Goal: Information Seeking & Learning: Compare options

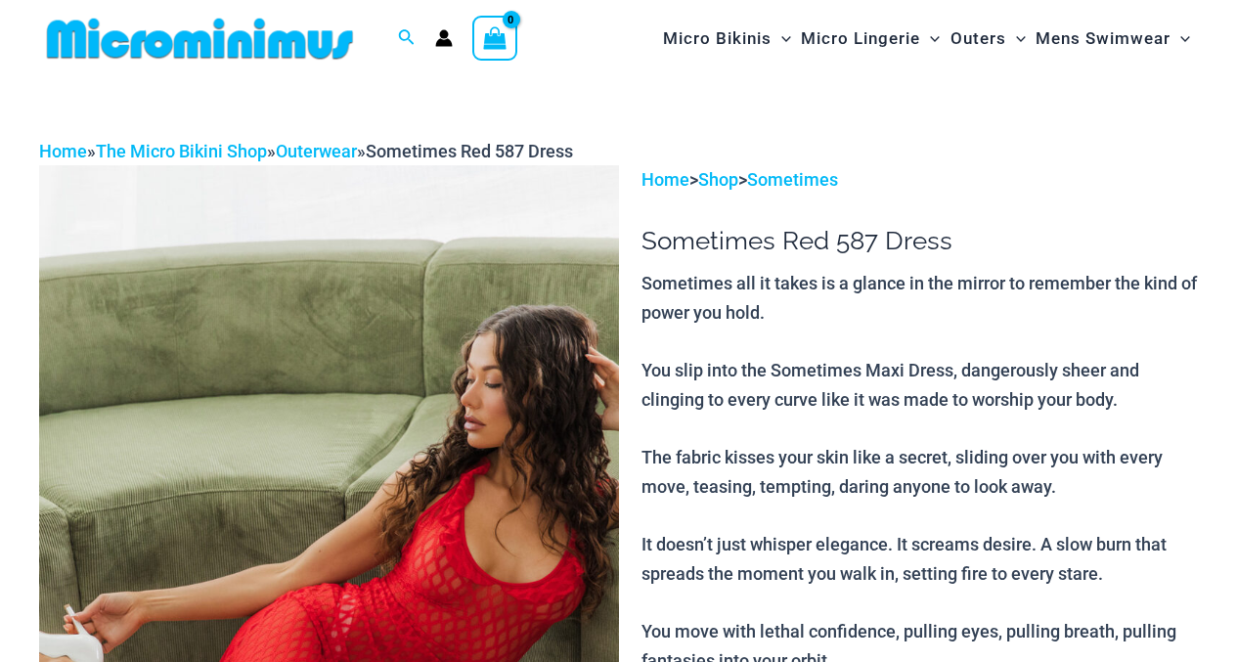
scroll to position [126, 0]
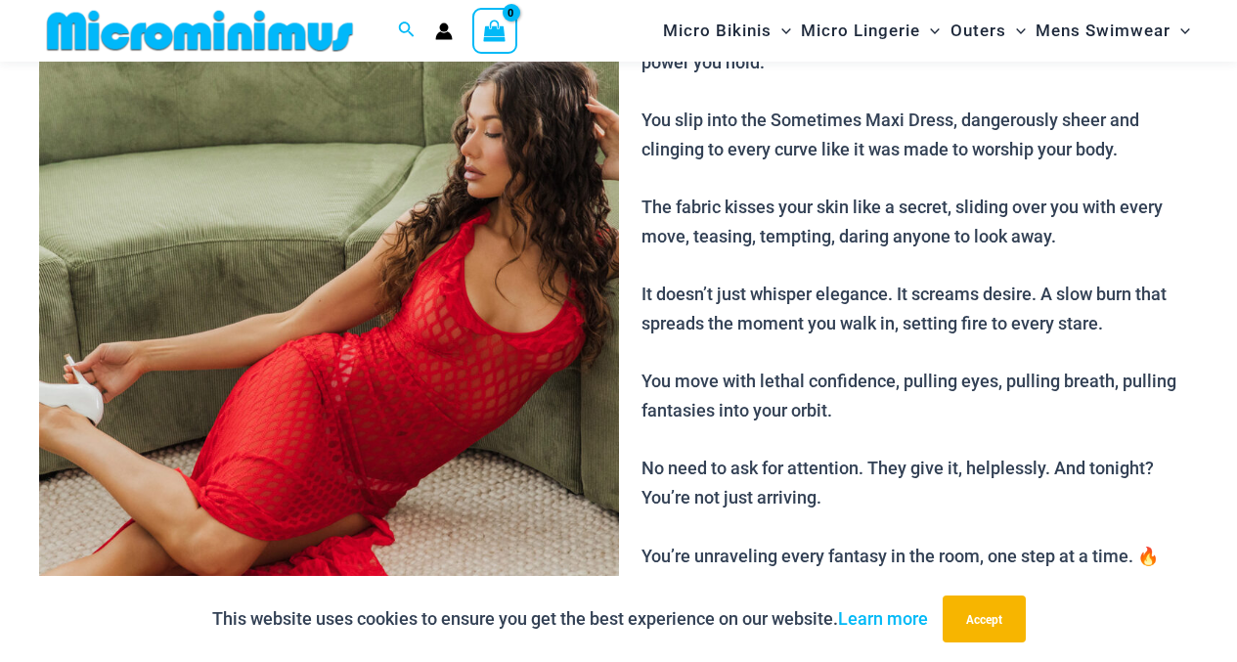
click at [442, 172] on img at bounding box center [329, 349] width 580 height 869
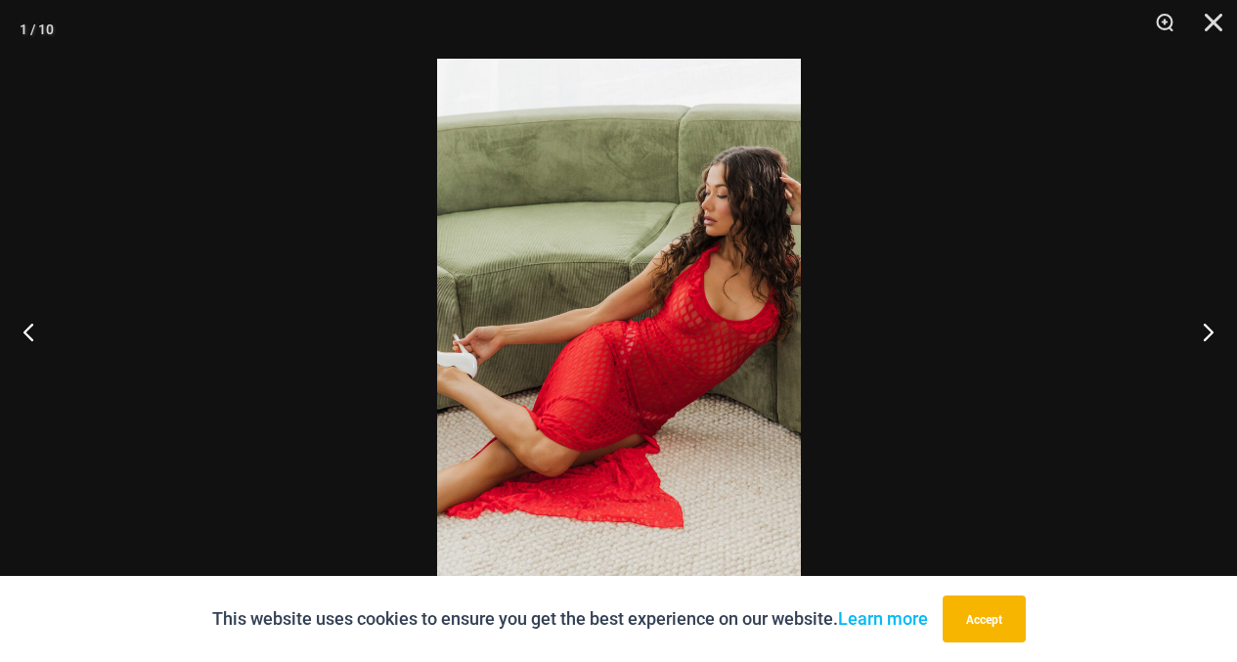
scroll to position [272, 0]
click at [1204, 330] on button "Next" at bounding box center [1199, 332] width 73 height 98
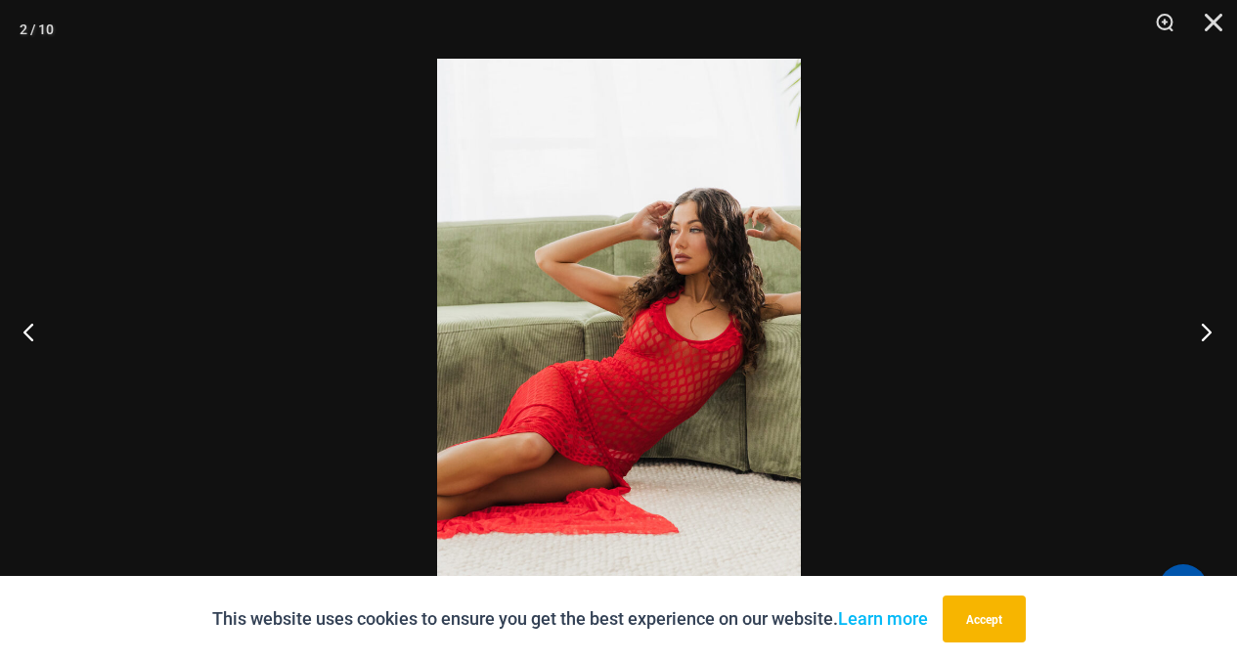
click at [1204, 330] on button "Next" at bounding box center [1199, 332] width 73 height 98
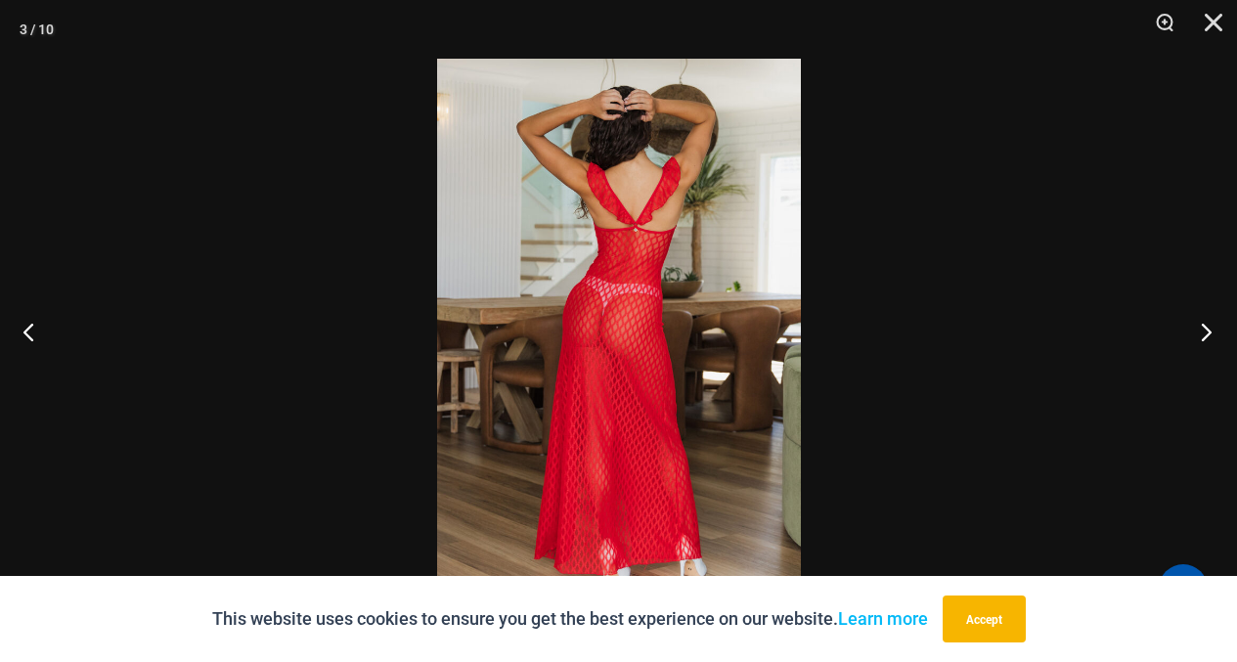
click at [1202, 329] on button "Next" at bounding box center [1199, 332] width 73 height 98
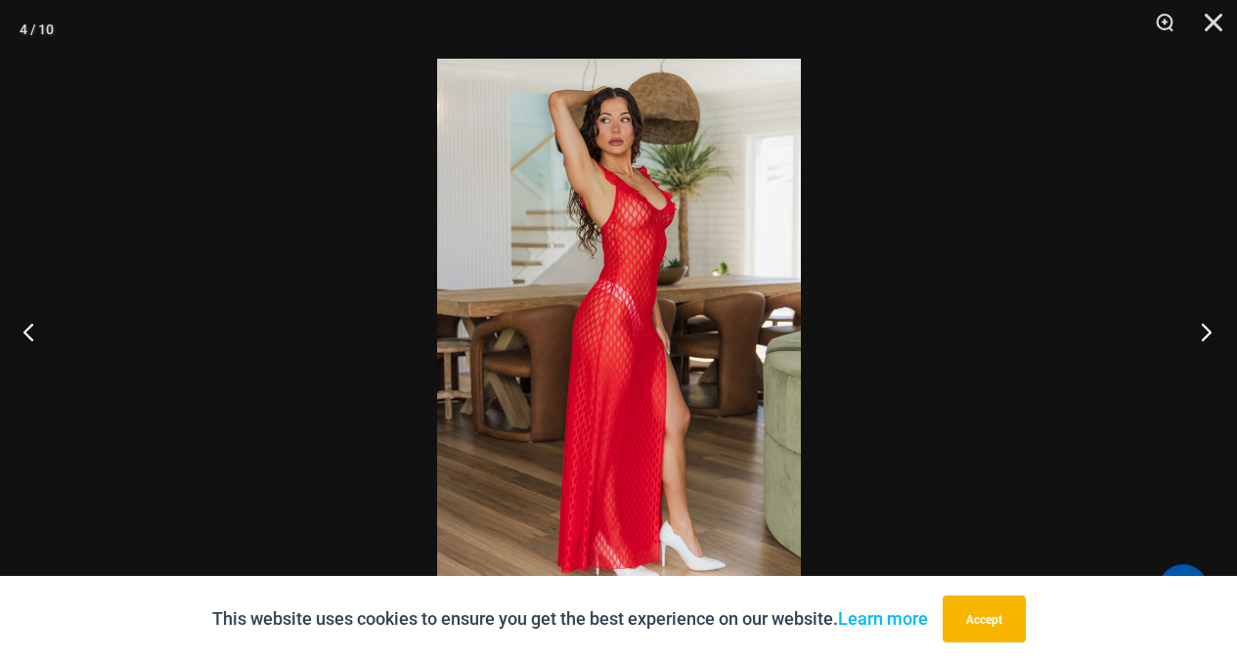
click at [1204, 329] on button "Next" at bounding box center [1199, 332] width 73 height 98
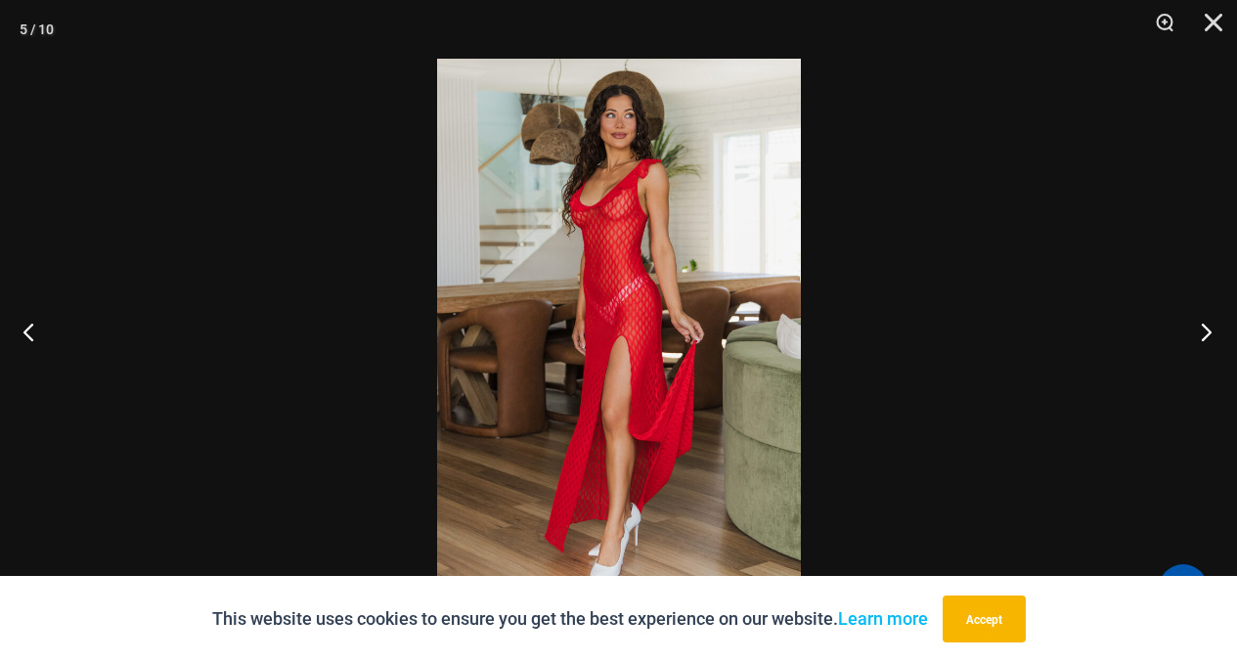
click at [1207, 328] on button "Next" at bounding box center [1199, 332] width 73 height 98
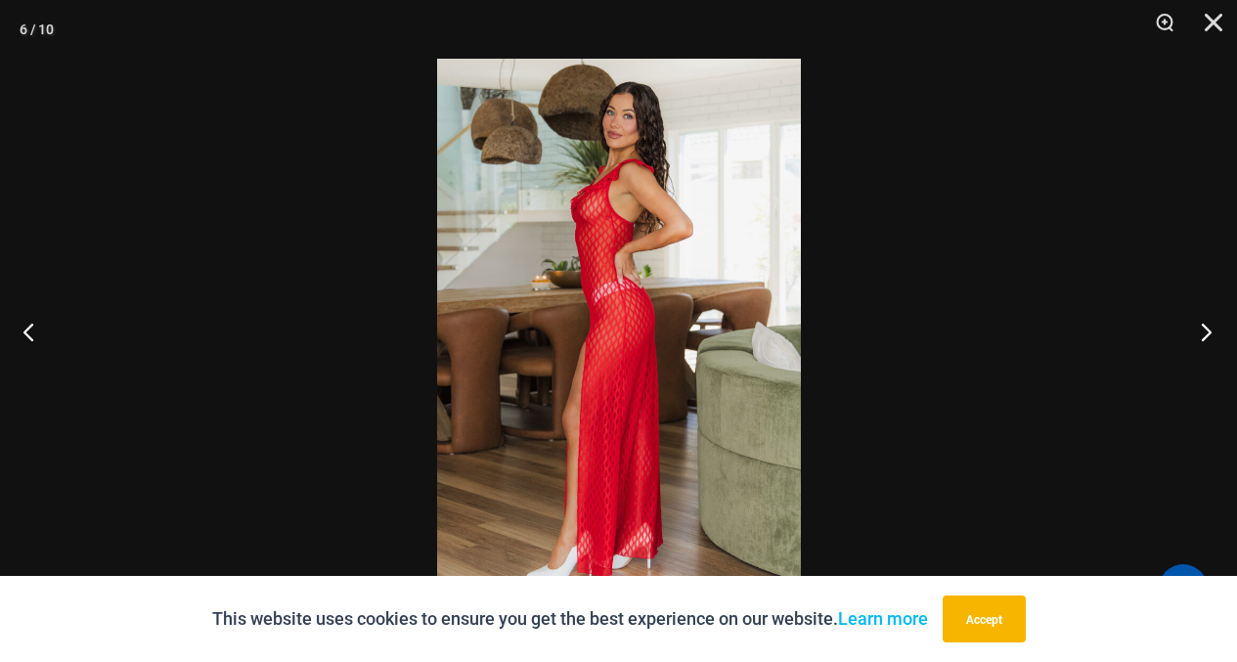
click at [1205, 333] on button "Next" at bounding box center [1199, 332] width 73 height 98
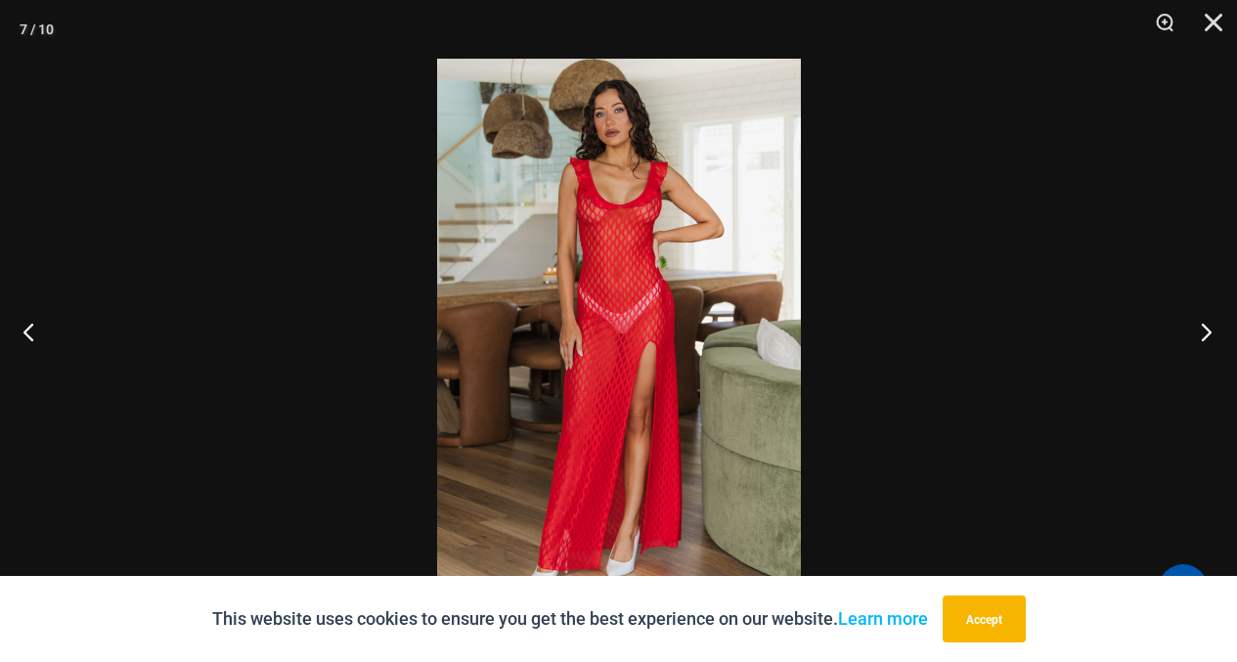
click at [1207, 328] on button "Next" at bounding box center [1199, 332] width 73 height 98
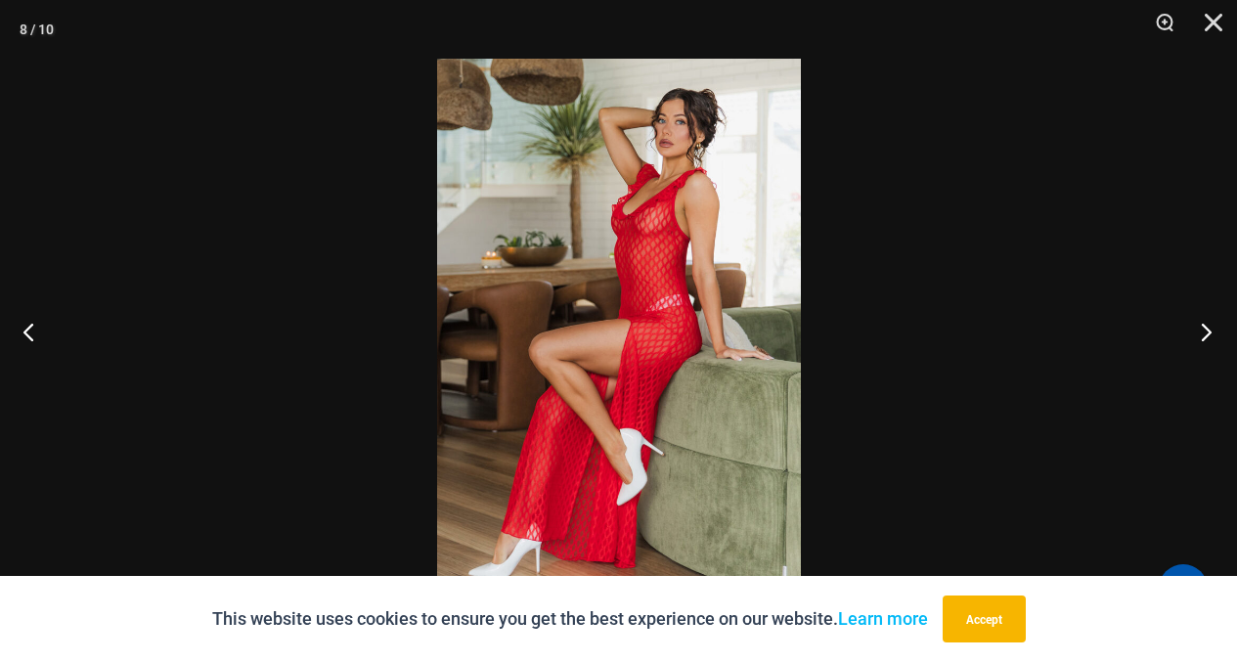
click at [1201, 332] on button "Next" at bounding box center [1199, 332] width 73 height 98
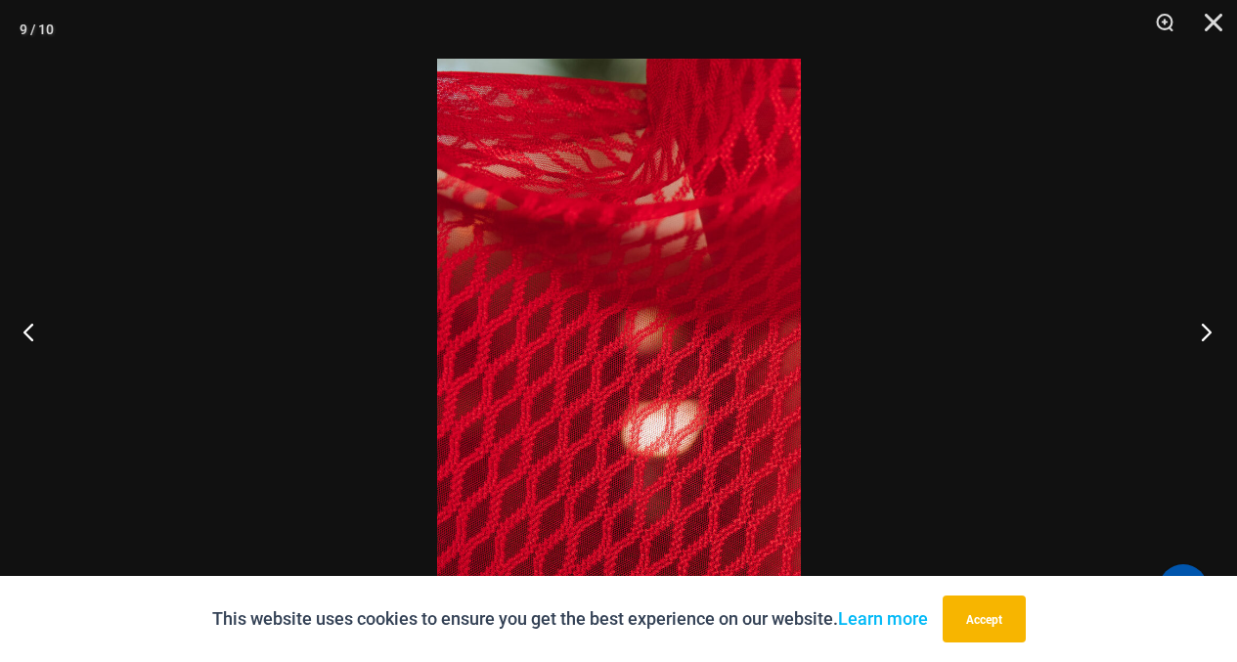
click at [1201, 332] on button "Next" at bounding box center [1199, 332] width 73 height 98
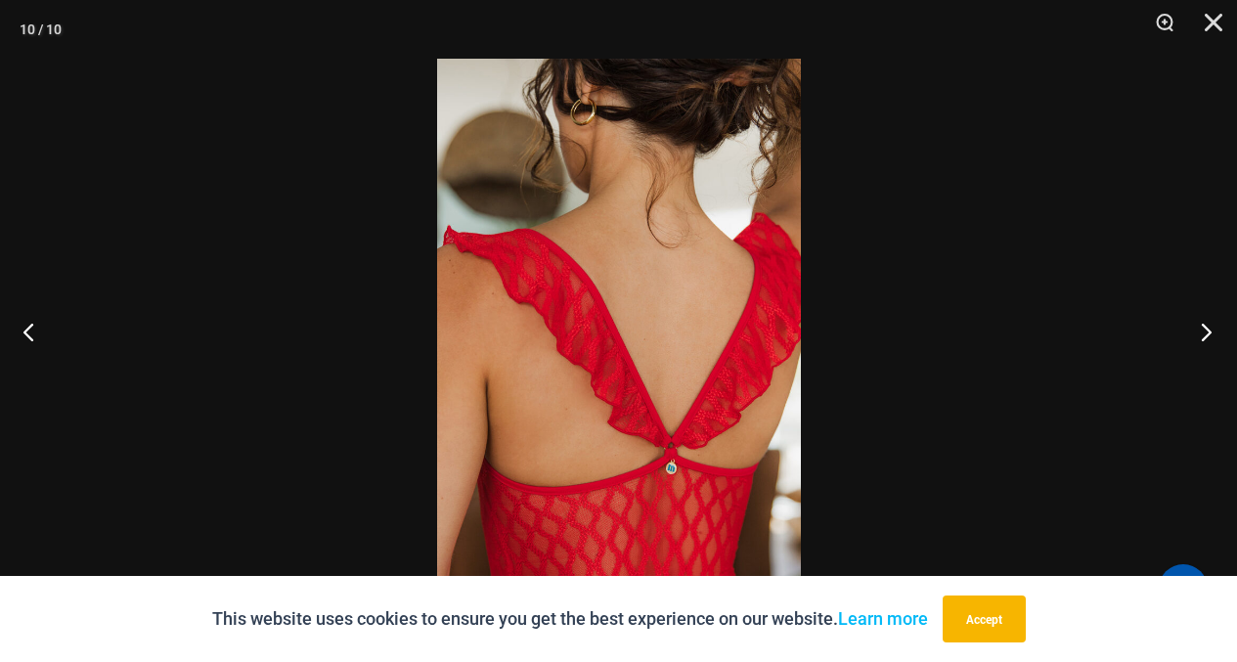
click at [1201, 332] on button "Next" at bounding box center [1199, 332] width 73 height 98
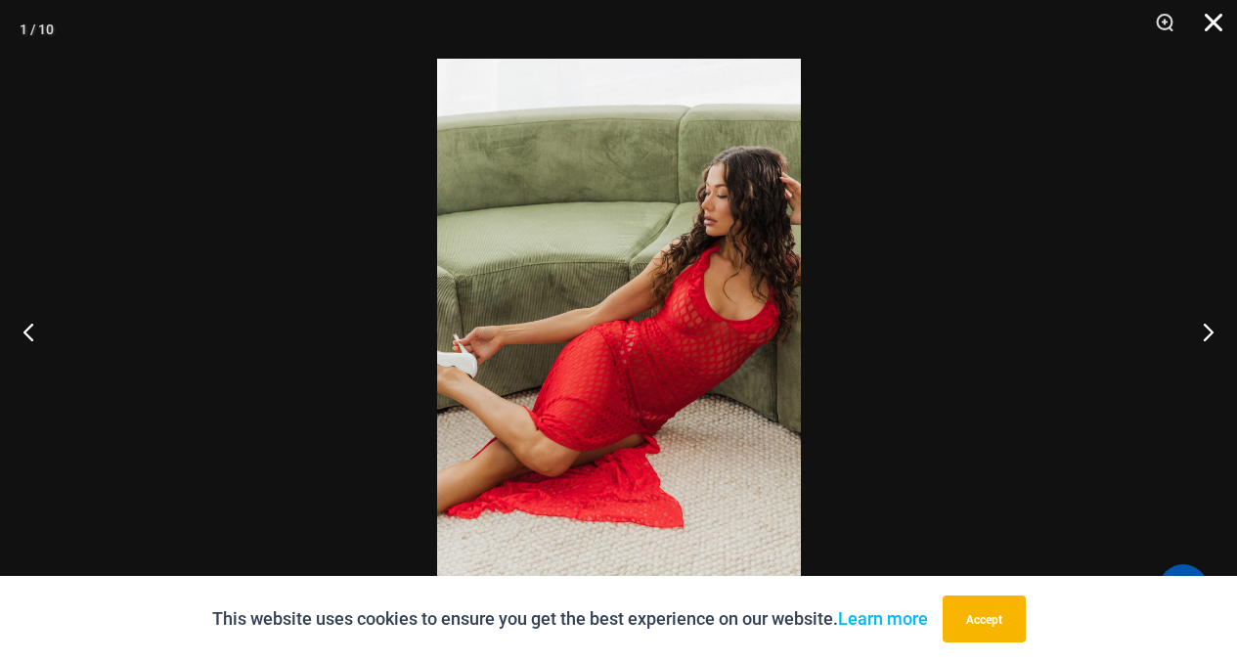
click at [1207, 32] on button "Close" at bounding box center [1206, 29] width 49 height 59
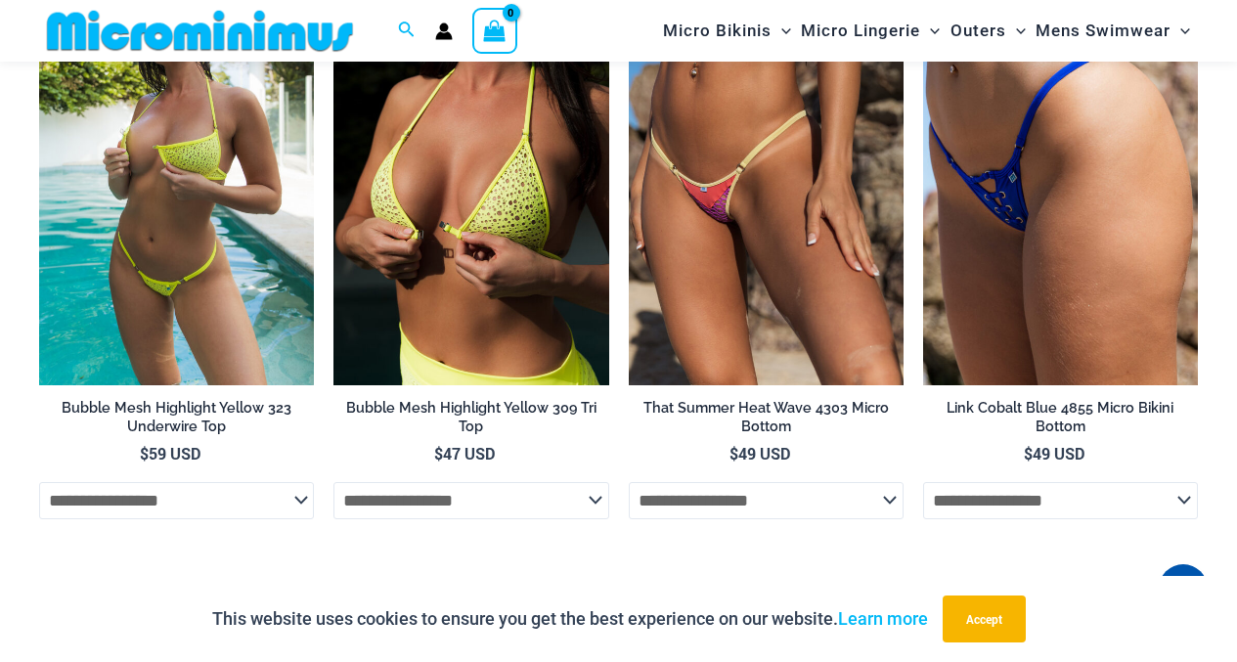
scroll to position [2027, 0]
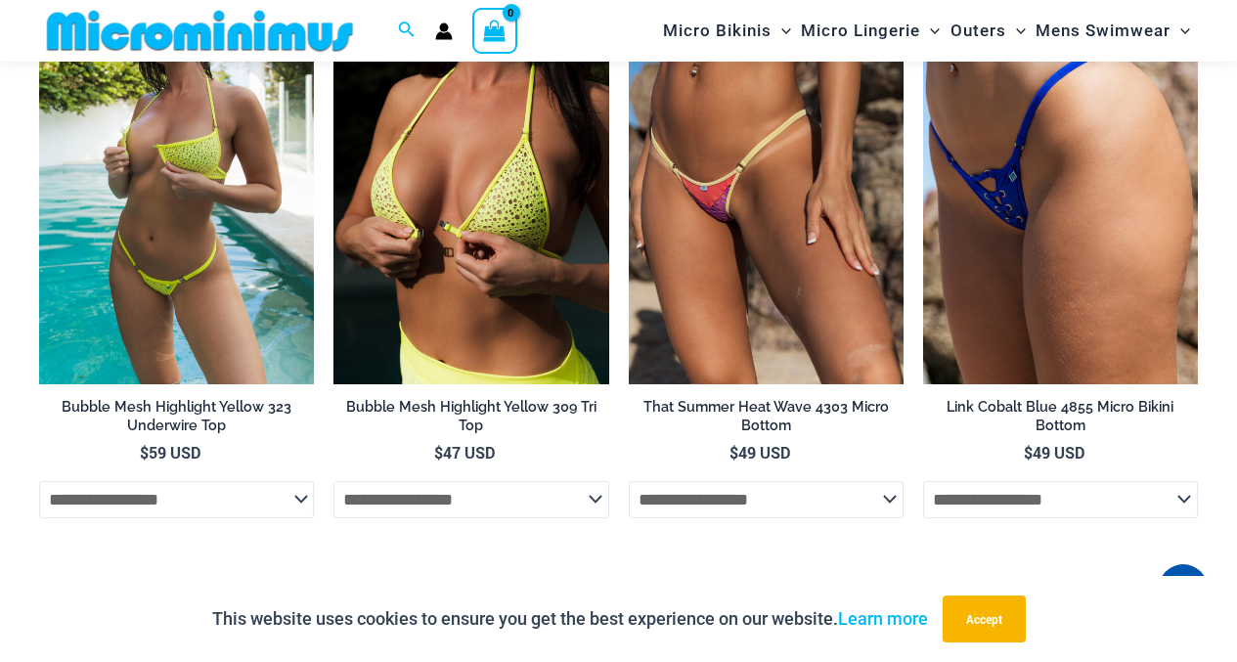
click at [176, 206] on img at bounding box center [176, 178] width 275 height 413
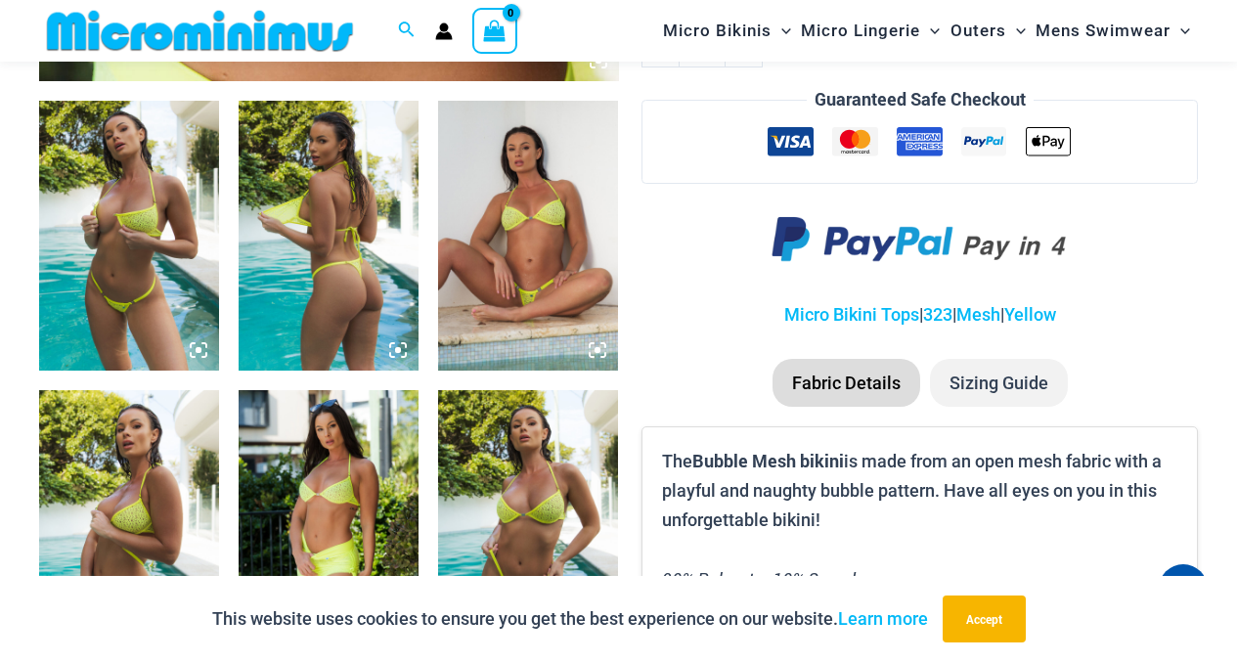
click at [512, 163] on img at bounding box center [528, 236] width 180 height 270
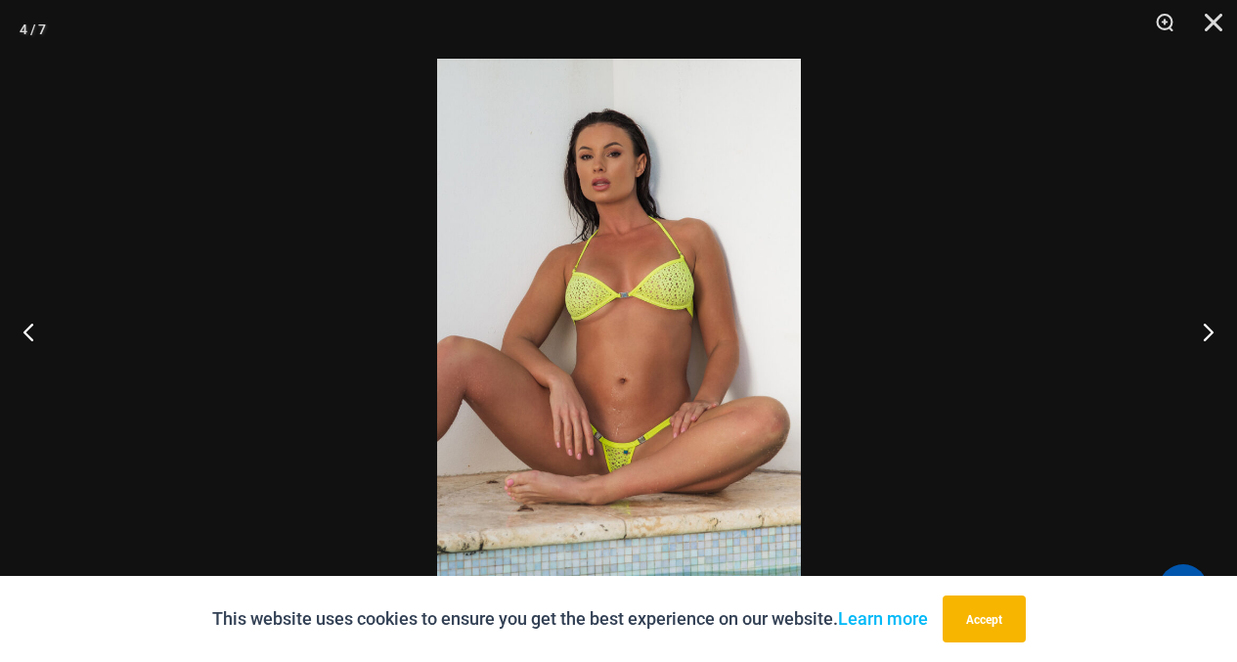
scroll to position [968, 0]
click at [1212, 331] on button "Next" at bounding box center [1199, 332] width 73 height 98
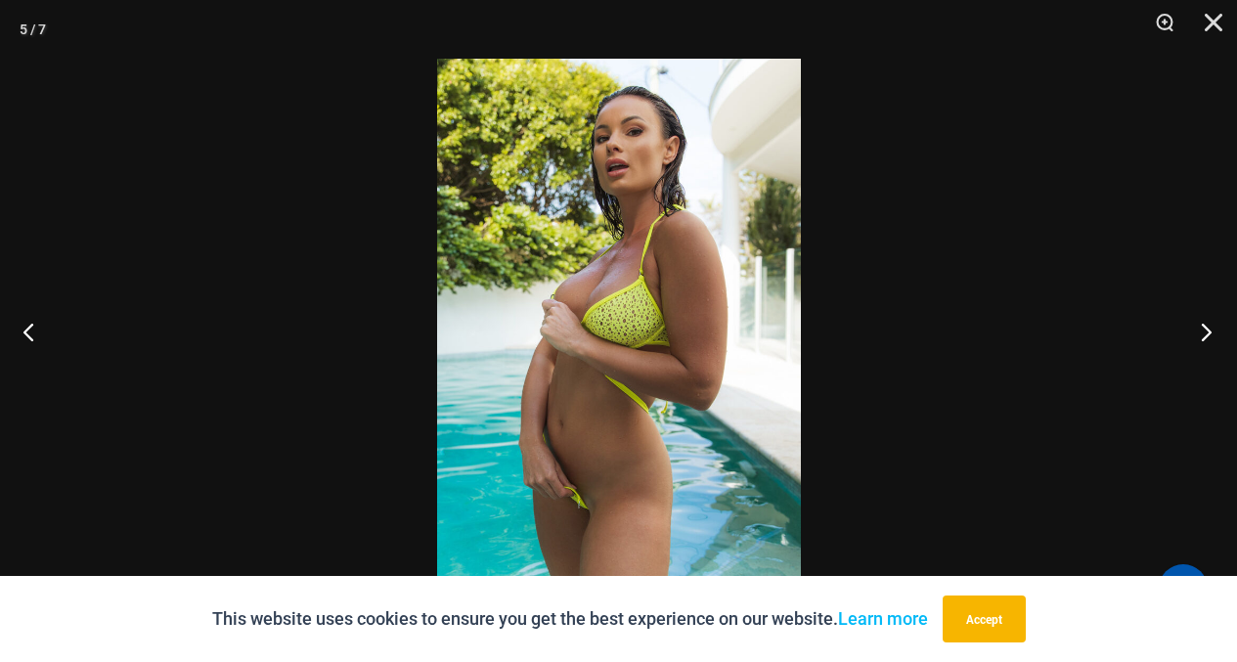
click at [1212, 331] on button "Next" at bounding box center [1199, 332] width 73 height 98
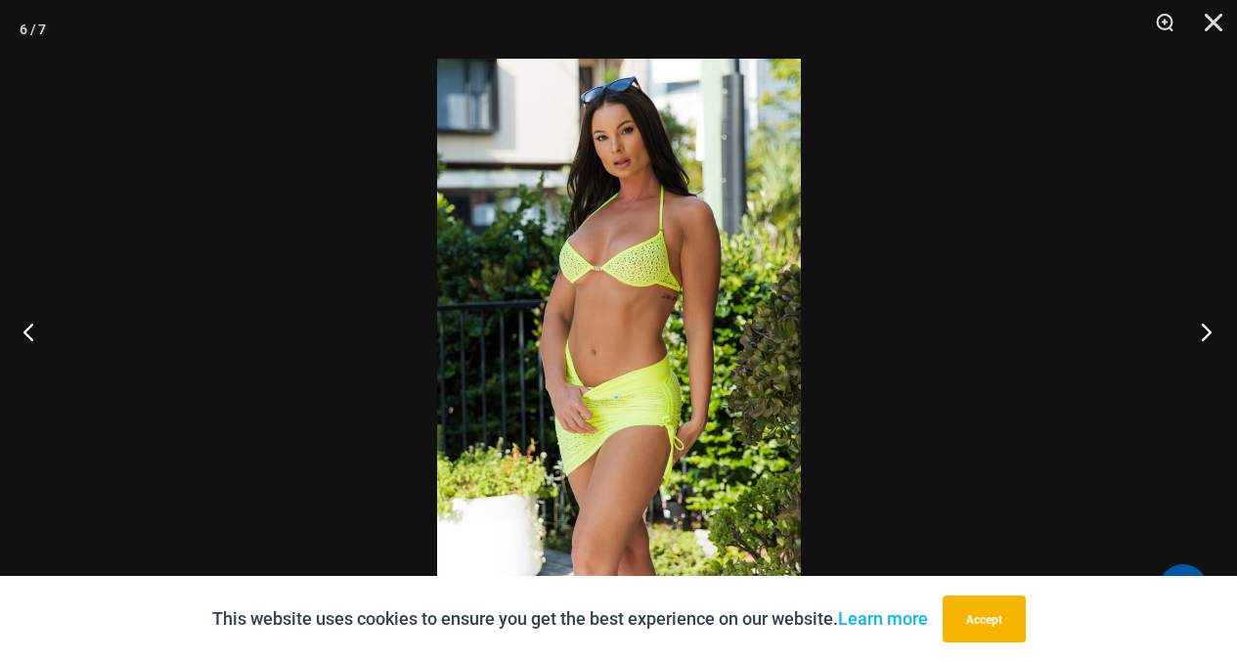
click at [1213, 327] on button "Next" at bounding box center [1199, 332] width 73 height 98
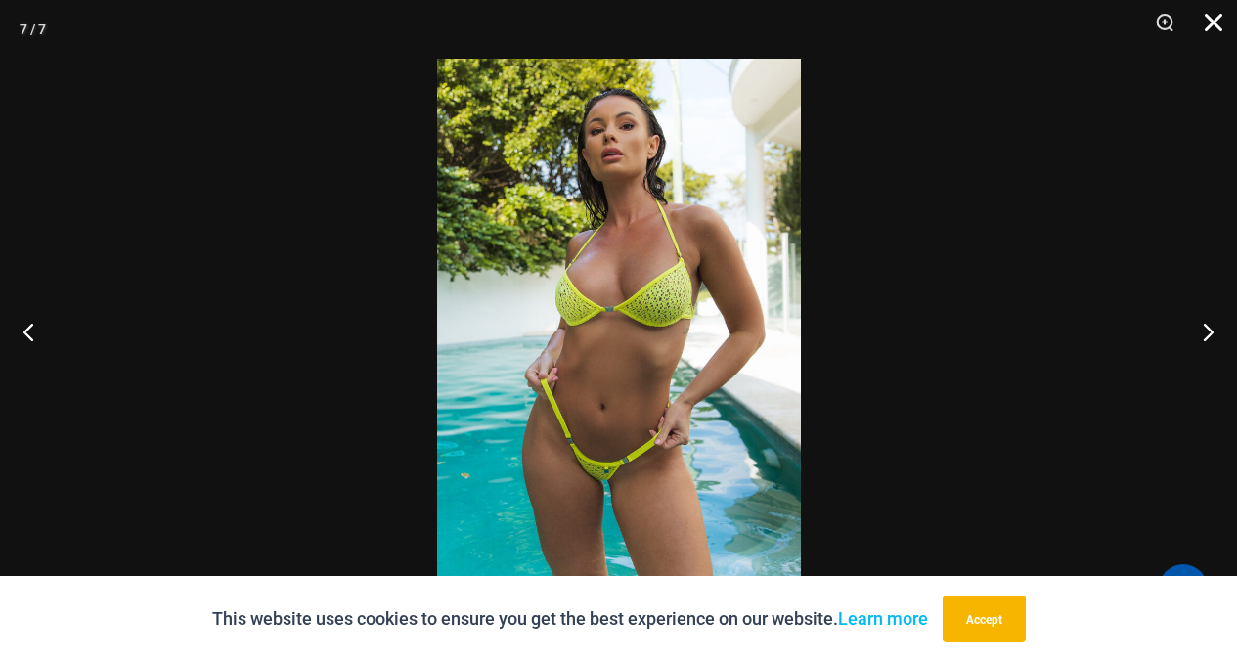
click at [1207, 23] on button "Close" at bounding box center [1206, 29] width 49 height 59
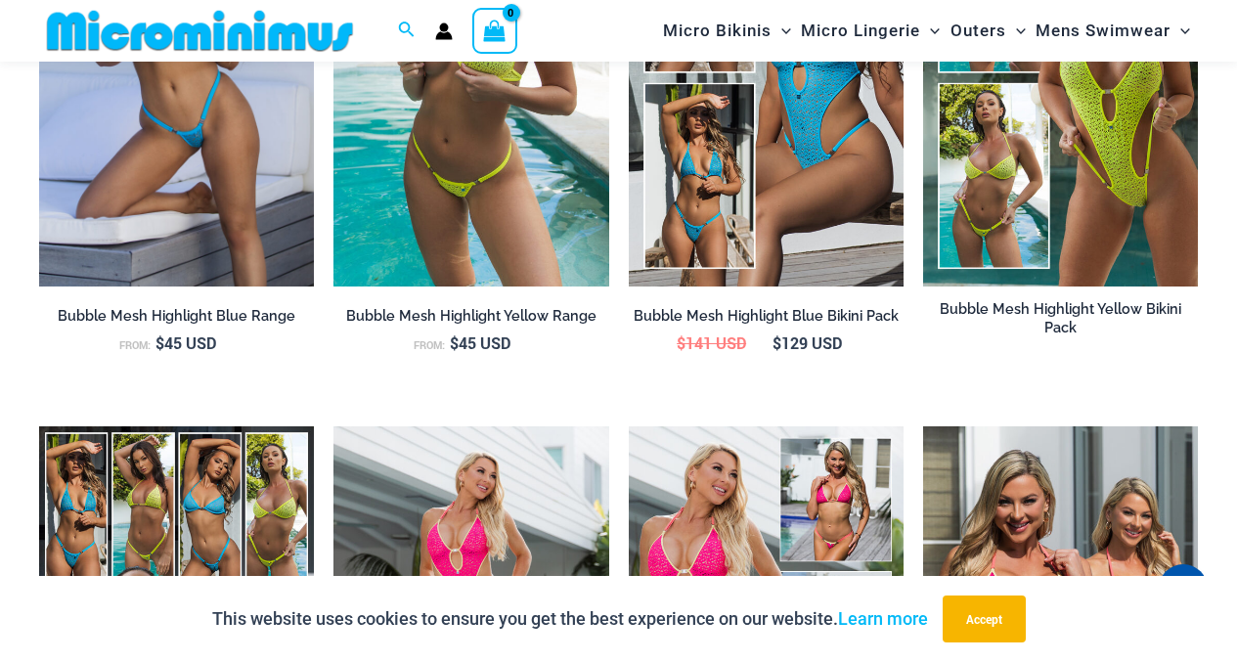
scroll to position [1799, 0]
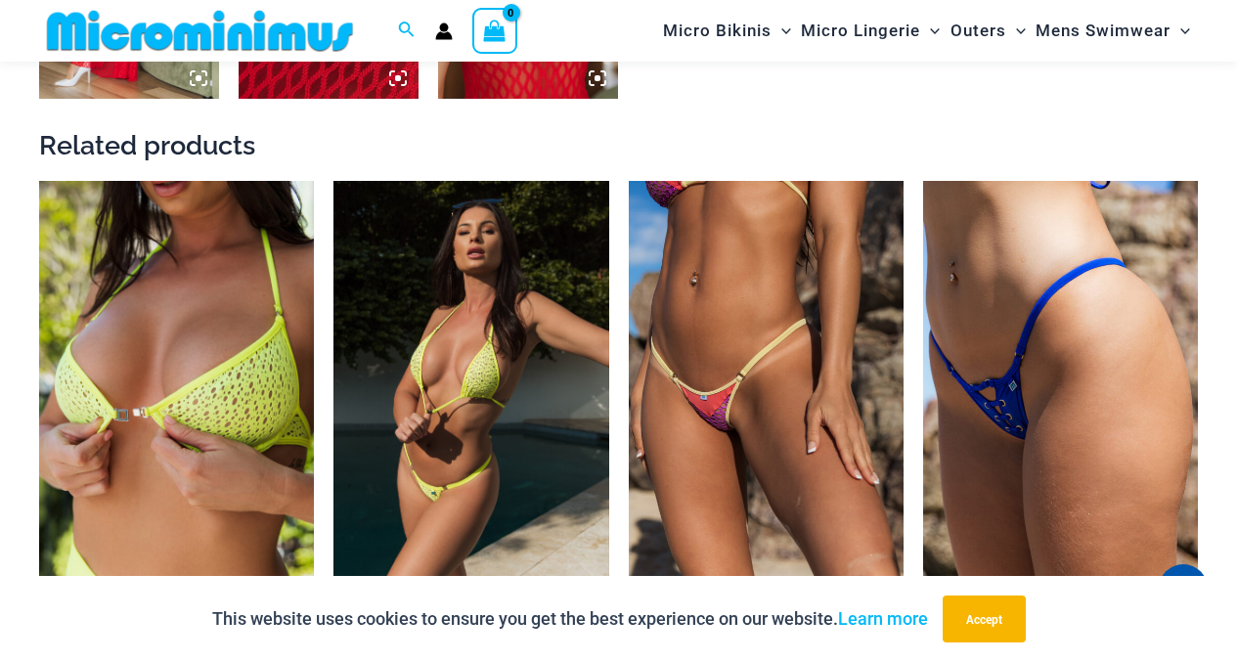
scroll to position [1817, 0]
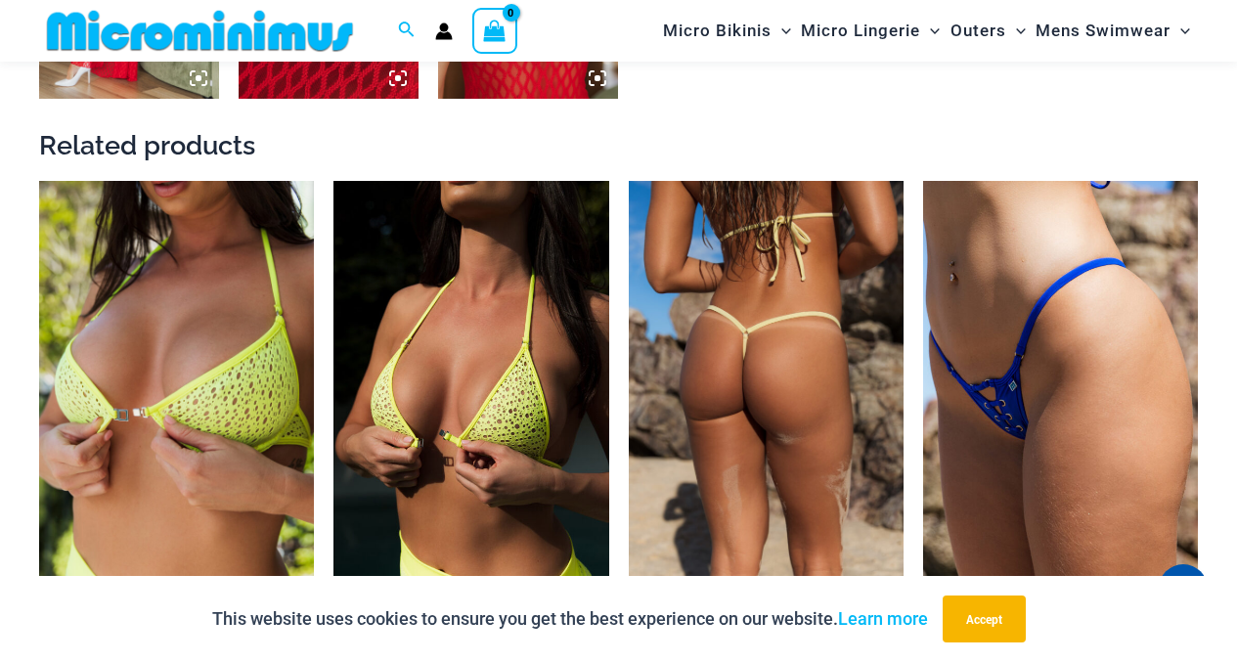
click at [719, 283] on img at bounding box center [766, 387] width 275 height 413
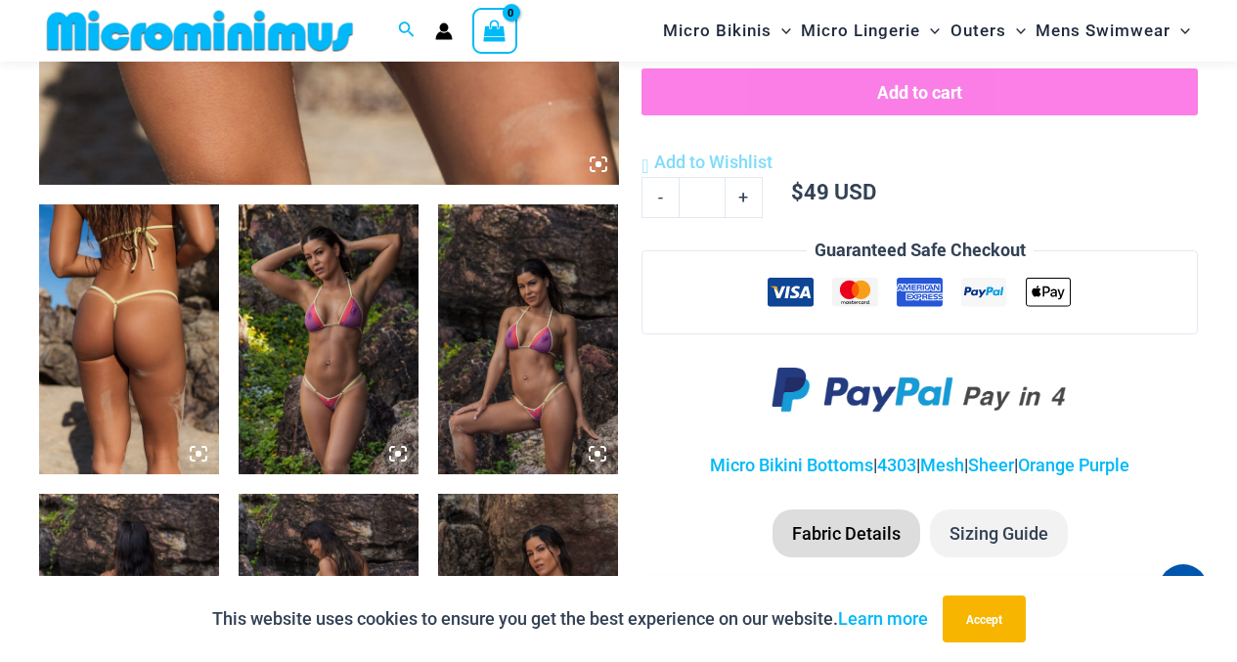
scroll to position [863, 0]
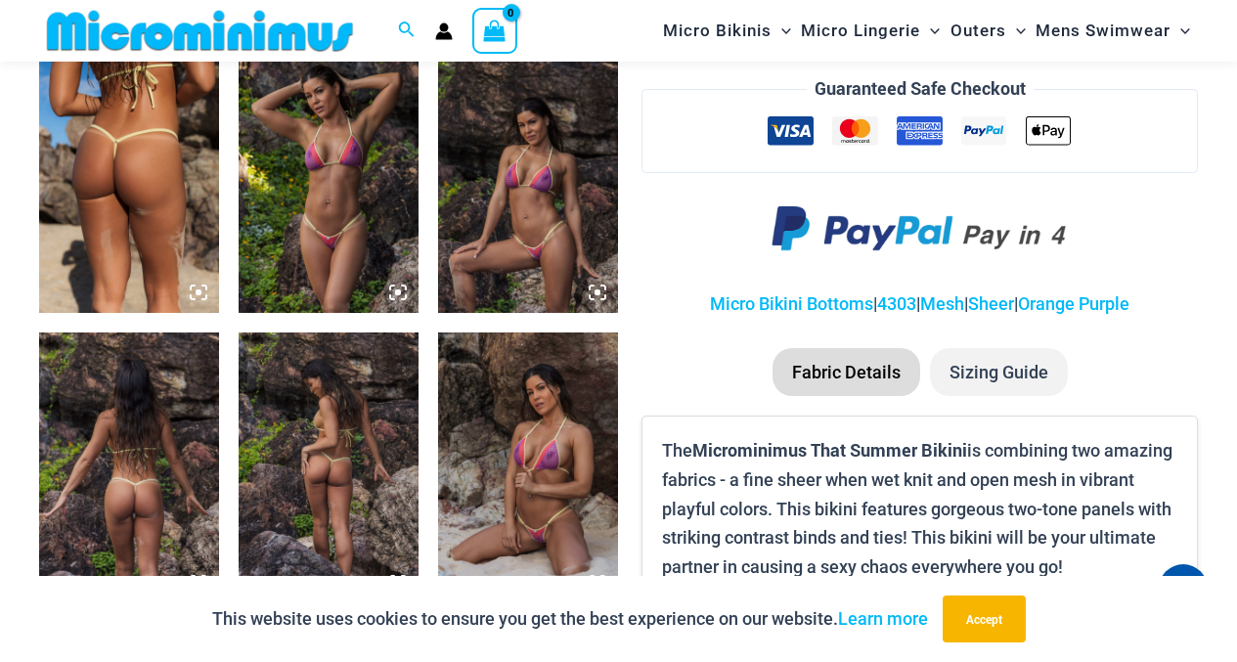
click at [326, 144] on img at bounding box center [329, 178] width 180 height 270
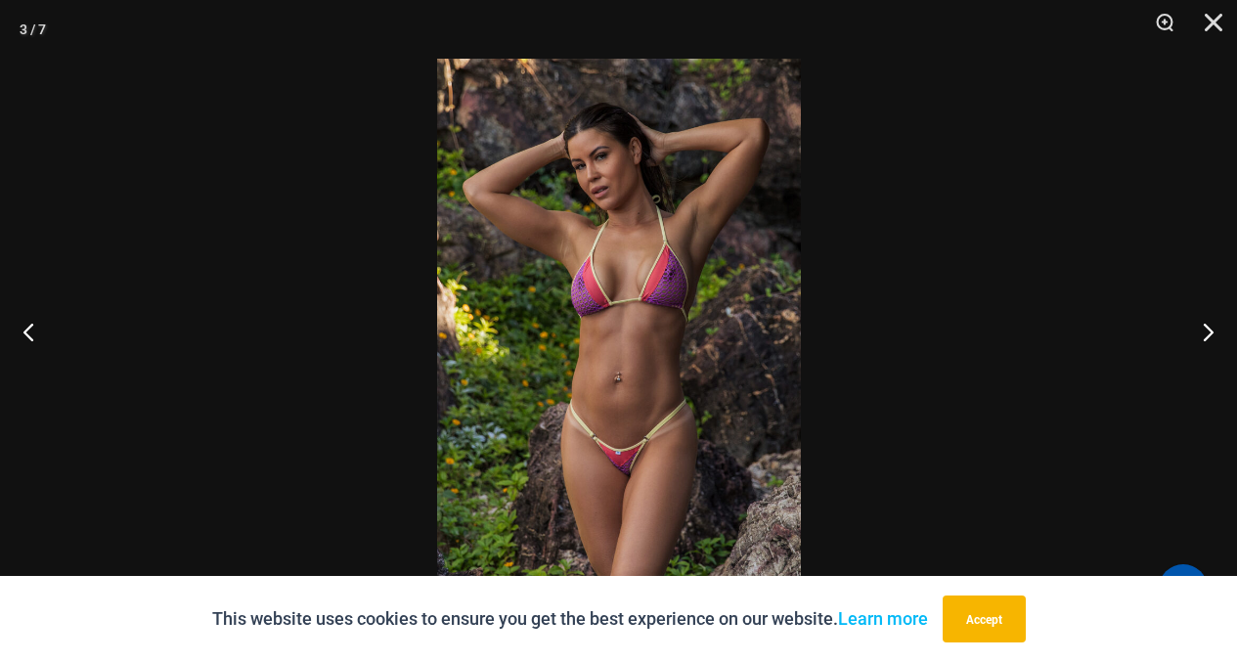
scroll to position [1032, 0]
click at [1207, 16] on button "Close" at bounding box center [1206, 29] width 49 height 59
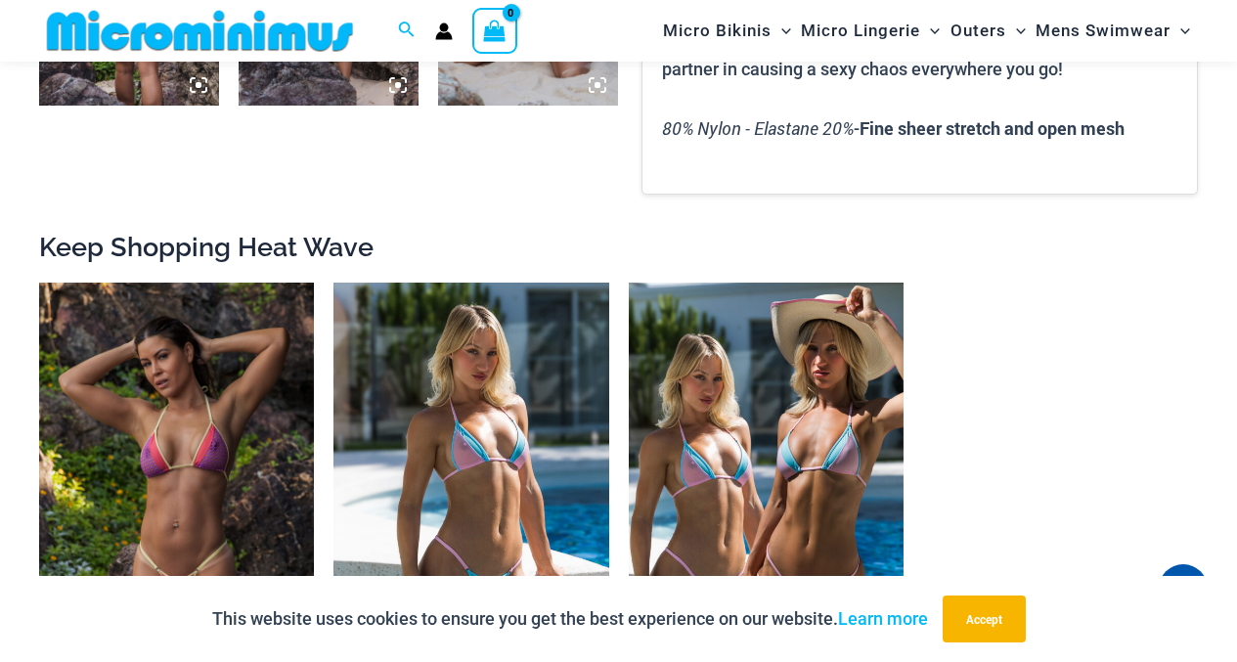
scroll to position [1521, 0]
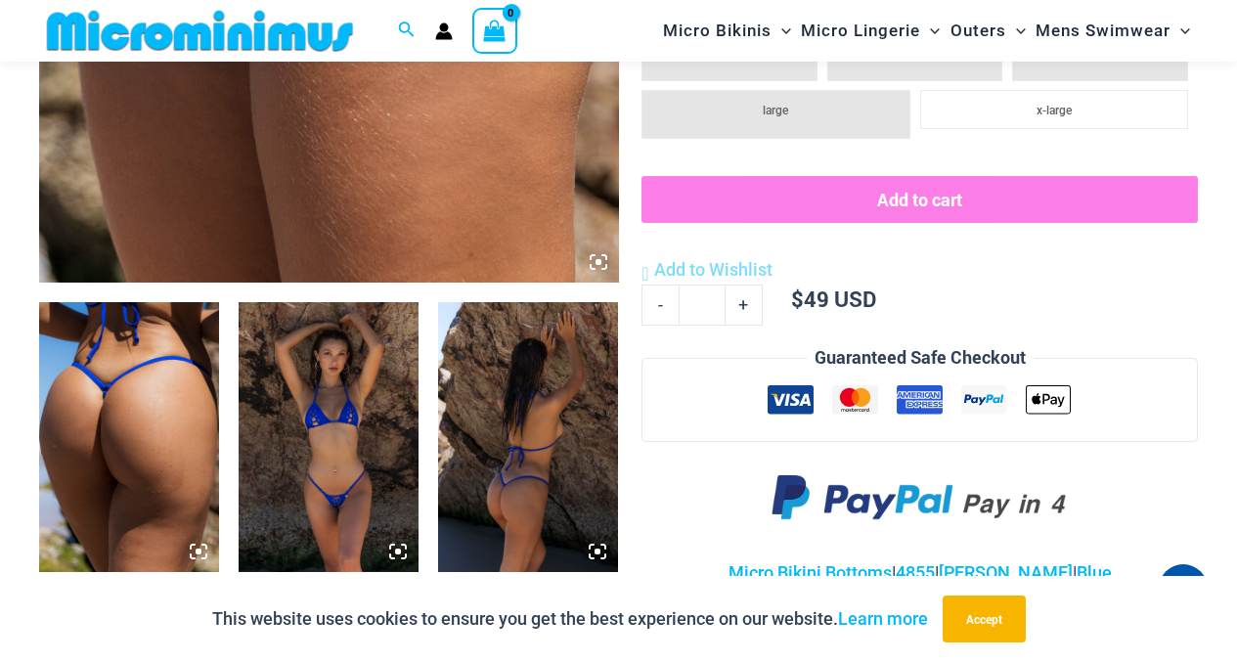
click at [366, 373] on img at bounding box center [329, 437] width 180 height 270
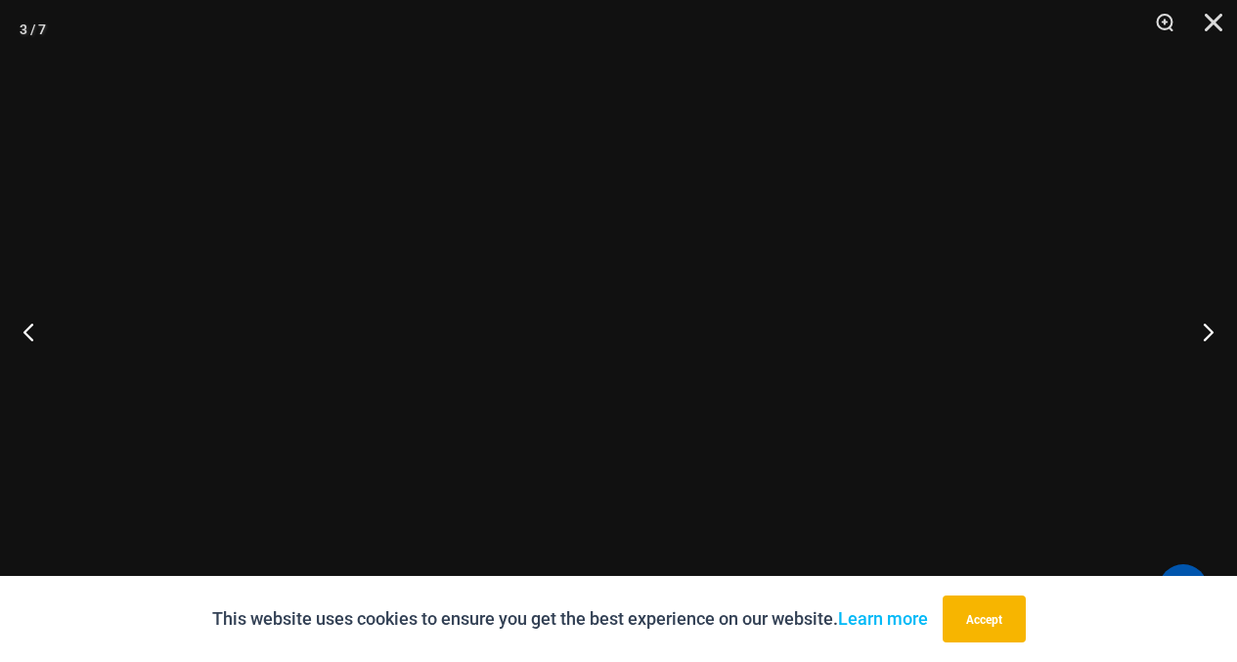
scroll to position [765, 0]
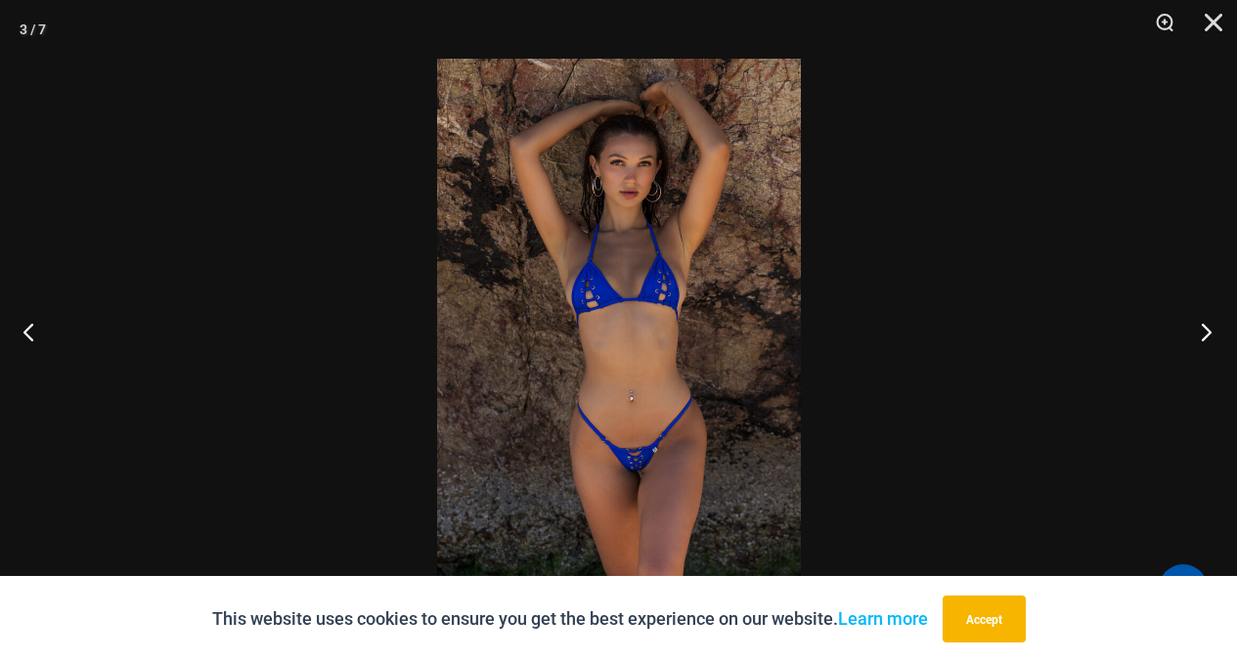
click at [1194, 336] on button "Next" at bounding box center [1199, 332] width 73 height 98
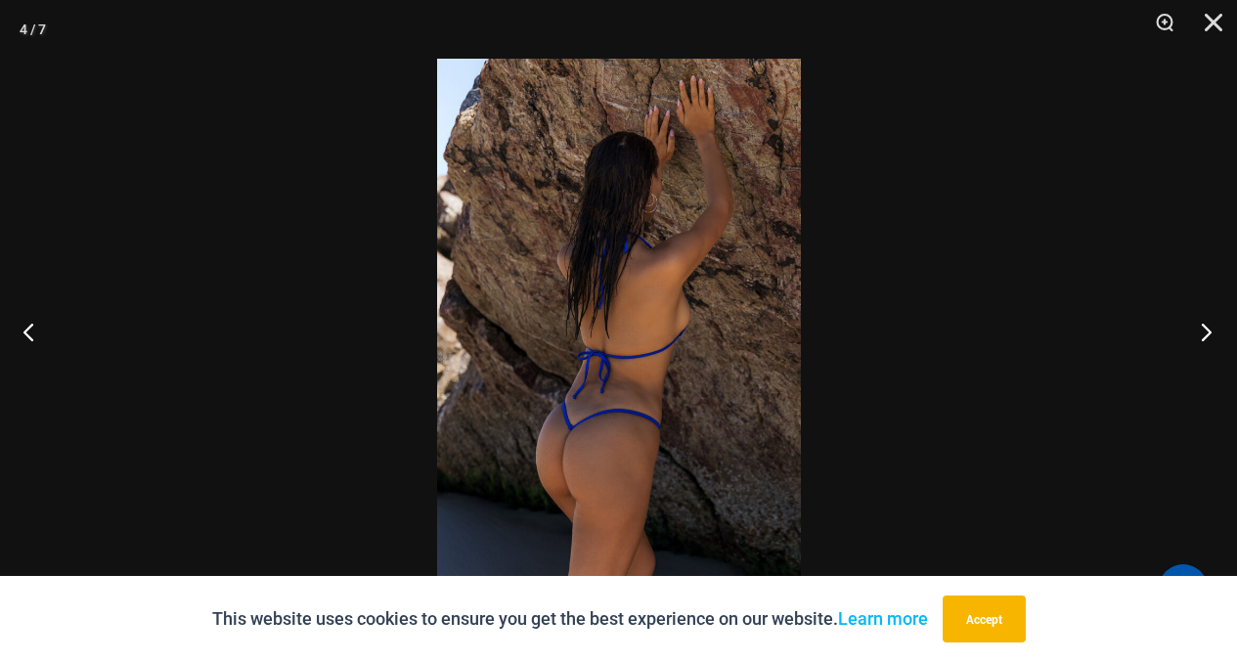
click at [1194, 336] on button "Next" at bounding box center [1199, 332] width 73 height 98
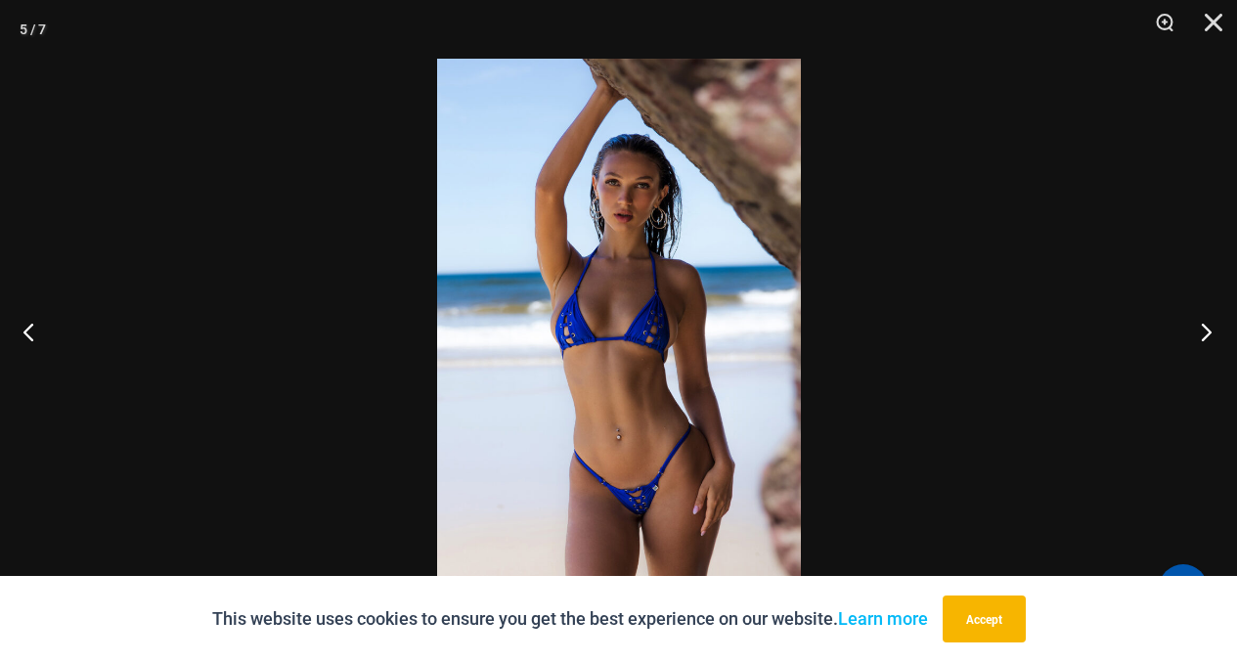
click at [1194, 336] on button "Next" at bounding box center [1199, 332] width 73 height 98
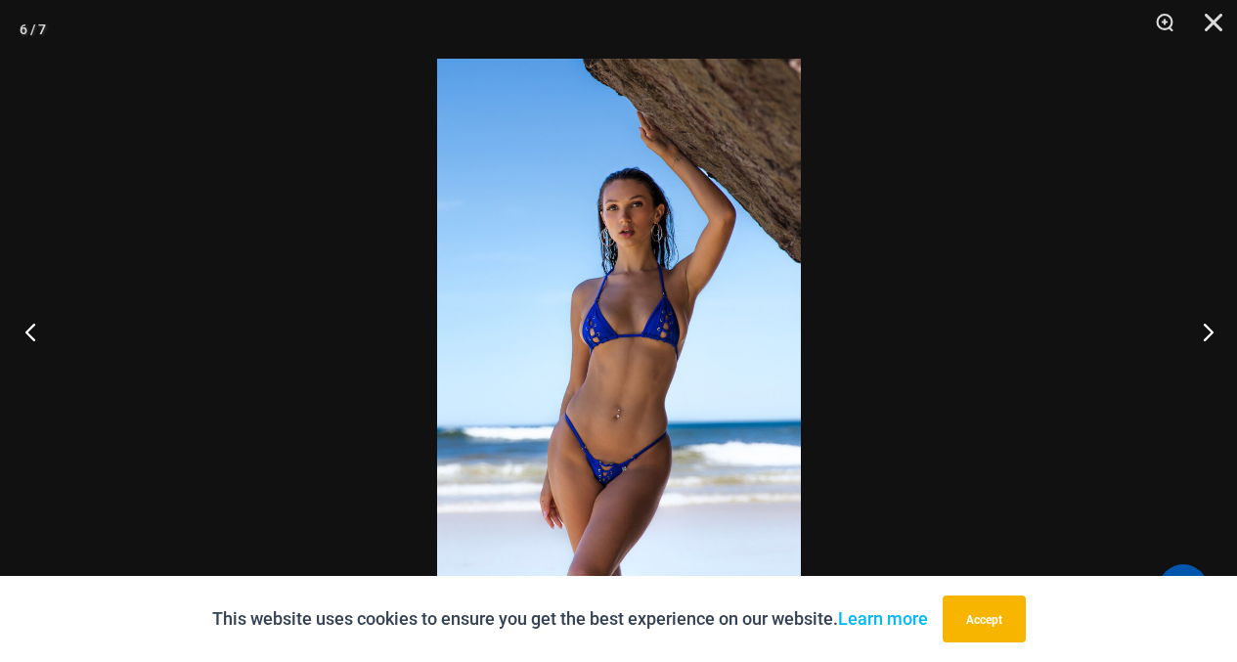
click at [43, 326] on button "Previous" at bounding box center [36, 332] width 73 height 98
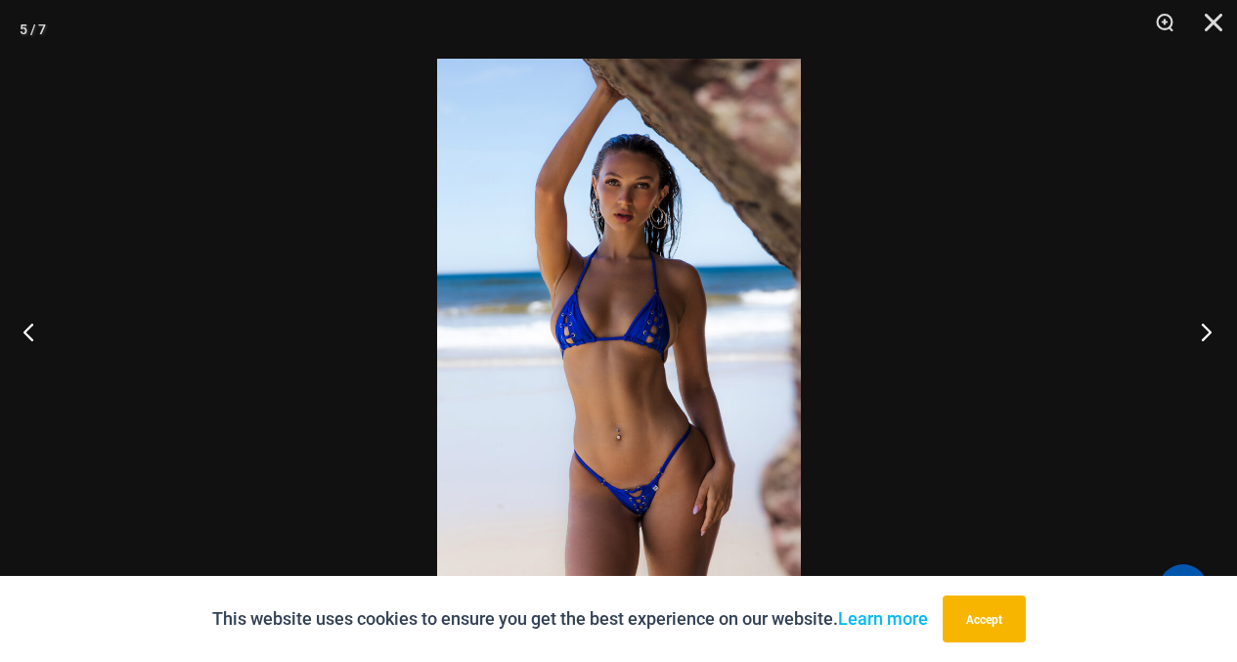
click at [1202, 333] on button "Next" at bounding box center [1199, 332] width 73 height 98
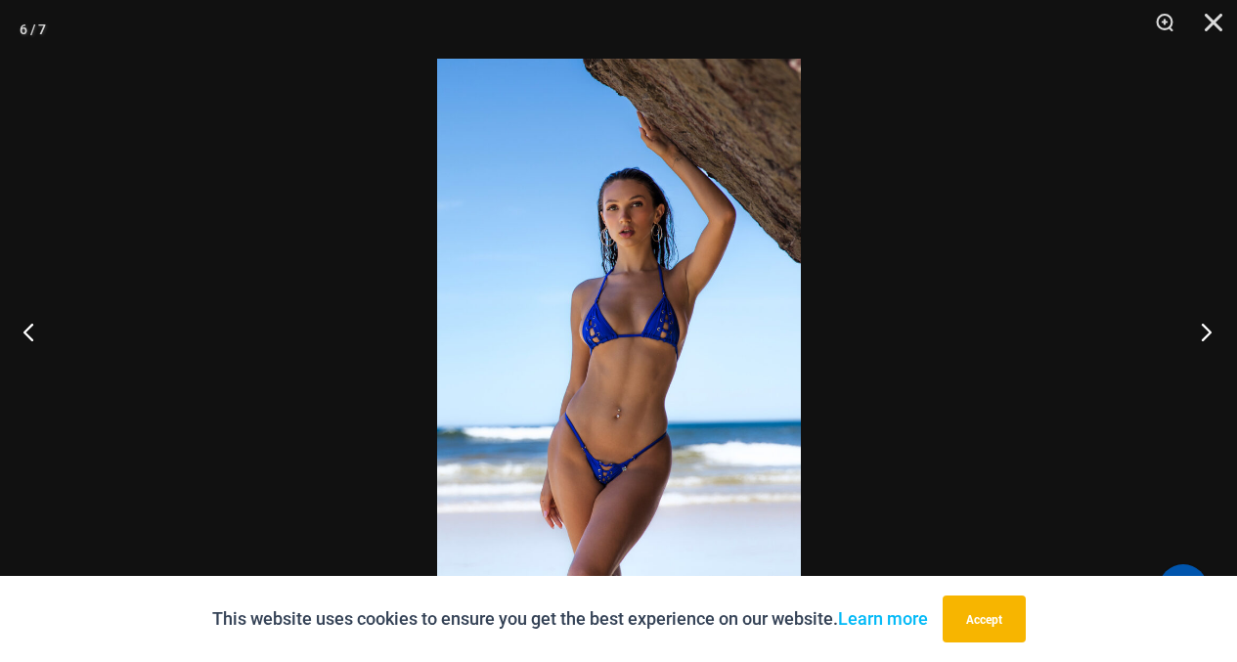
click at [1208, 328] on button "Next" at bounding box center [1199, 332] width 73 height 98
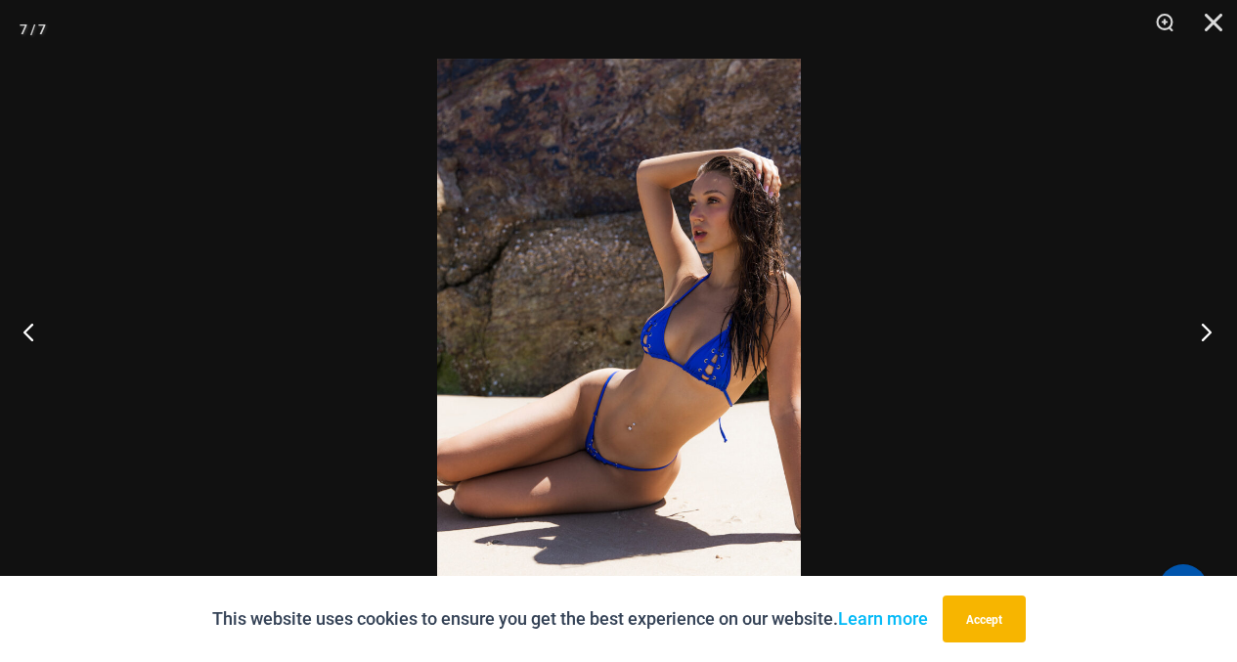
click at [1208, 327] on button "Next" at bounding box center [1199, 332] width 73 height 98
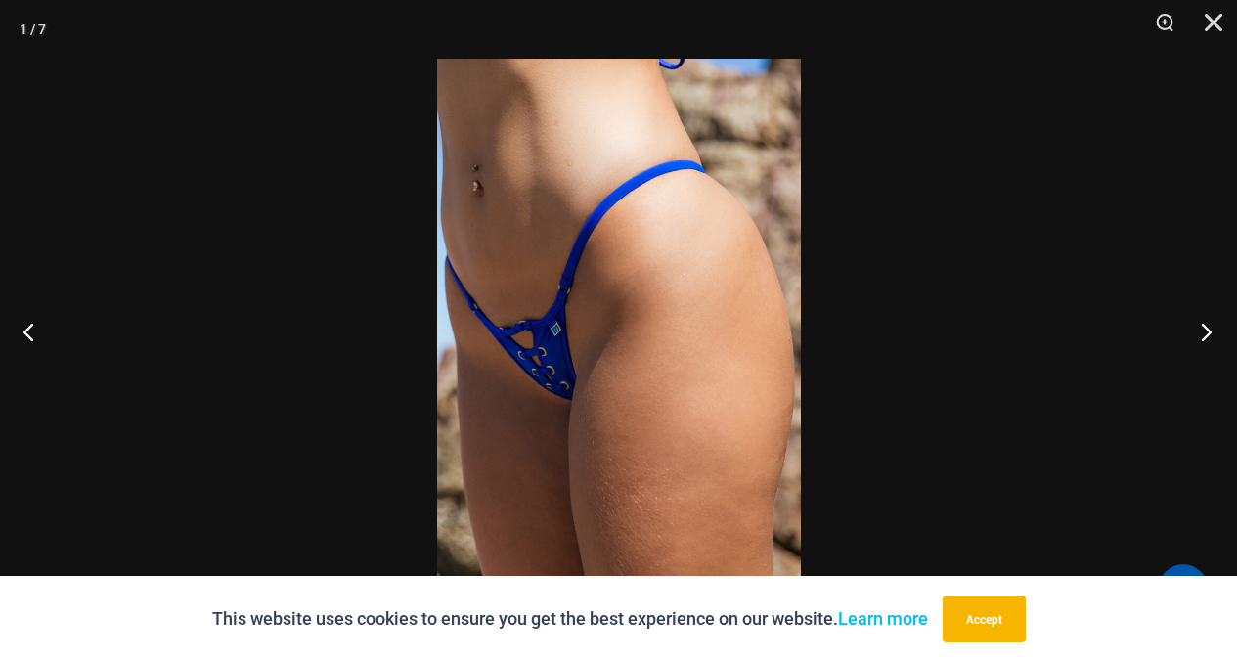
click at [1208, 323] on button "Next" at bounding box center [1199, 332] width 73 height 98
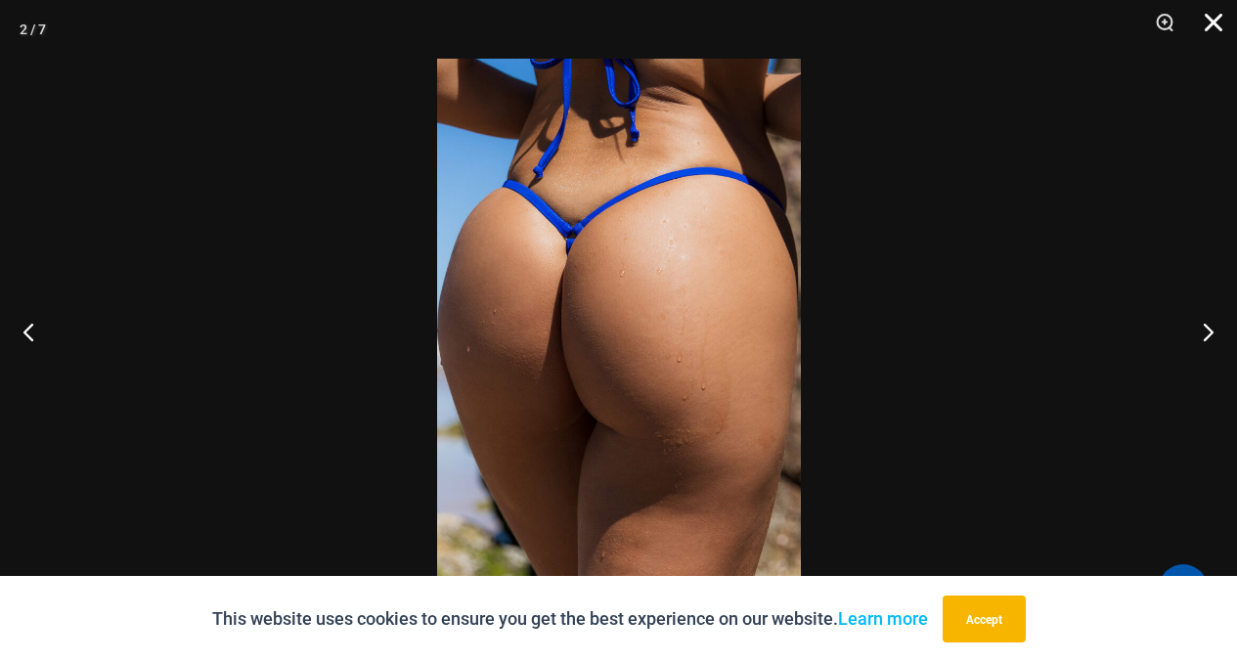
click at [1210, 24] on button "Close" at bounding box center [1206, 29] width 49 height 59
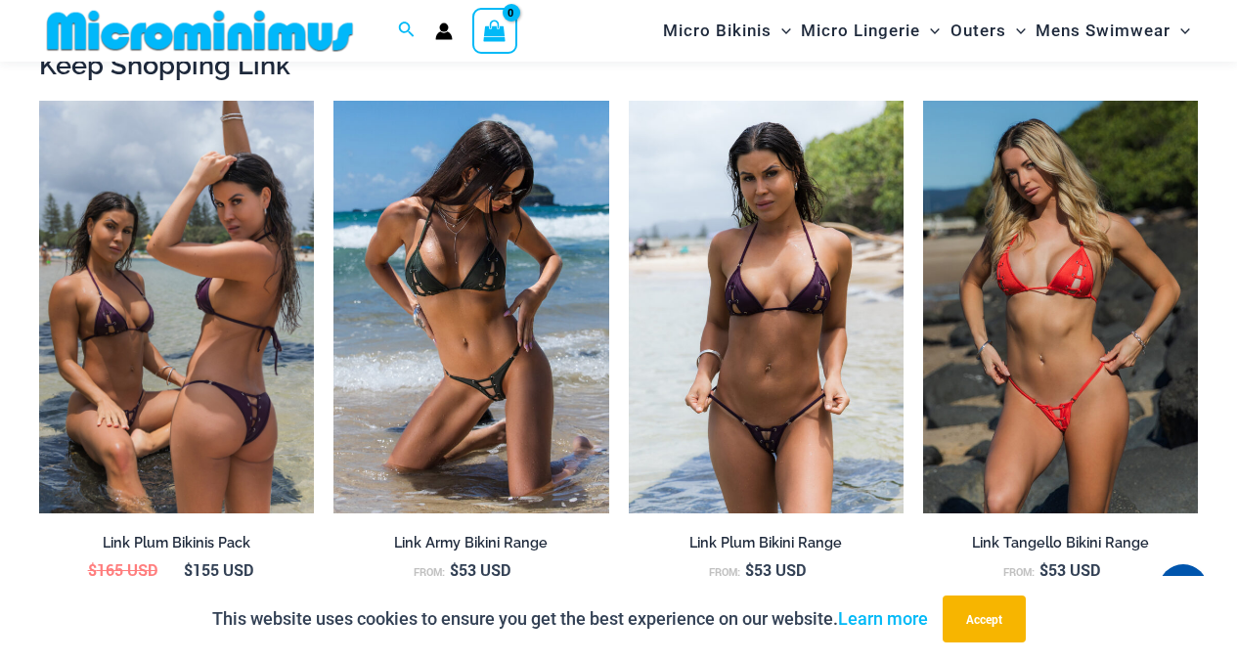
scroll to position [1742, 0]
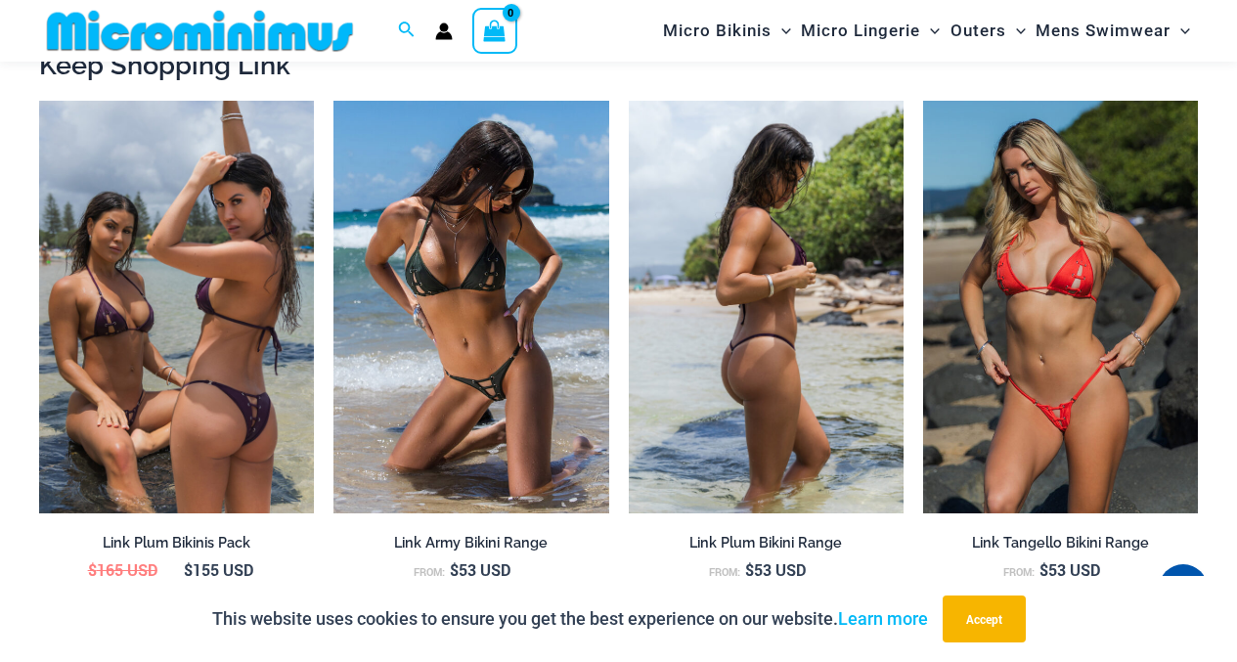
click at [788, 186] on img at bounding box center [766, 307] width 275 height 413
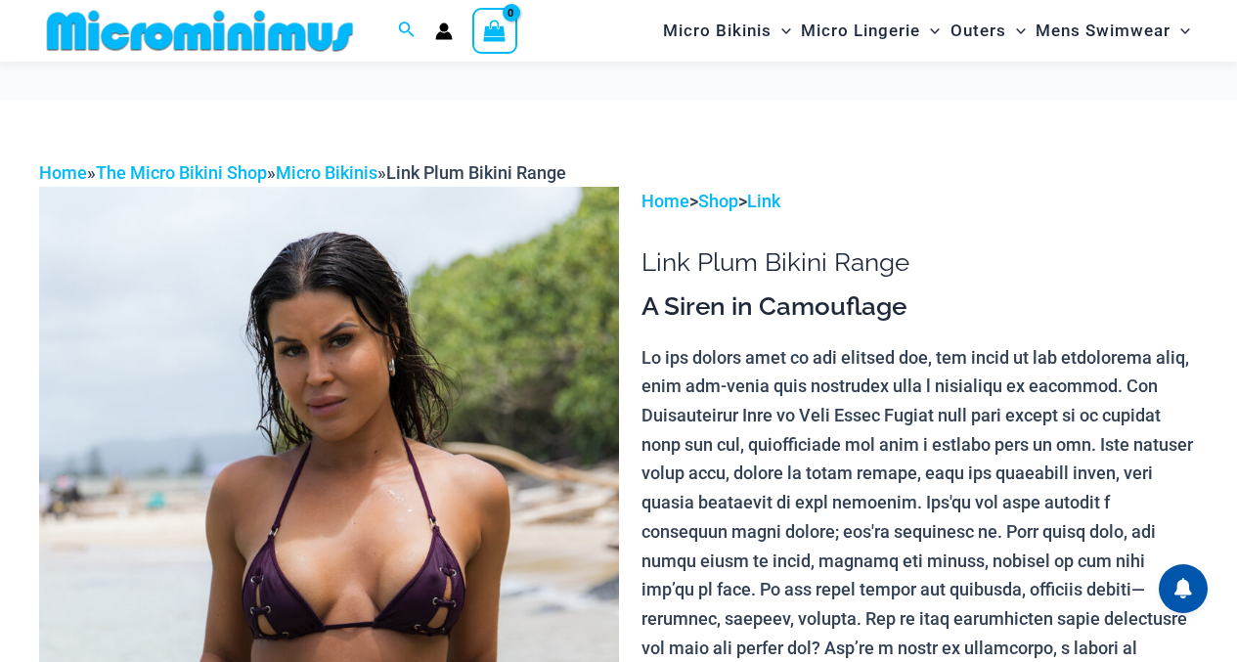
scroll to position [326, 0]
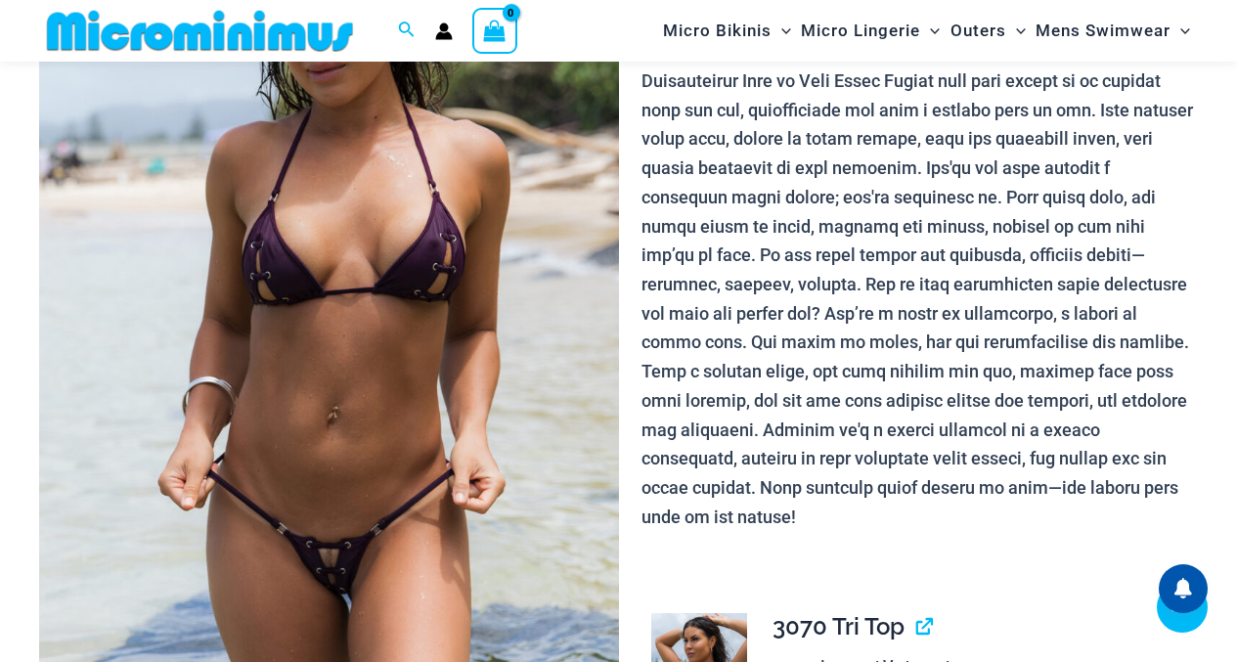
click at [376, 139] on img at bounding box center [329, 286] width 580 height 869
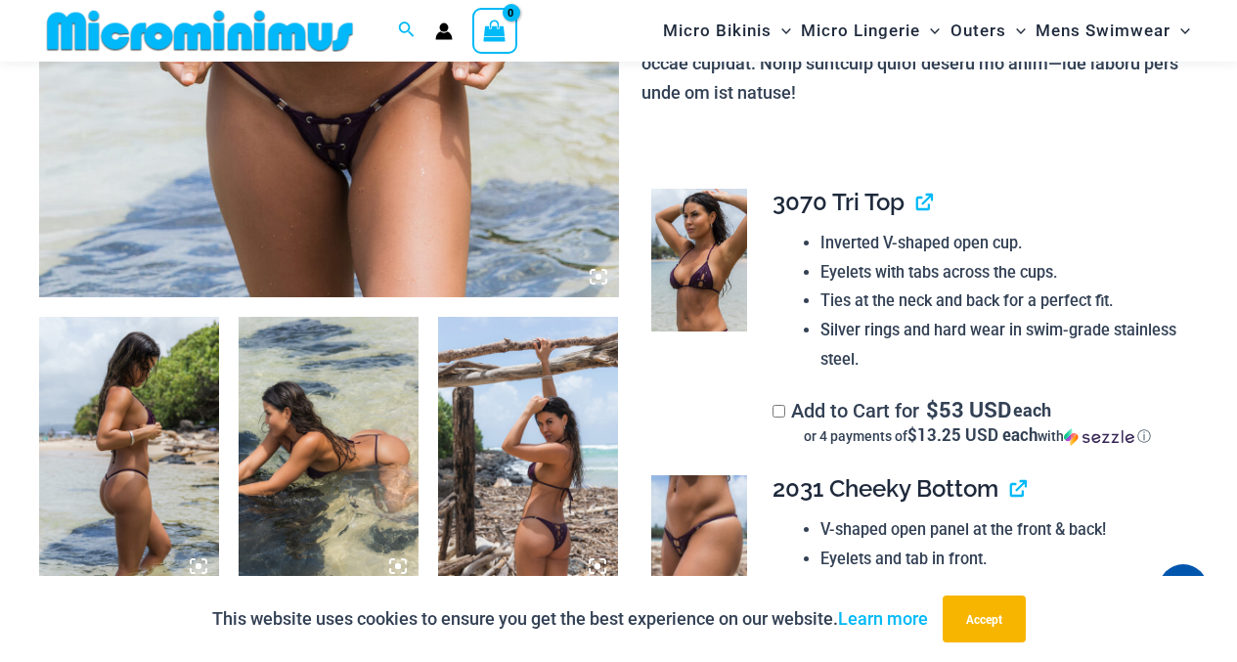
click at [1187, 371] on td "**********" at bounding box center [975, 316] width 445 height 286
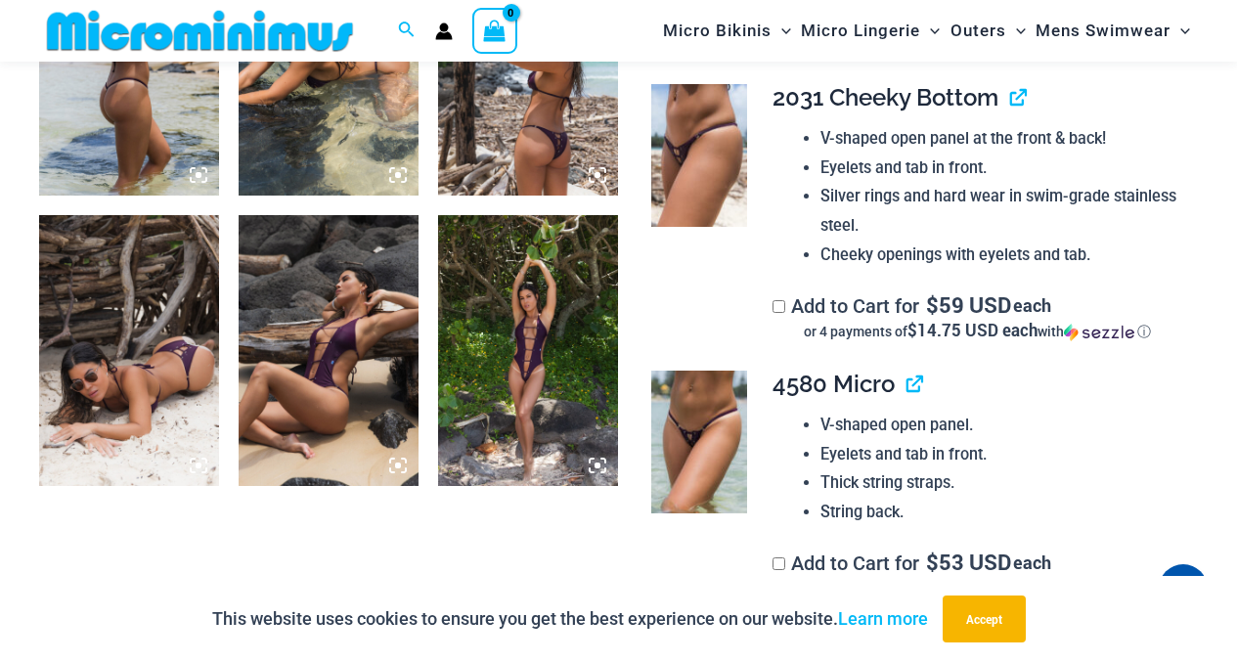
click at [518, 305] on img at bounding box center [528, 350] width 180 height 270
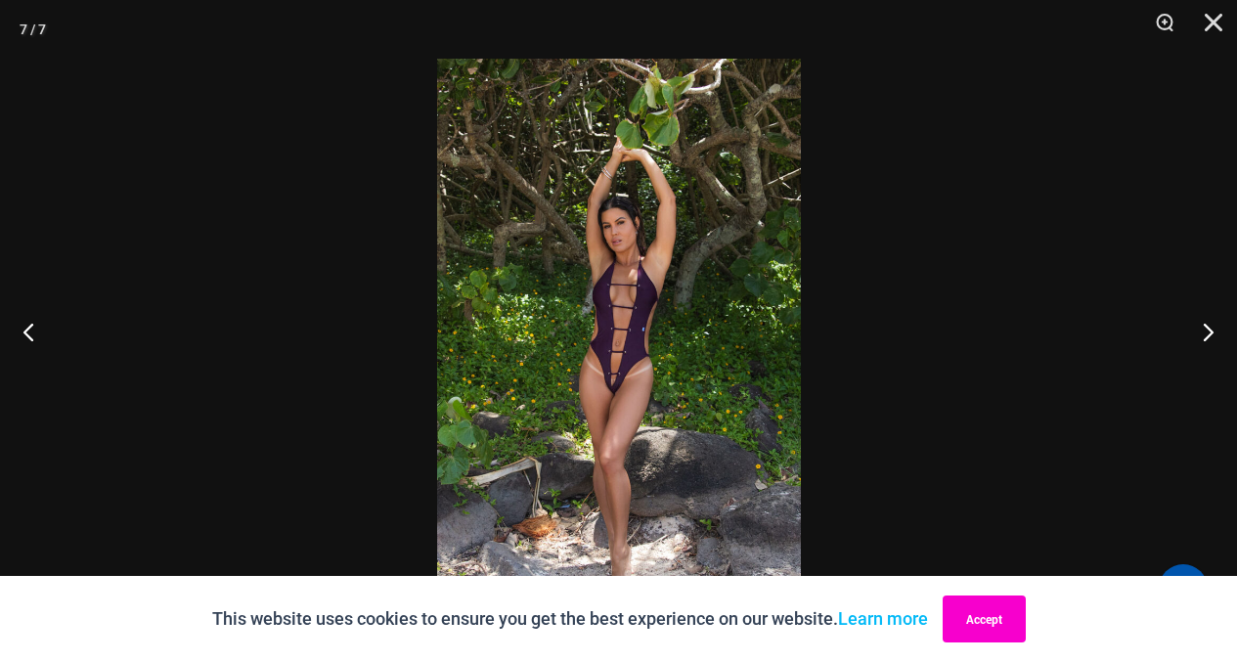
click at [1005, 634] on button "Accept" at bounding box center [983, 618] width 83 height 47
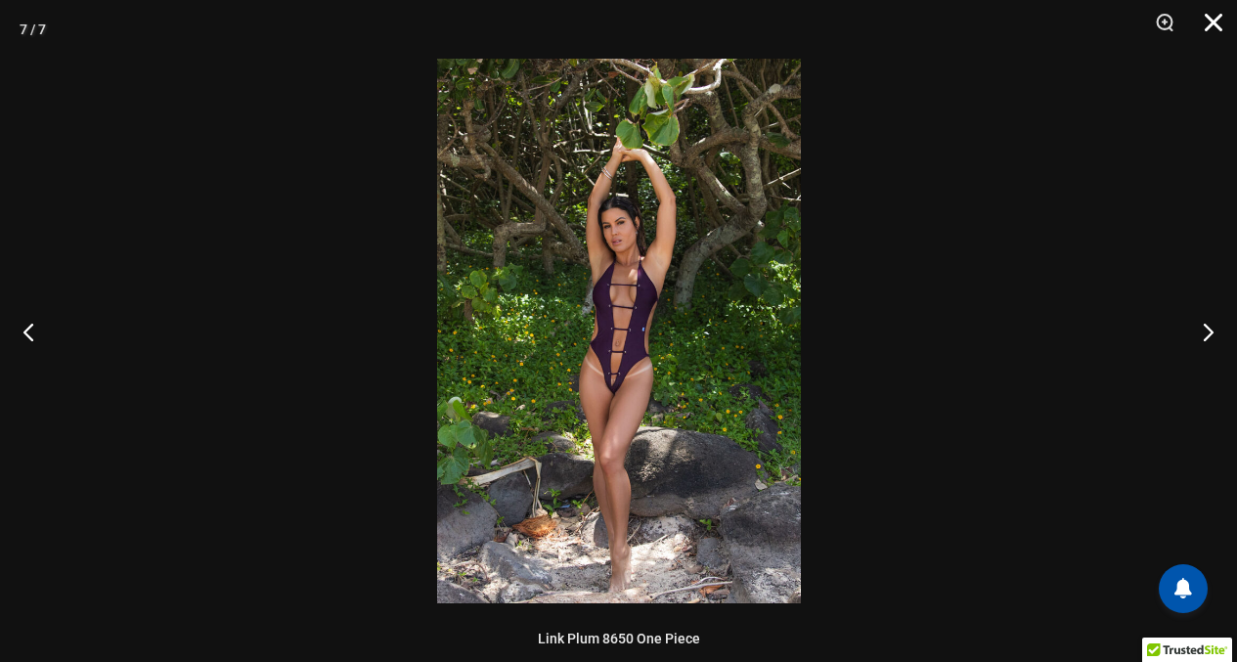
click at [1202, 14] on button "Close" at bounding box center [1206, 29] width 49 height 59
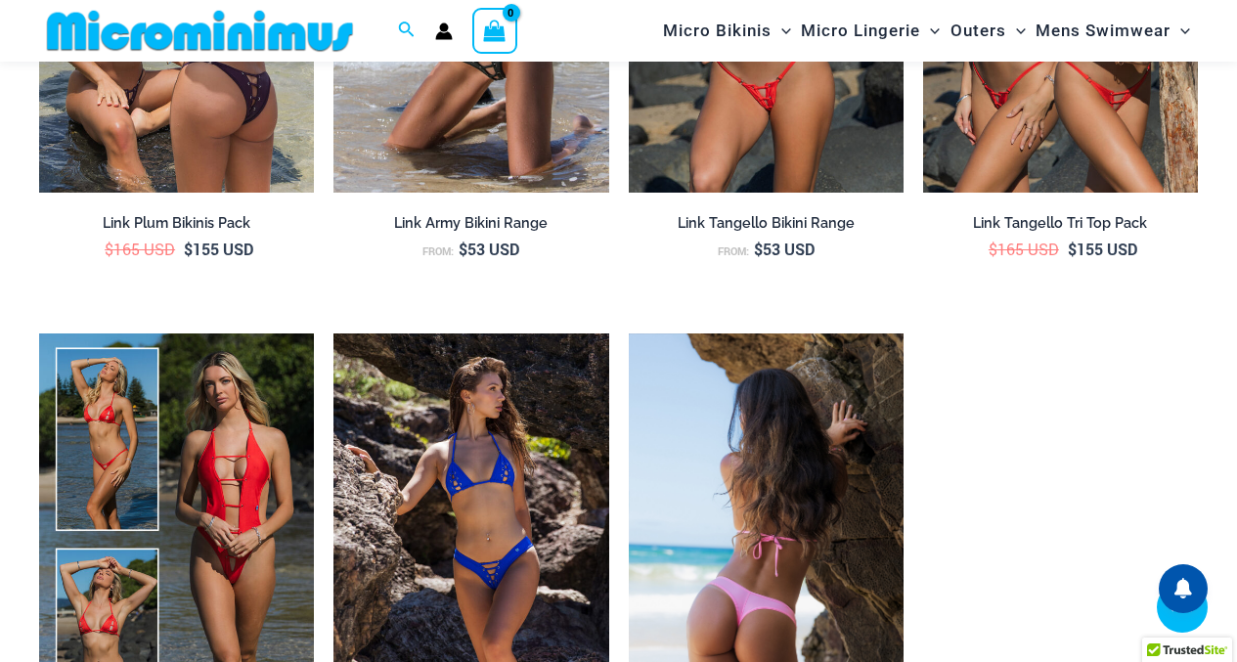
scroll to position [3389, 0]
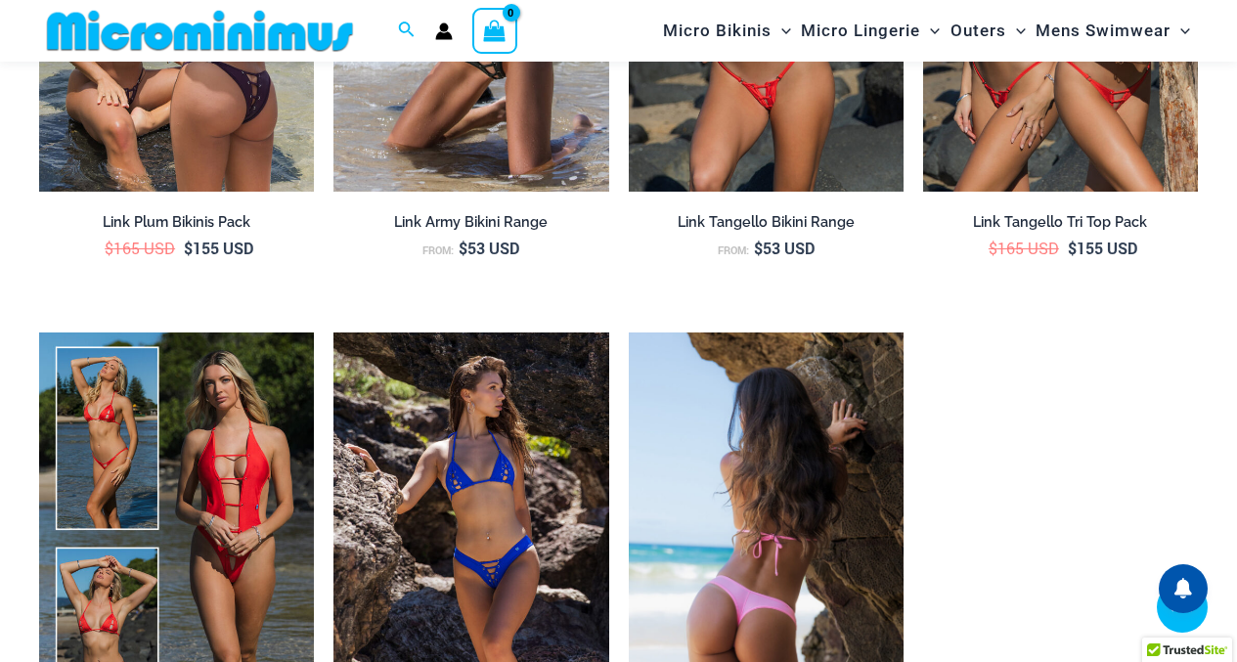
click at [776, 400] on img at bounding box center [766, 538] width 275 height 413
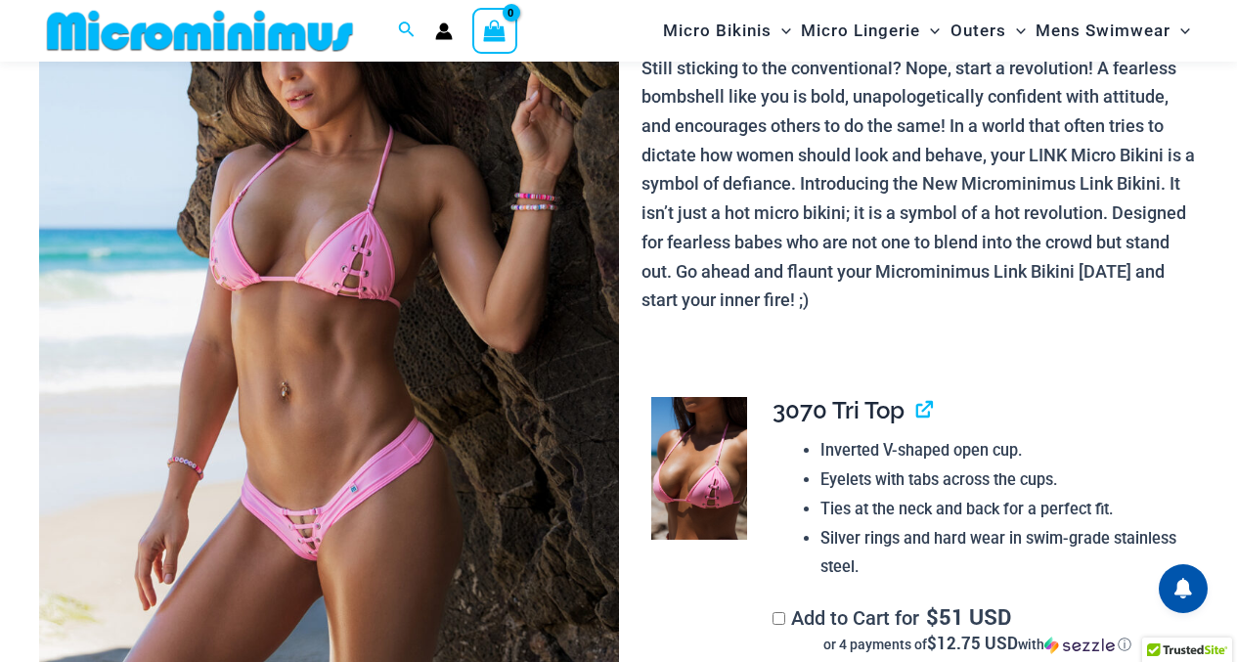
scroll to position [282, 0]
drag, startPoint x: 1174, startPoint y: 397, endPoint x: 1148, endPoint y: 351, distance: 53.0
click at [1173, 393] on td "**********" at bounding box center [975, 522] width 445 height 286
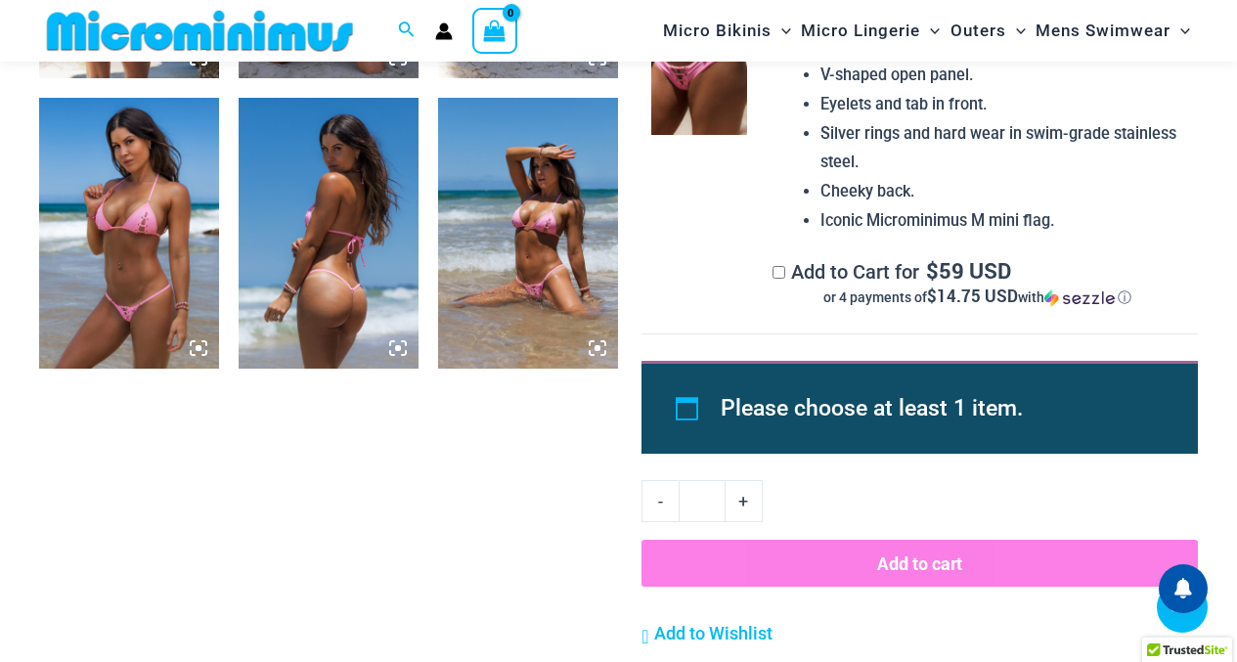
scroll to position [1259, 0]
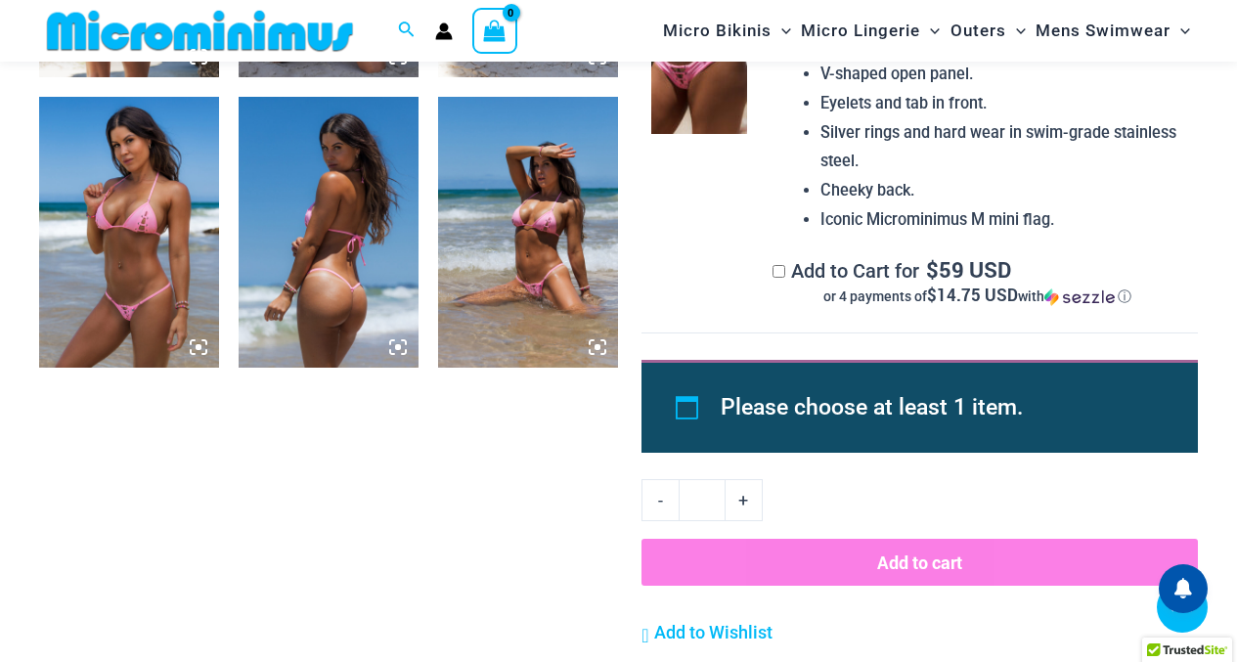
click at [158, 212] on img at bounding box center [129, 232] width 180 height 270
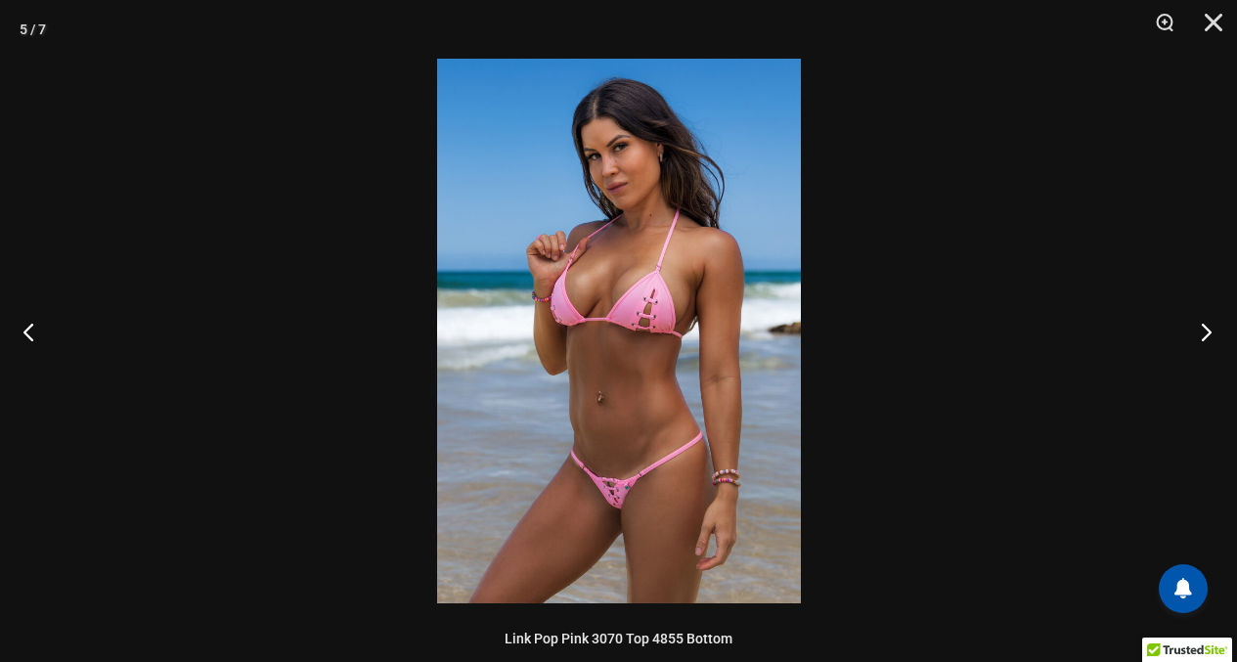
click at [1199, 337] on button "Next" at bounding box center [1199, 332] width 73 height 98
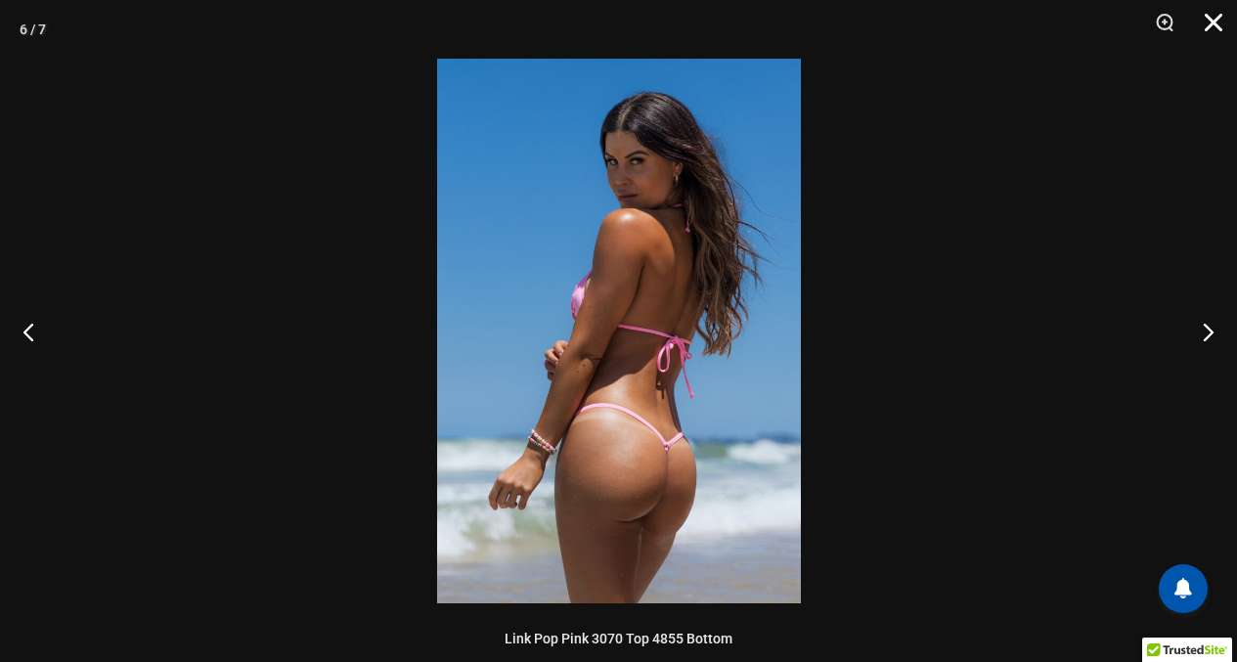
click at [1217, 21] on button "Close" at bounding box center [1206, 29] width 49 height 59
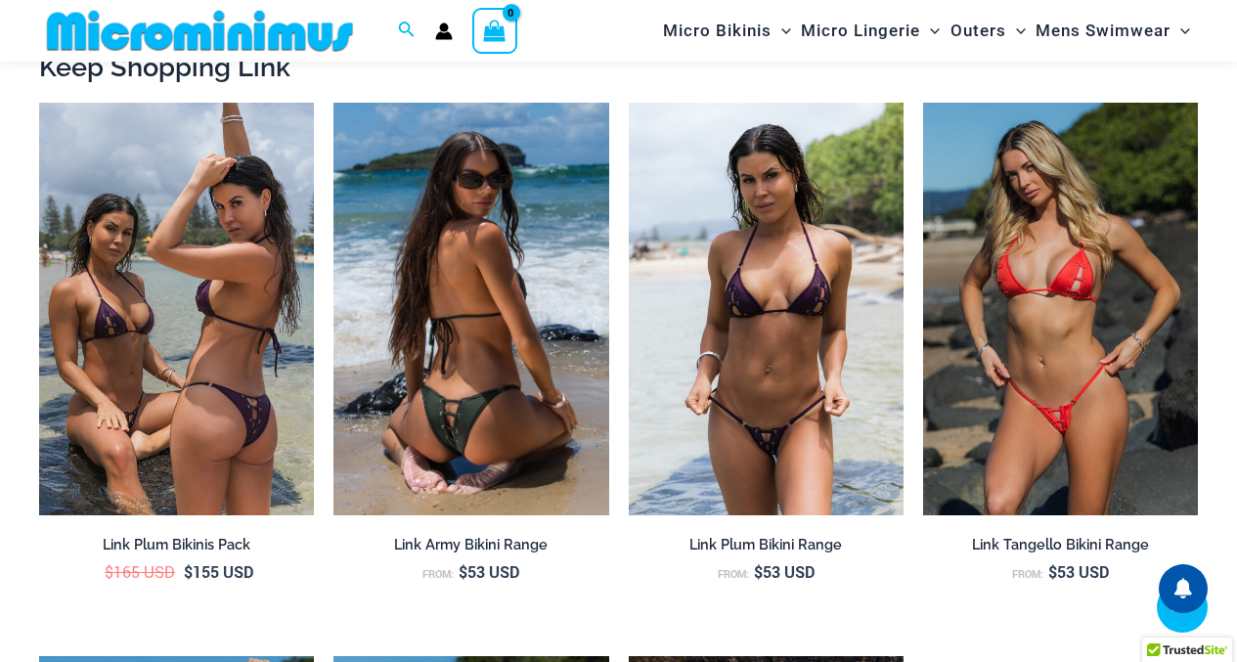
click at [452, 180] on img at bounding box center [470, 309] width 275 height 413
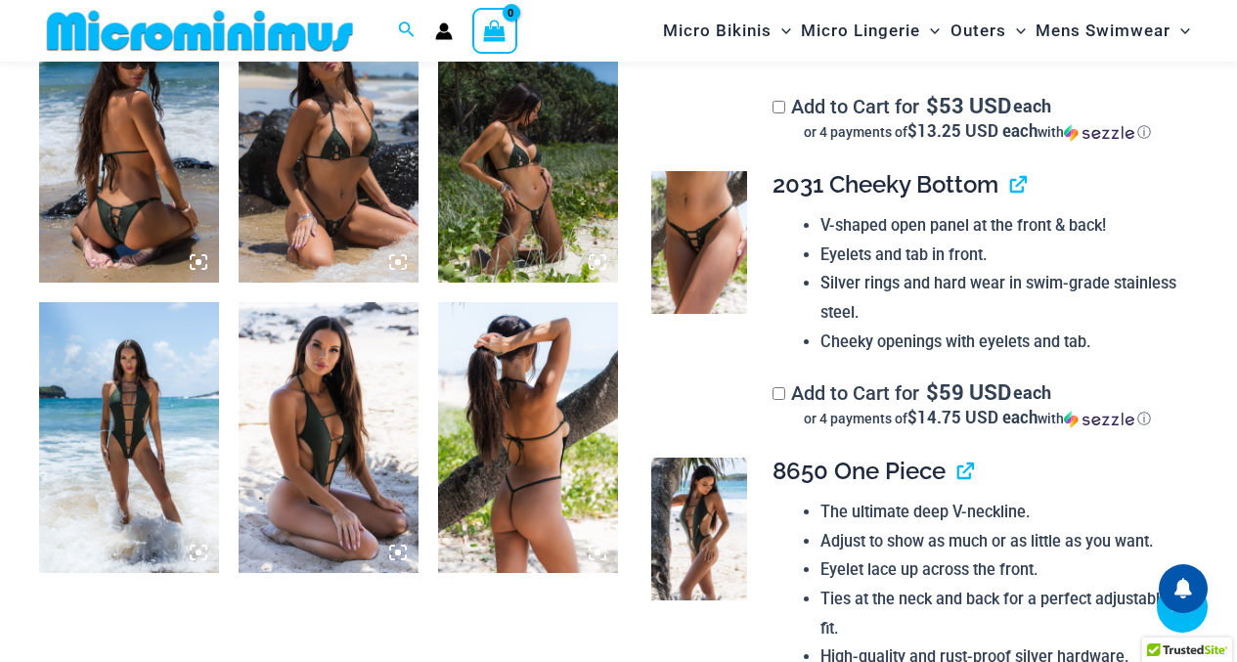
click at [123, 358] on img at bounding box center [129, 437] width 180 height 270
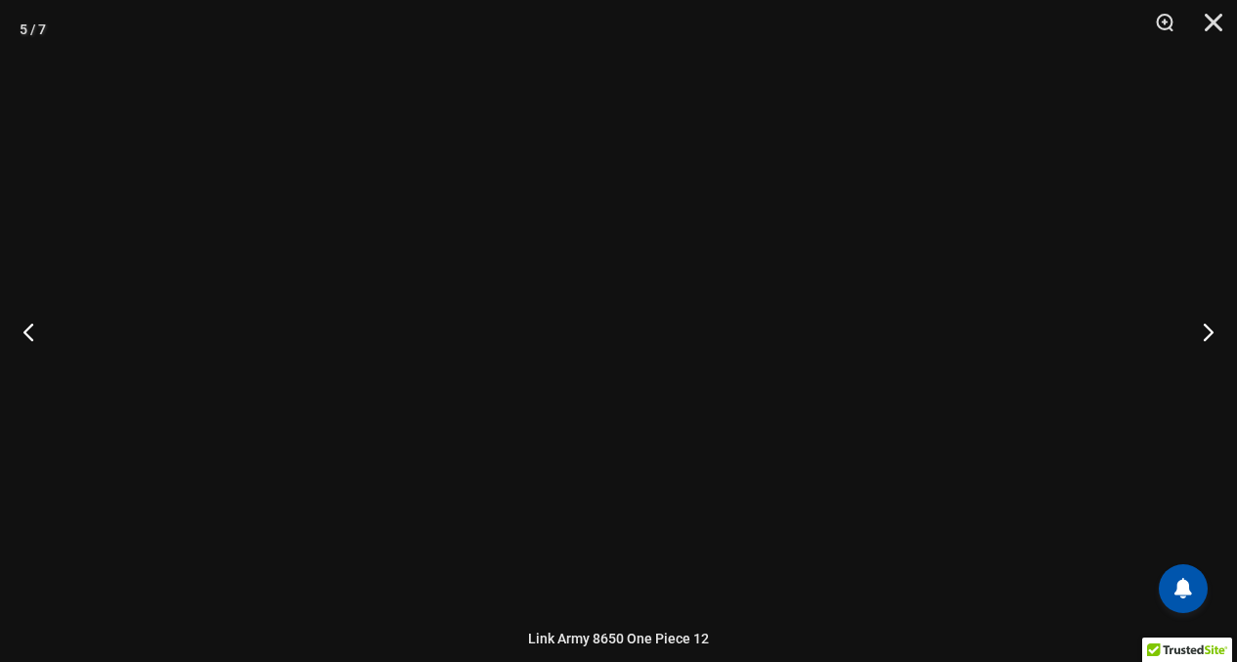
scroll to position [1055, 0]
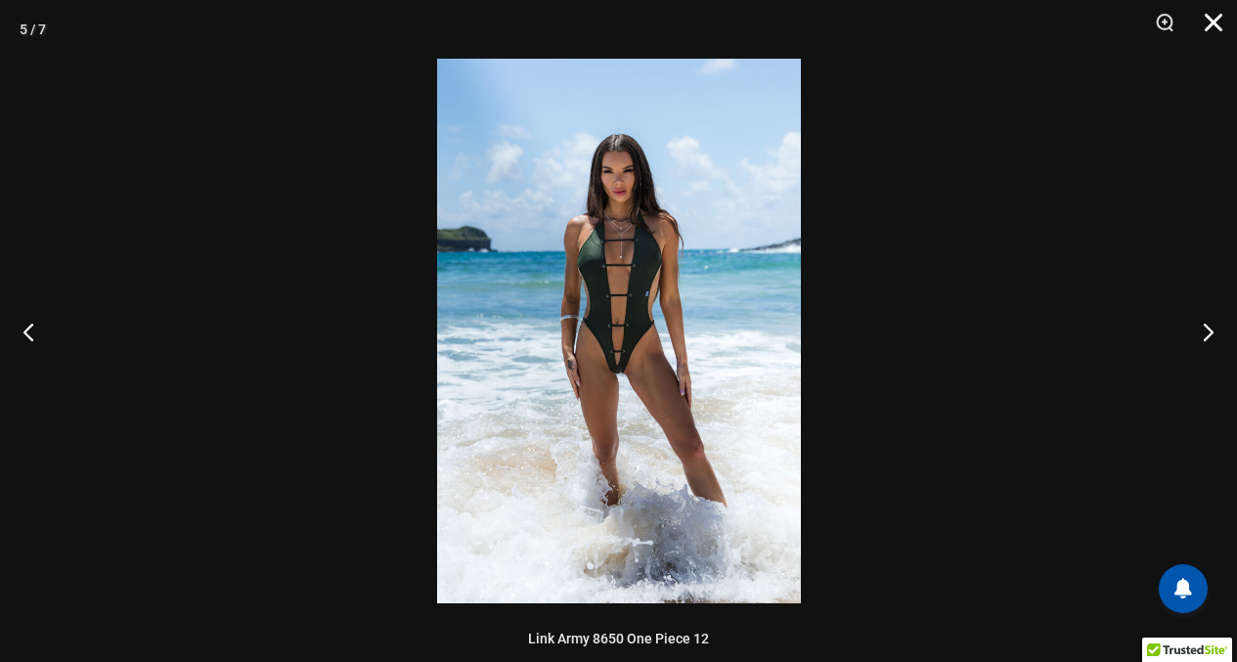
click at [1216, 17] on button "Close" at bounding box center [1206, 29] width 49 height 59
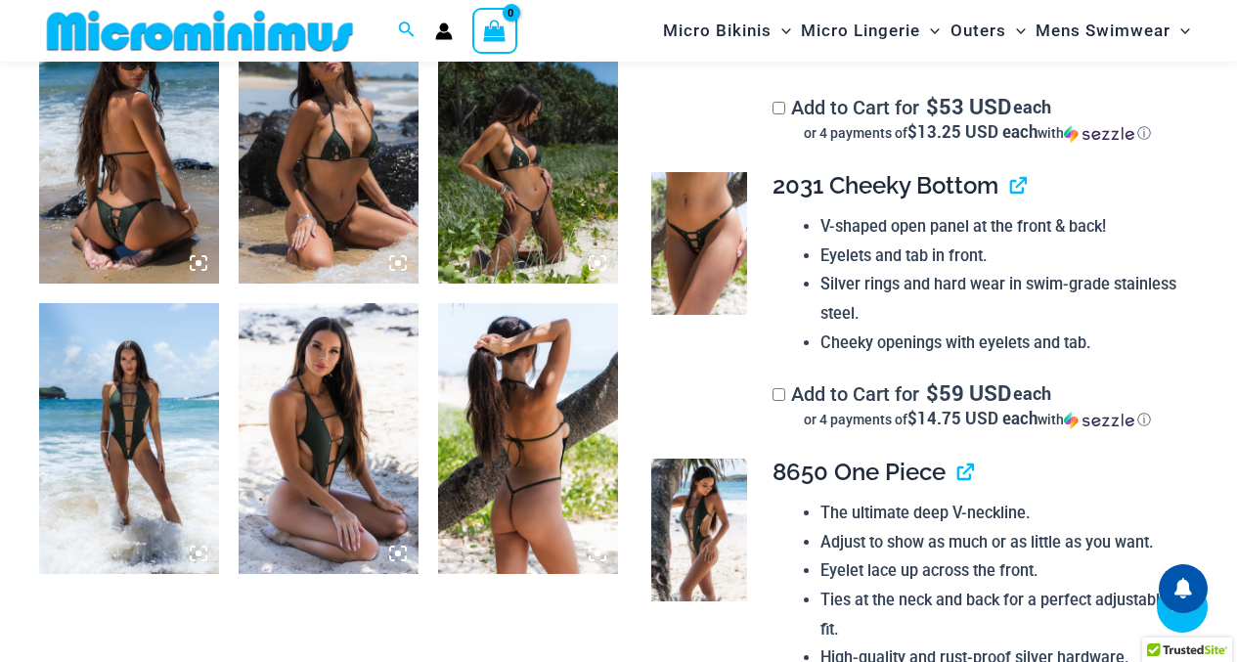
click at [356, 402] on img at bounding box center [329, 438] width 180 height 270
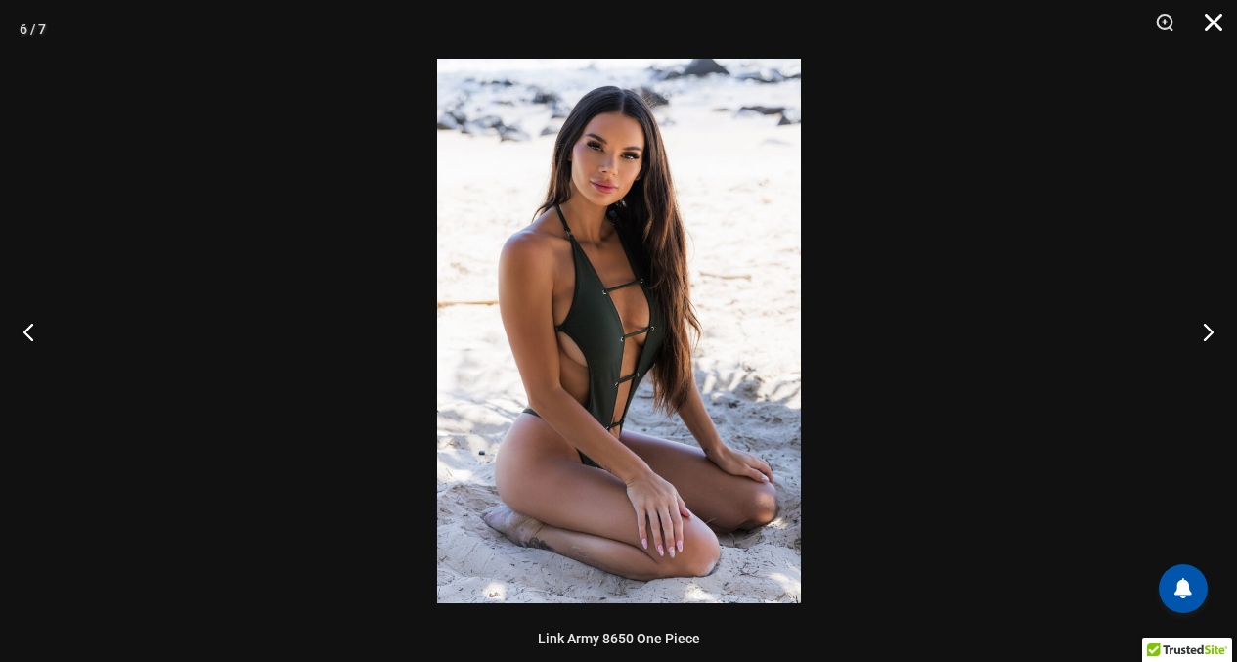
click at [1210, 22] on button "Close" at bounding box center [1206, 29] width 49 height 59
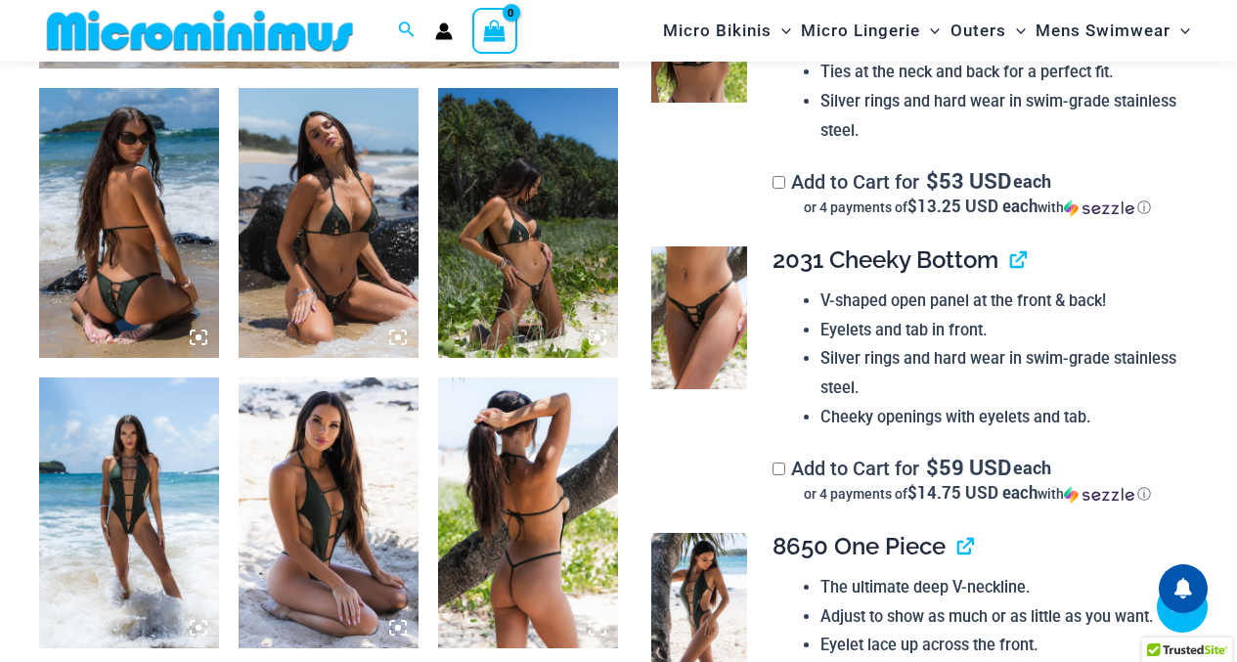
click at [343, 203] on img at bounding box center [329, 223] width 180 height 270
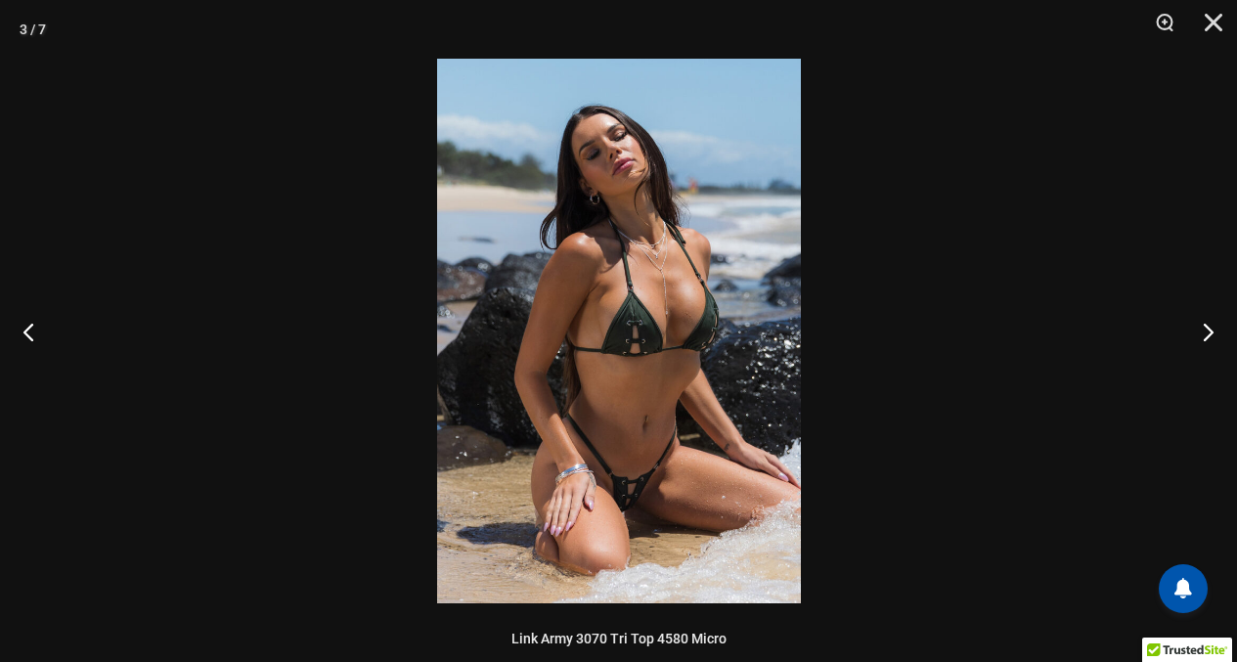
scroll to position [967, 0]
click at [1205, 22] on button "Close" at bounding box center [1206, 29] width 49 height 59
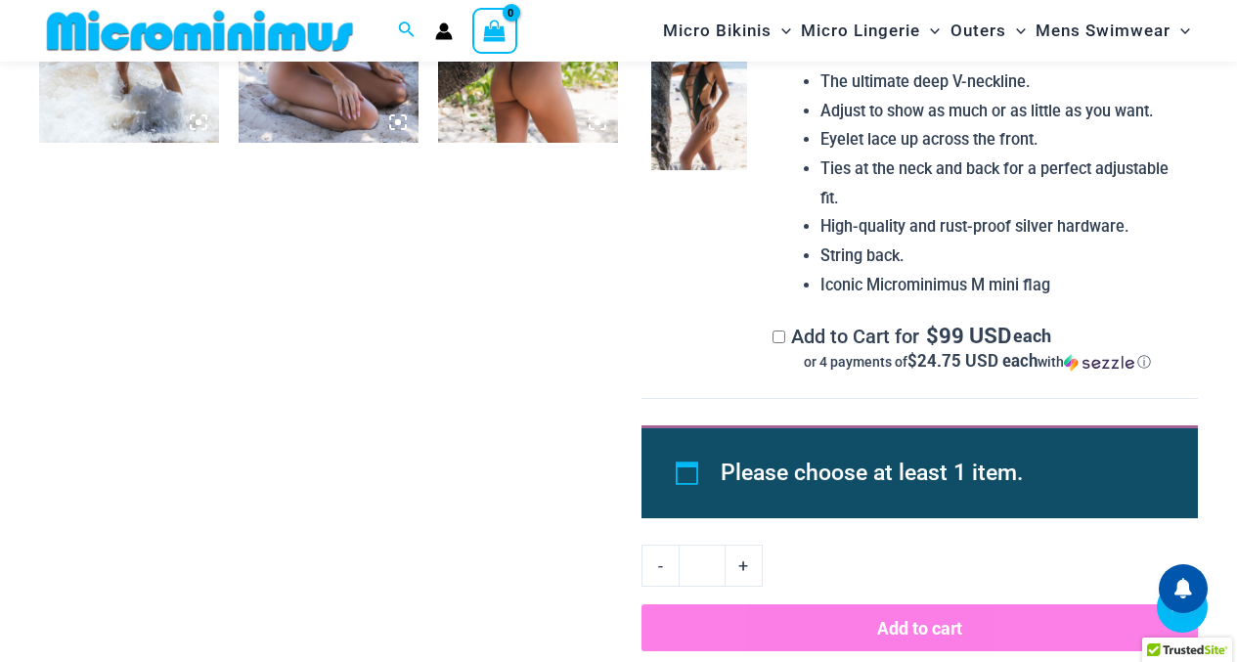
scroll to position [1484, 0]
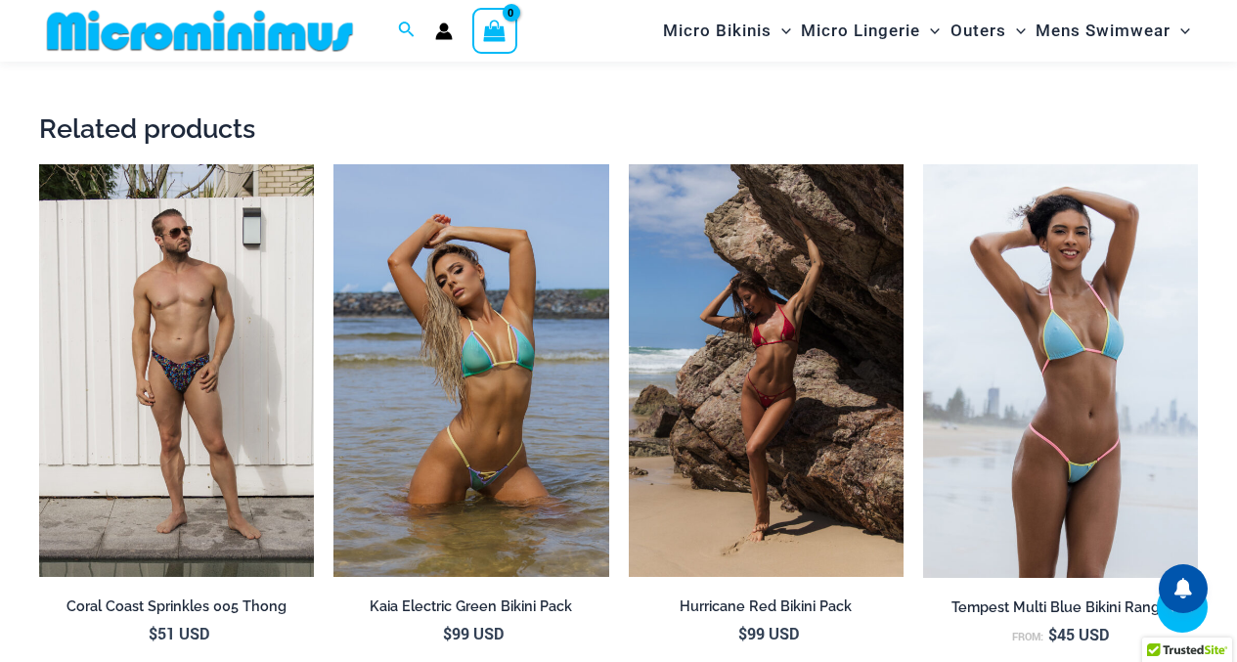
scroll to position [3634, 0]
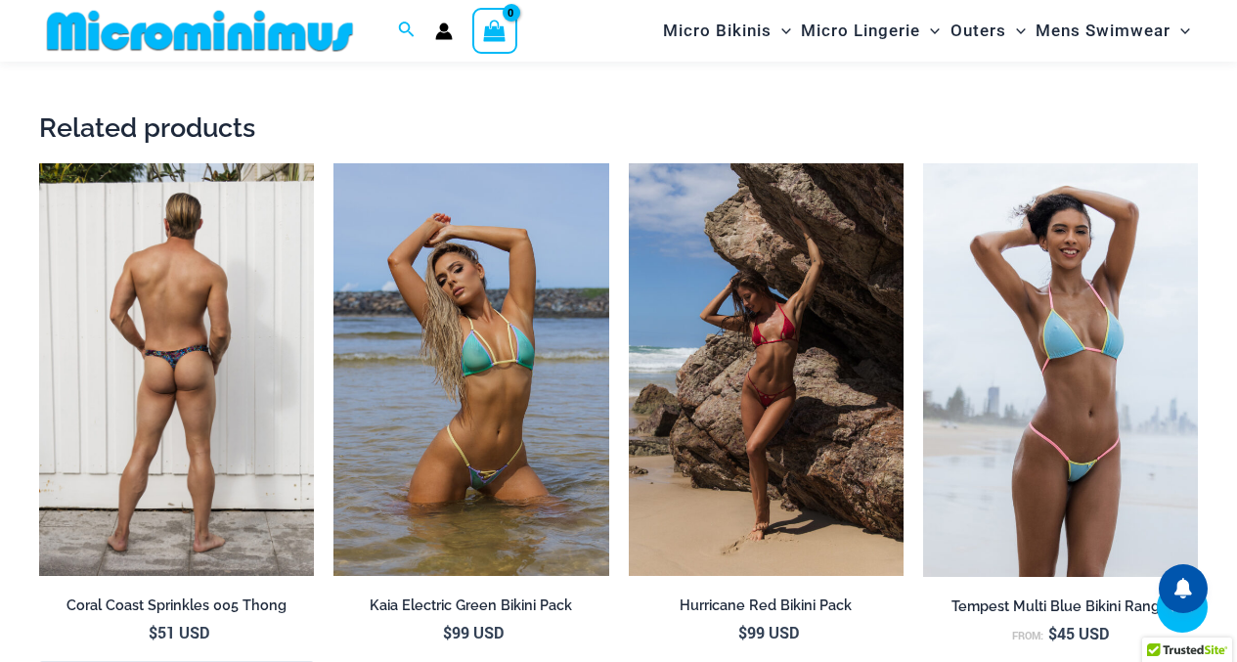
click at [215, 220] on img at bounding box center [176, 369] width 275 height 413
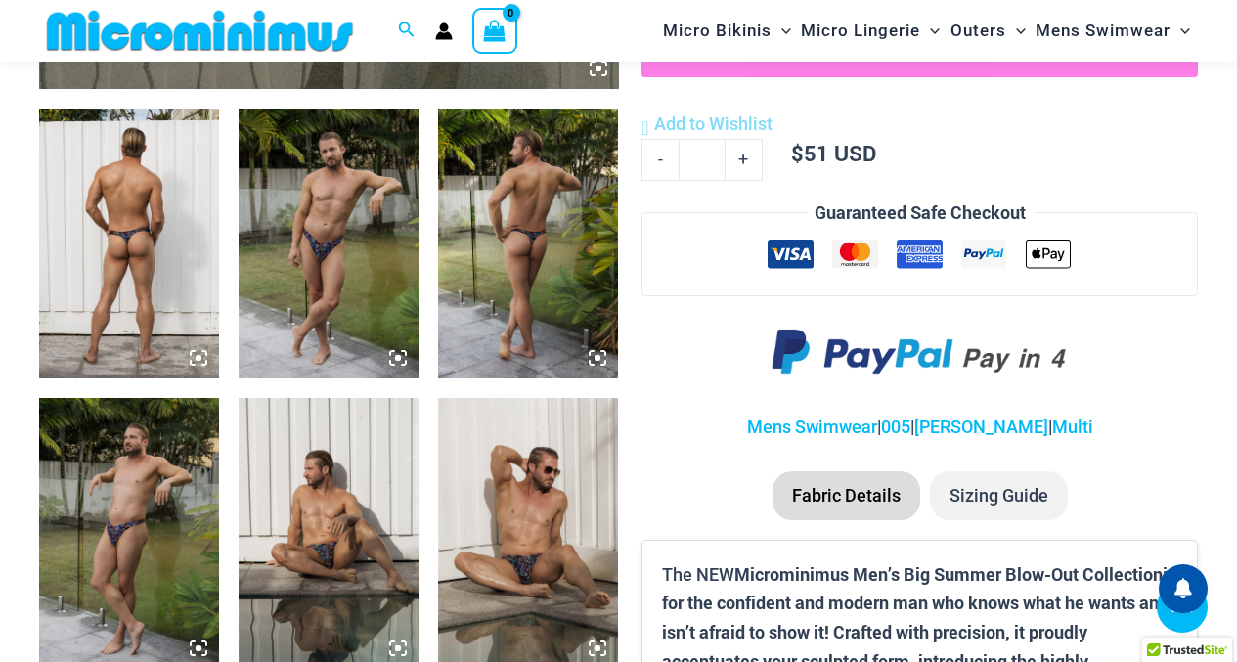
scroll to position [959, 0]
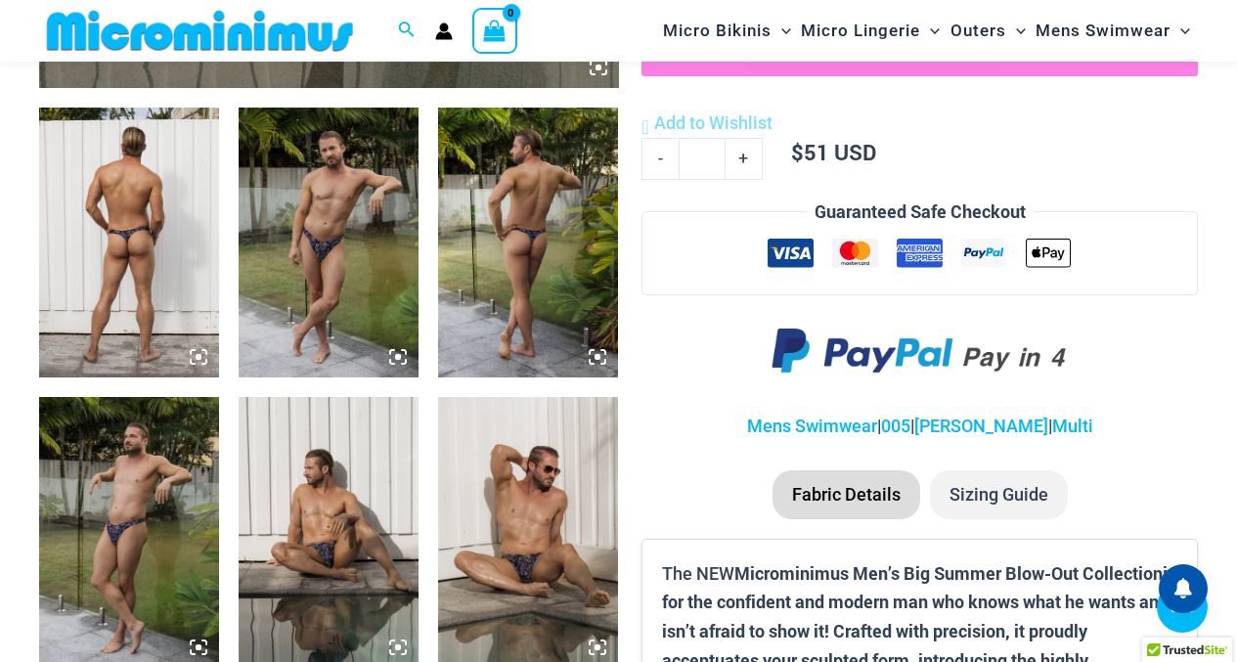
click at [313, 204] on img at bounding box center [329, 243] width 180 height 270
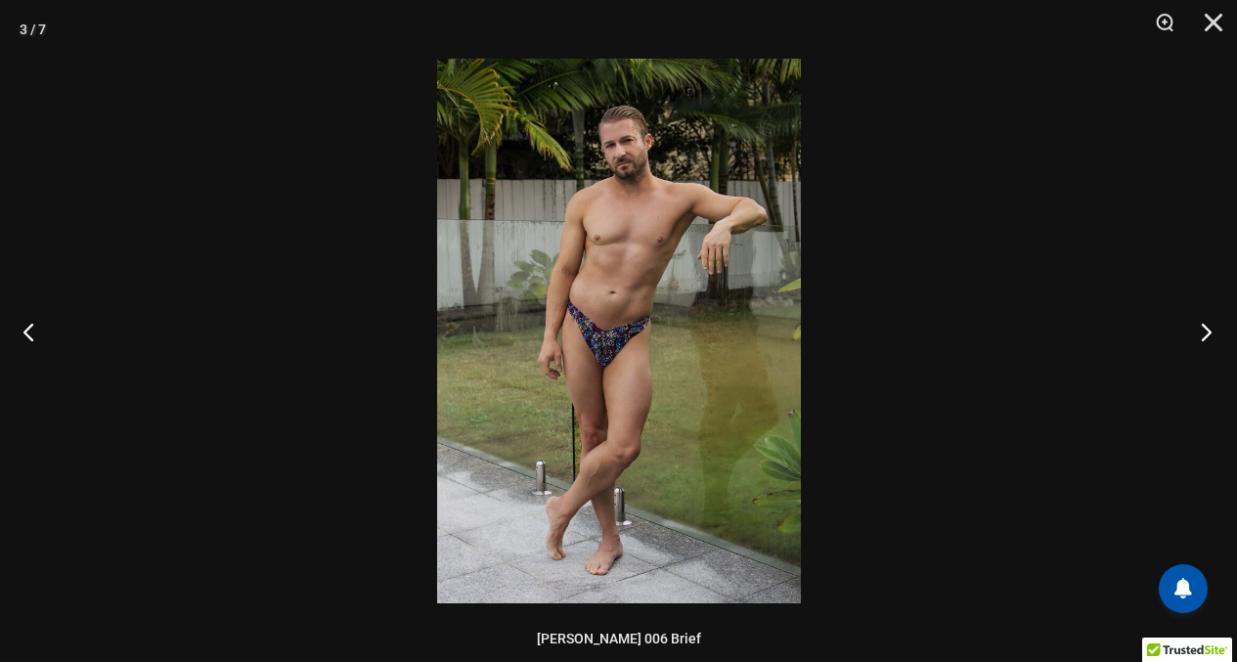
click at [1194, 316] on button "Next" at bounding box center [1199, 332] width 73 height 98
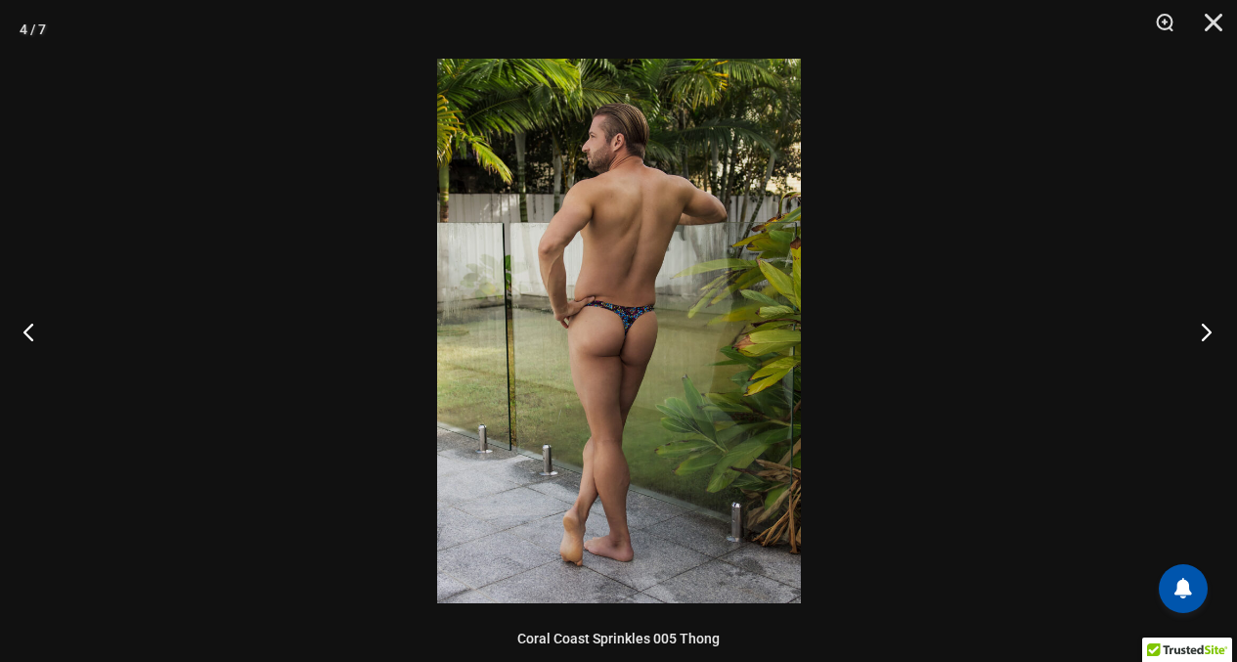
click at [1194, 316] on button "Next" at bounding box center [1199, 332] width 73 height 98
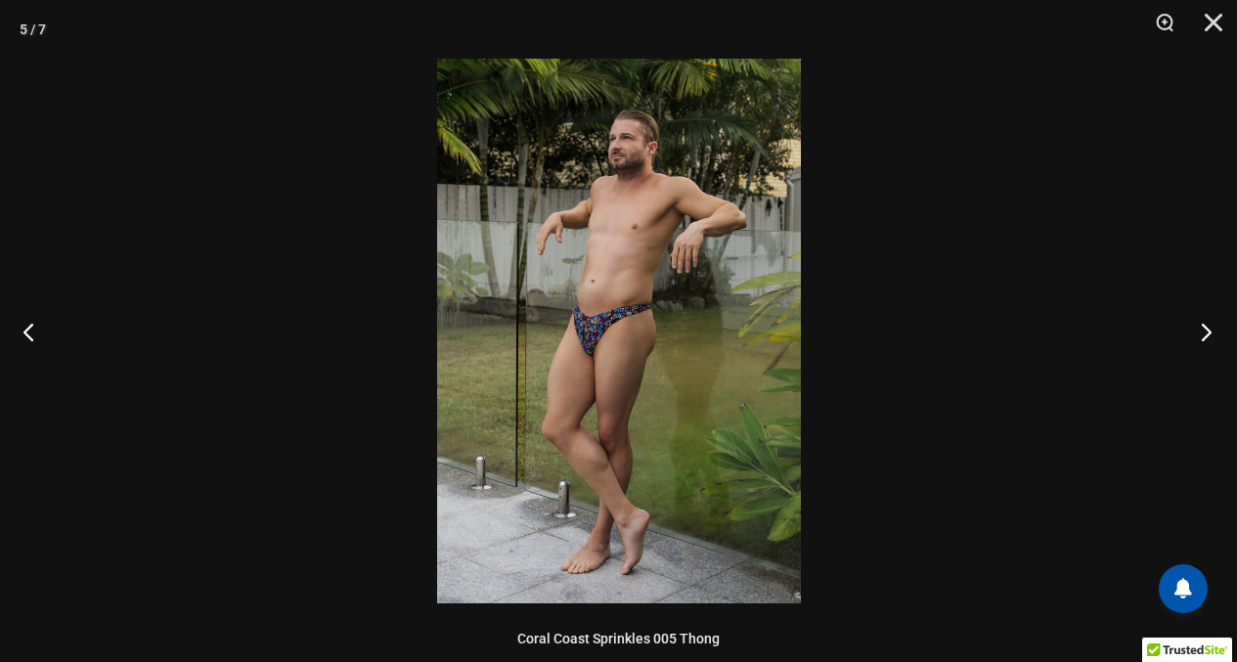
click at [1194, 316] on button "Next" at bounding box center [1199, 332] width 73 height 98
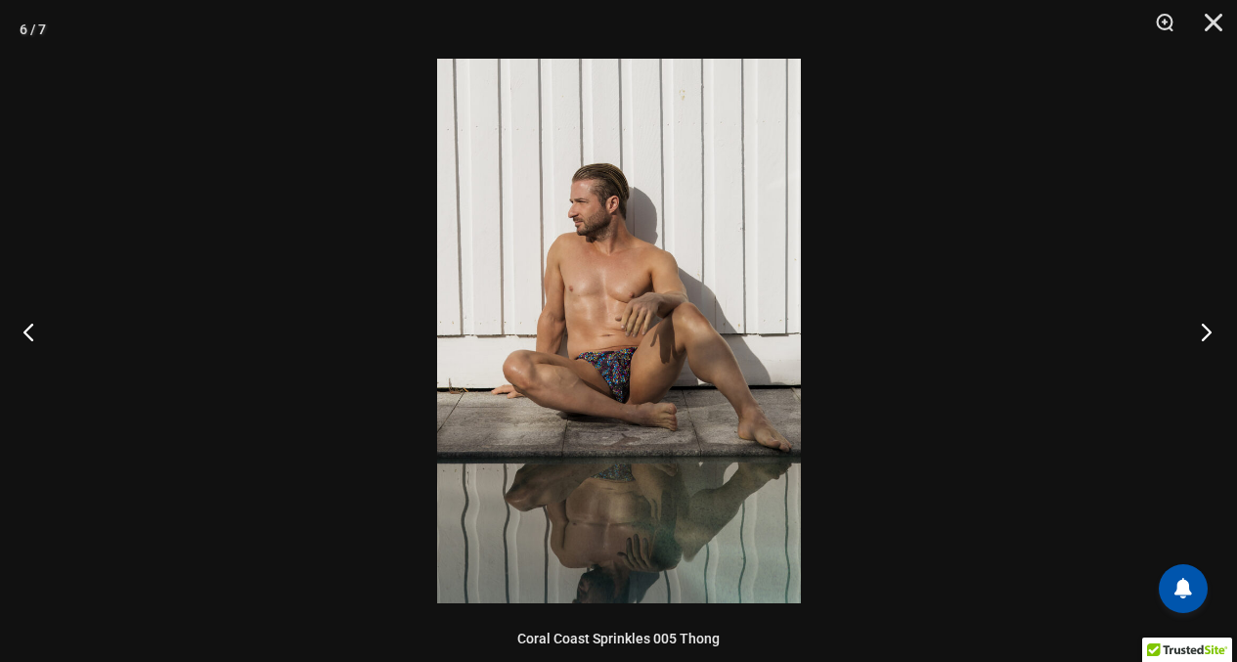
click at [1194, 316] on button "Next" at bounding box center [1199, 332] width 73 height 98
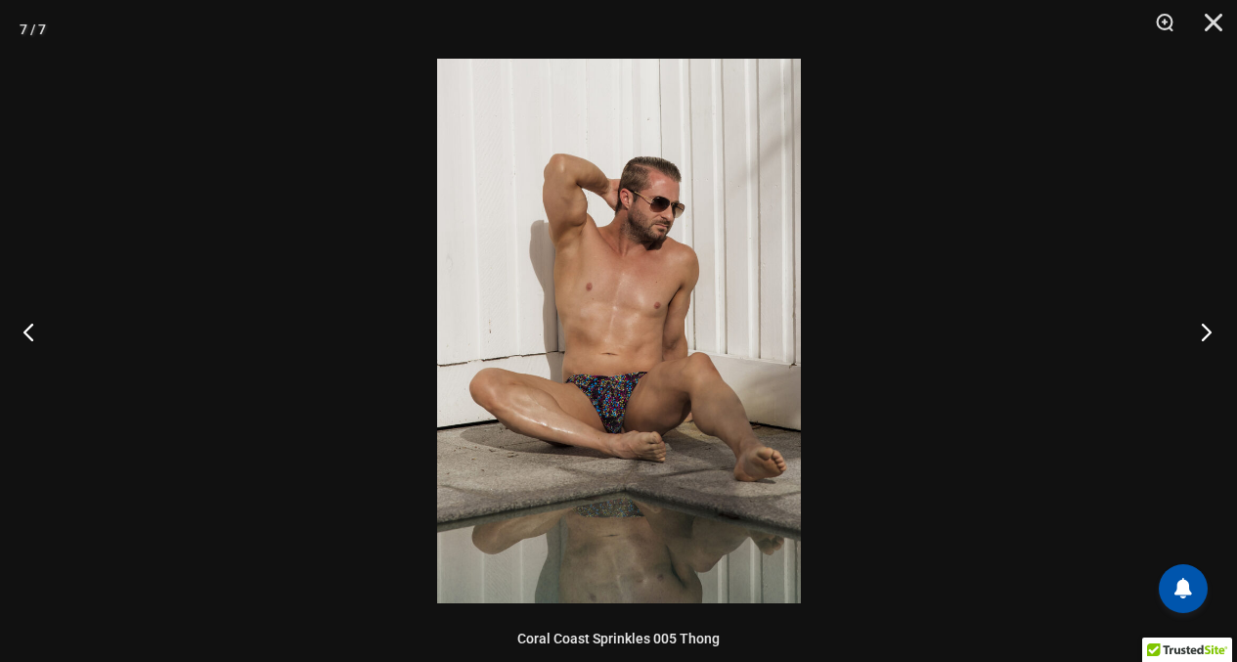
click at [1194, 316] on button "Next" at bounding box center [1199, 332] width 73 height 98
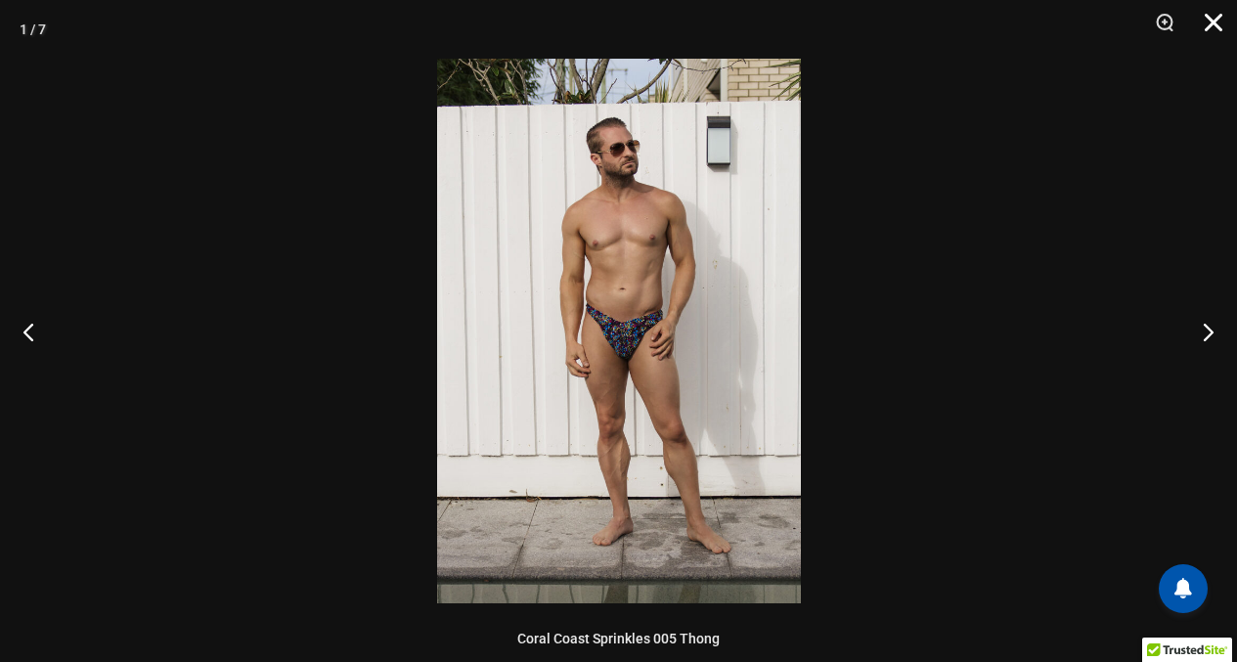
click at [1205, 19] on button "Close" at bounding box center [1206, 29] width 49 height 59
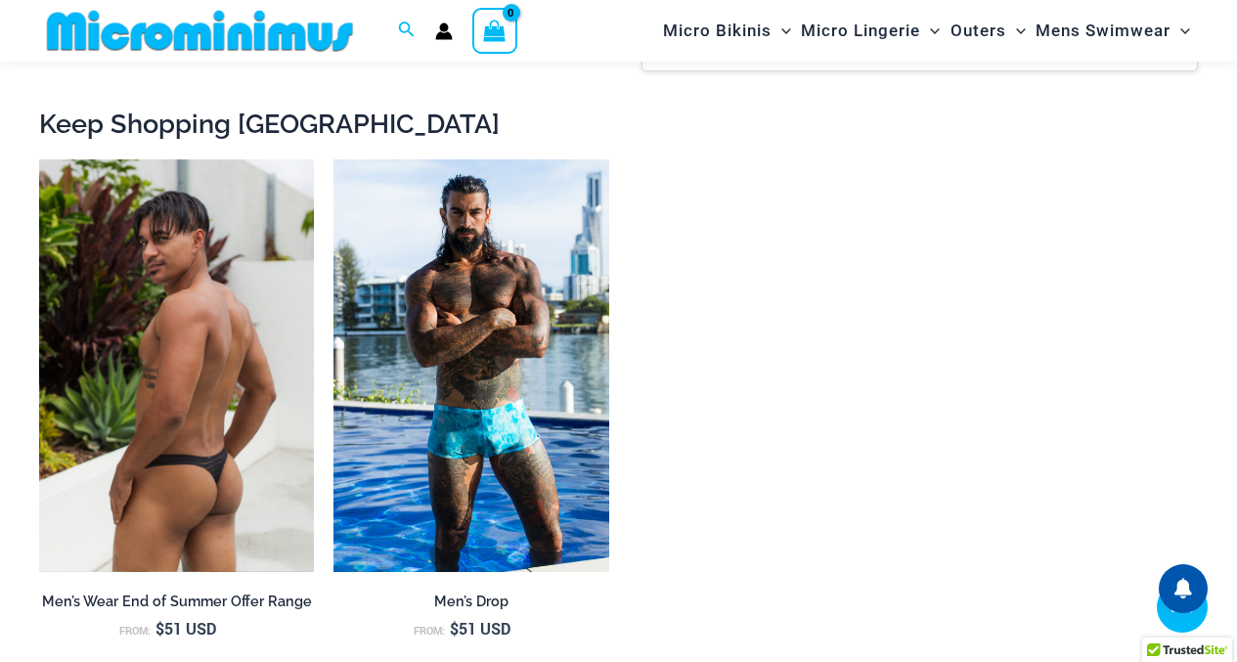
scroll to position [1643, 0]
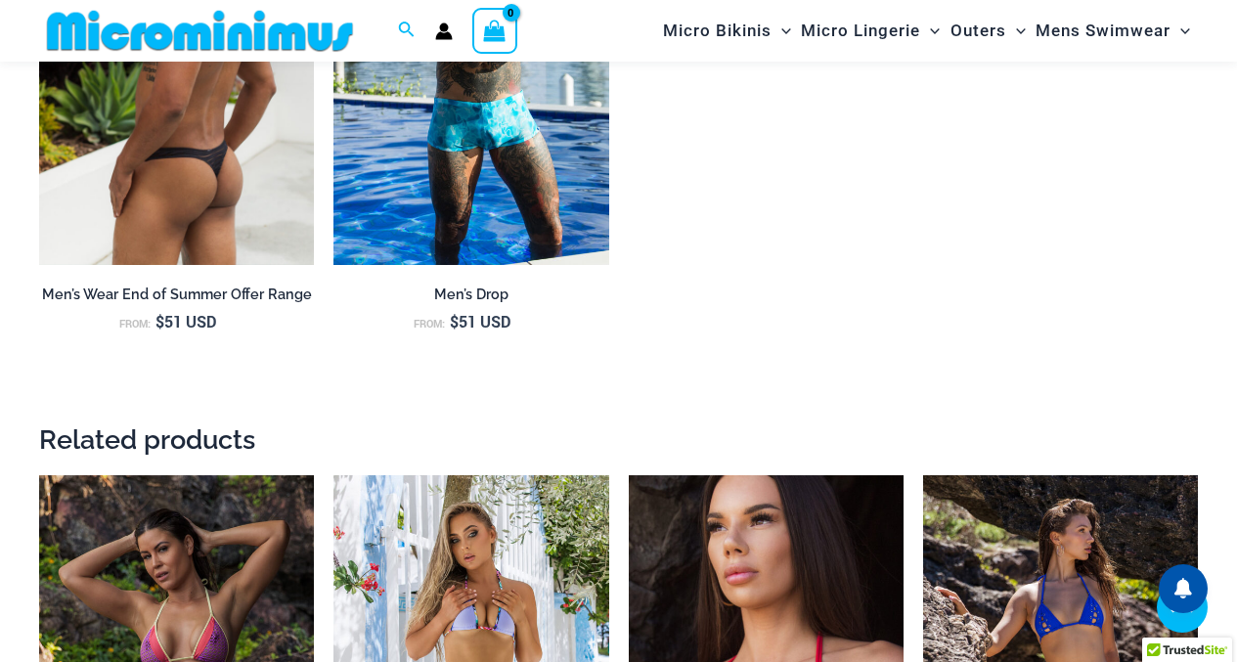
click at [125, 187] on img at bounding box center [176, 58] width 275 height 413
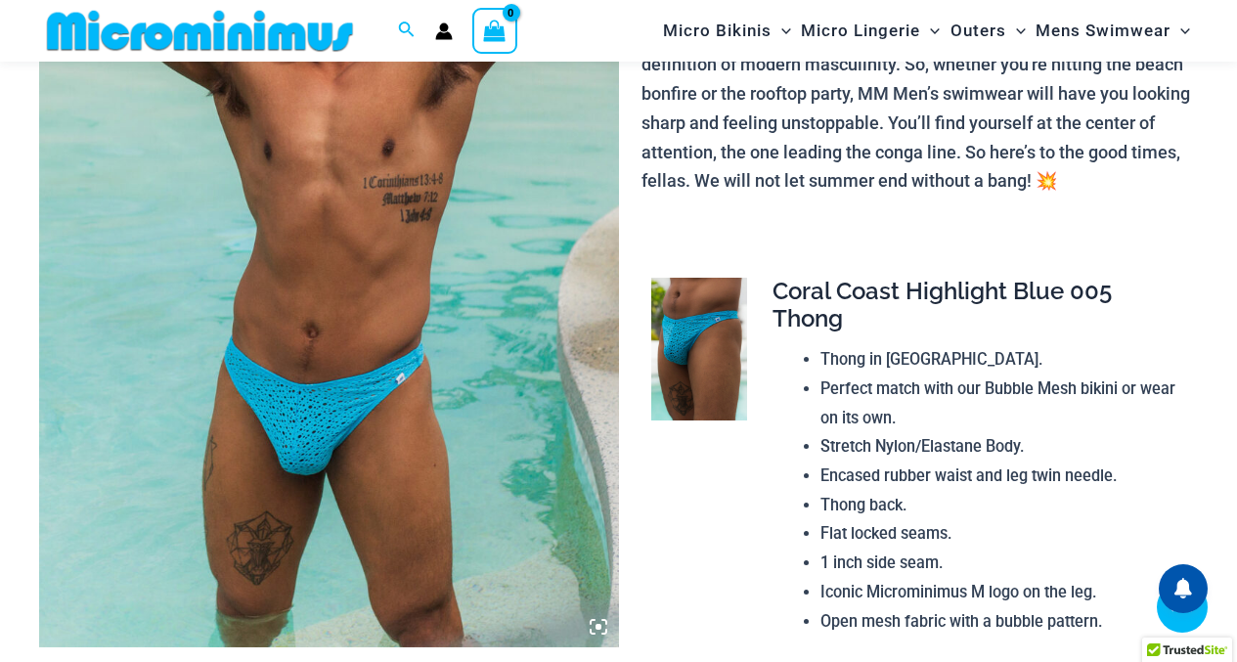
click at [414, 202] on img at bounding box center [329, 212] width 580 height 869
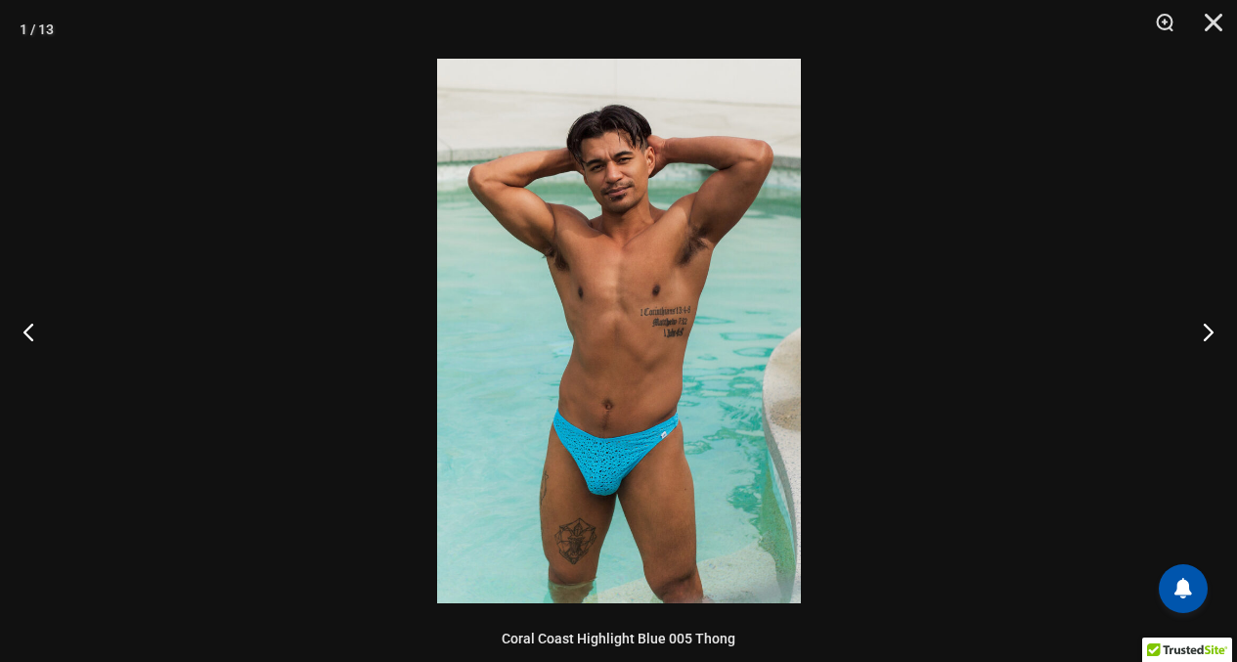
scroll to position [379, 0]
click at [1202, 323] on button "Next" at bounding box center [1199, 332] width 73 height 98
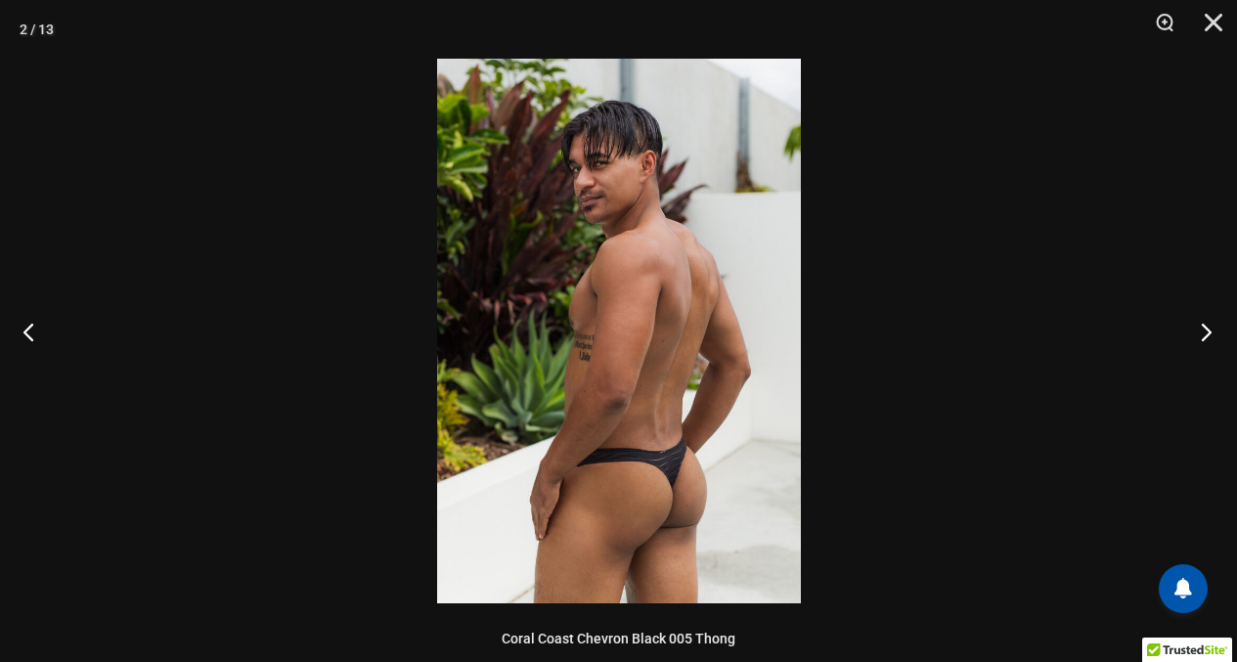
click at [1202, 323] on button "Next" at bounding box center [1199, 332] width 73 height 98
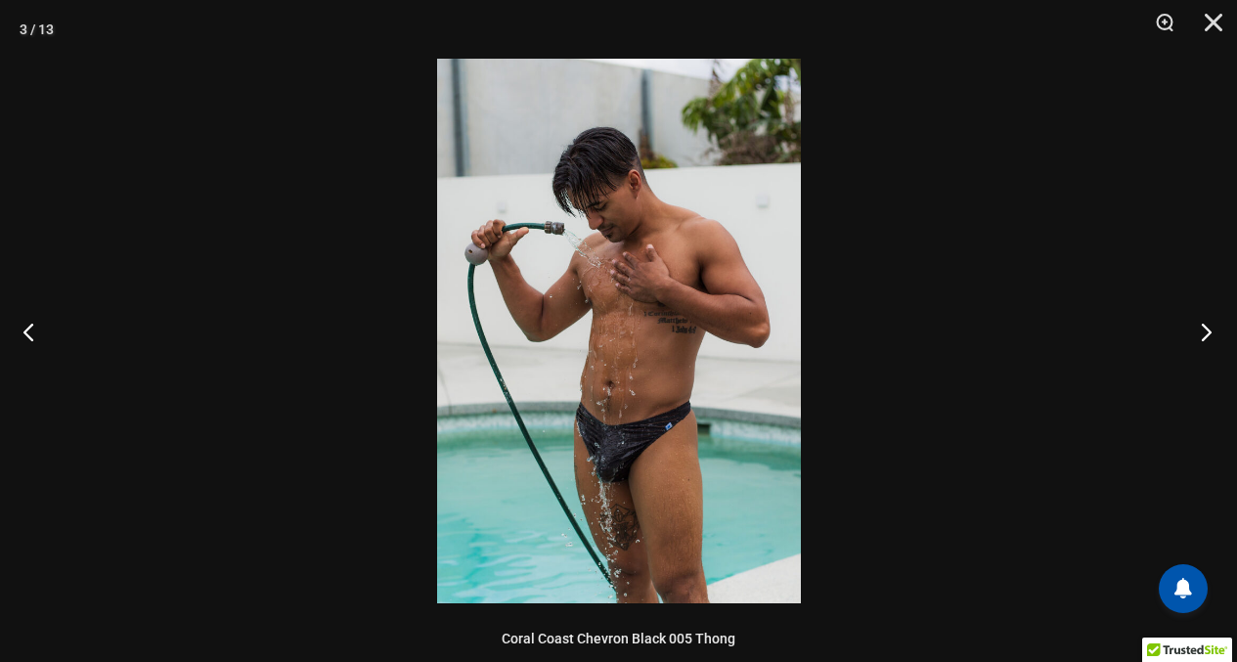
click at [1203, 322] on button "Next" at bounding box center [1199, 332] width 73 height 98
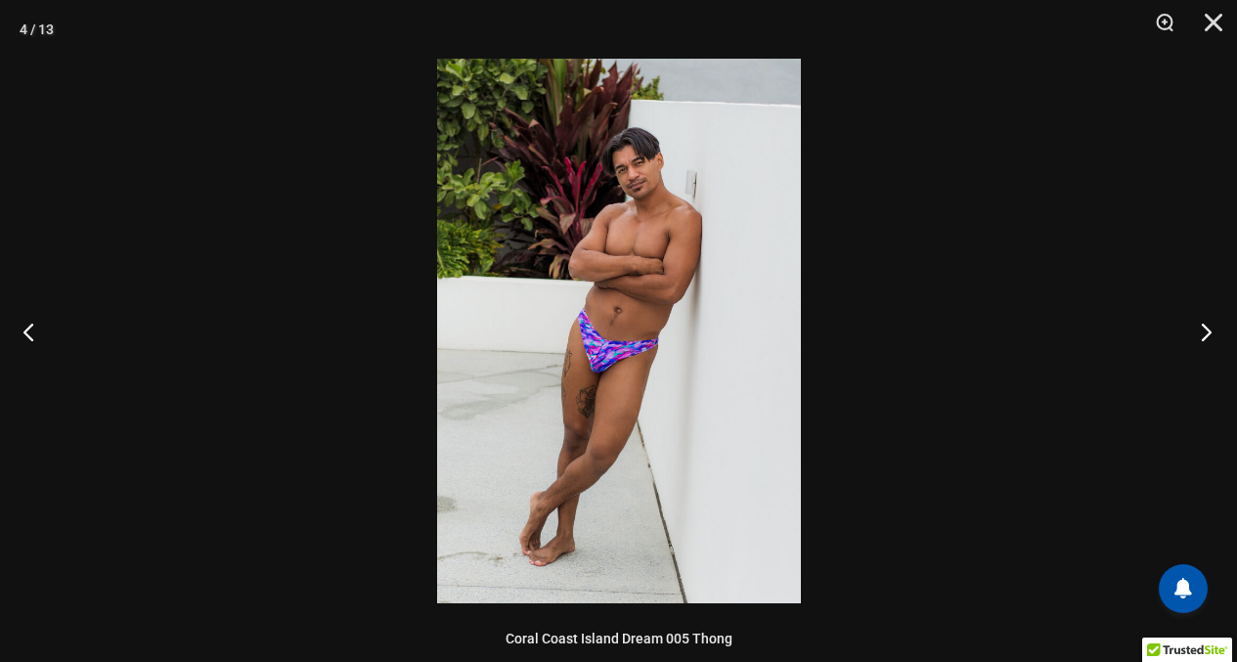
click at [1203, 322] on button "Next" at bounding box center [1199, 332] width 73 height 98
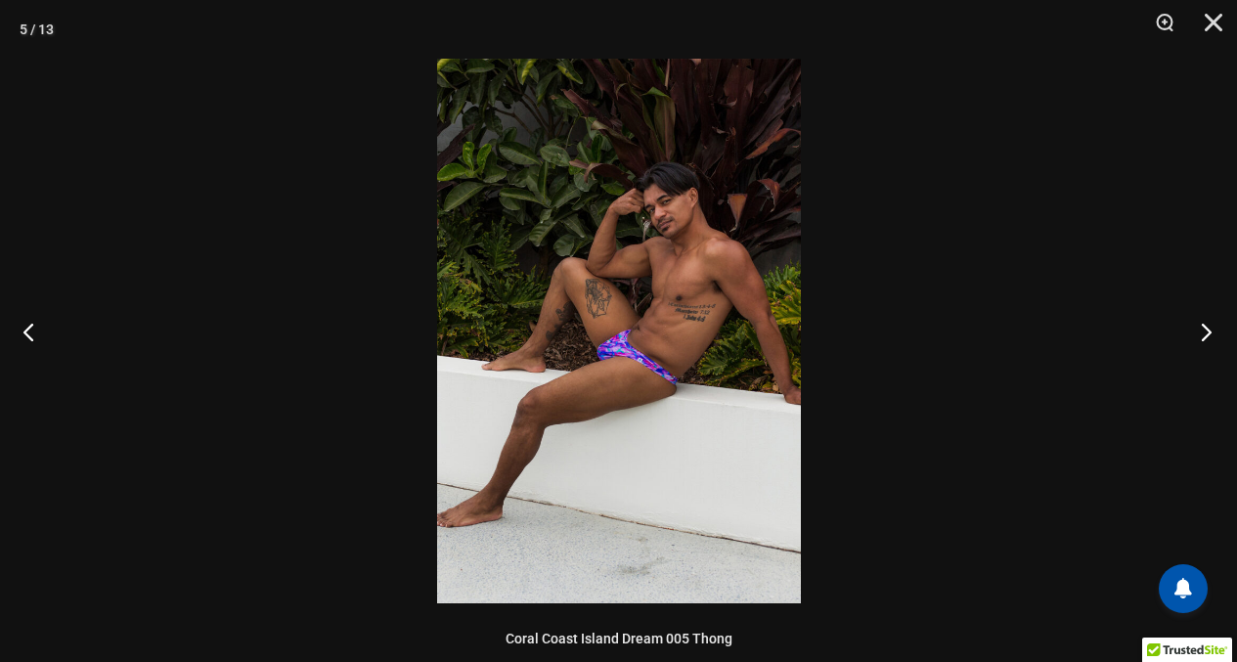
click at [1203, 322] on button "Next" at bounding box center [1199, 332] width 73 height 98
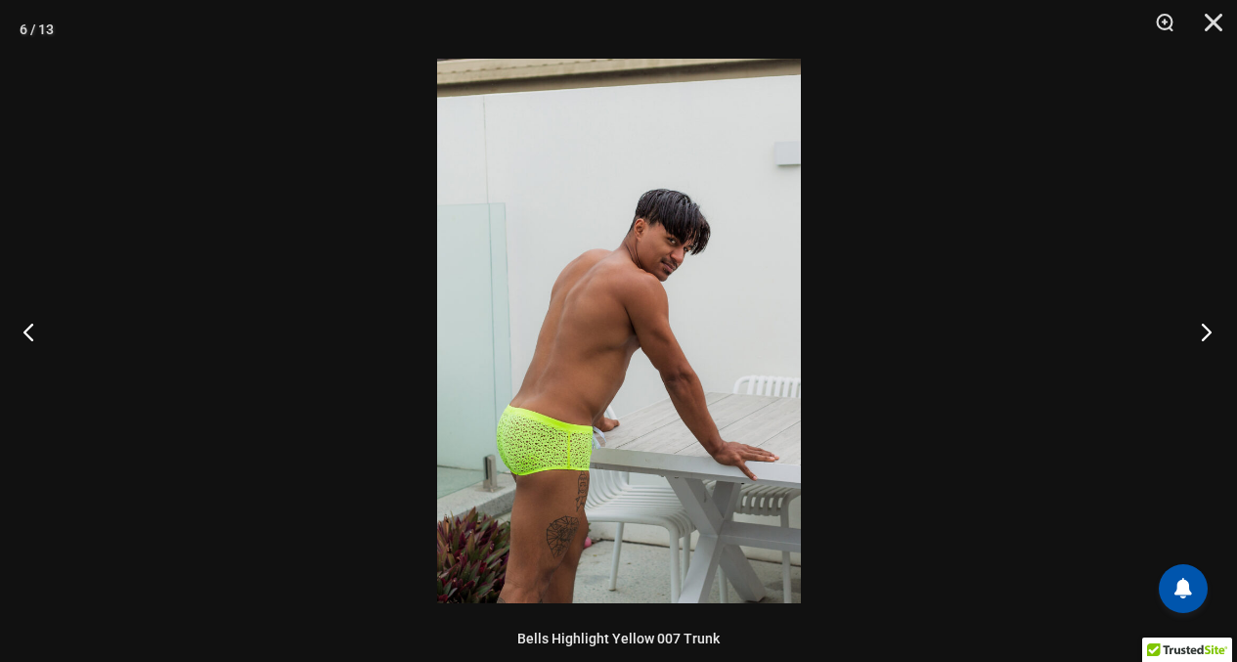
click at [1203, 322] on button "Next" at bounding box center [1199, 332] width 73 height 98
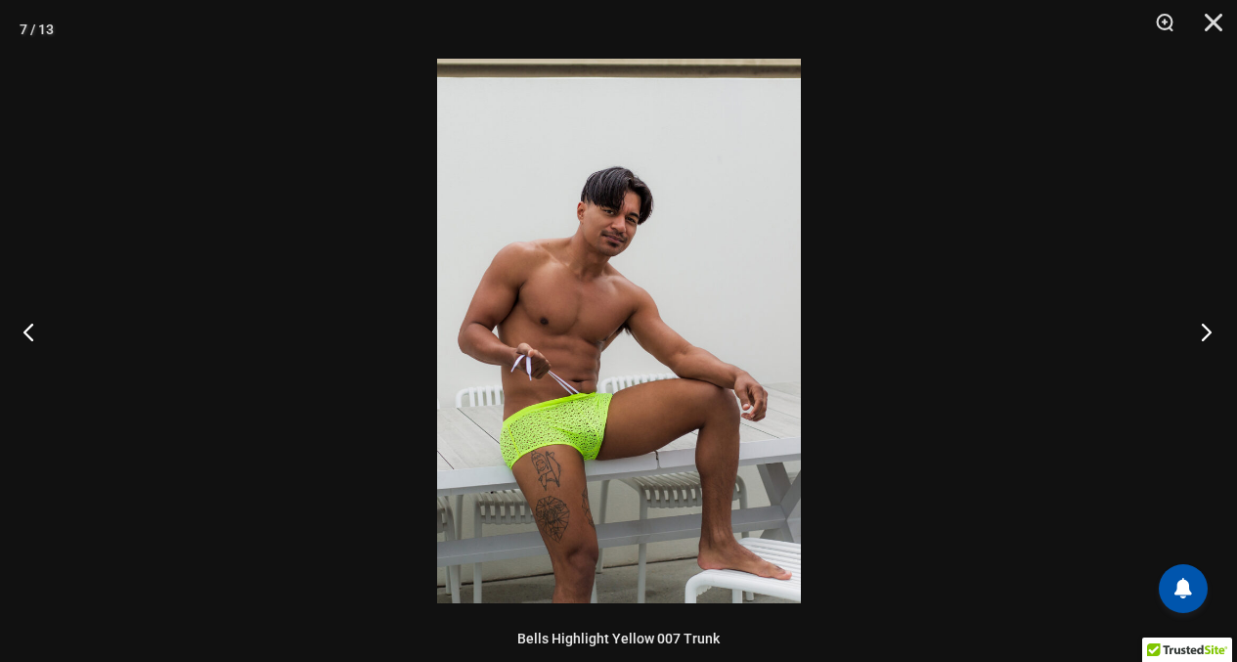
click at [1203, 322] on button "Next" at bounding box center [1199, 332] width 73 height 98
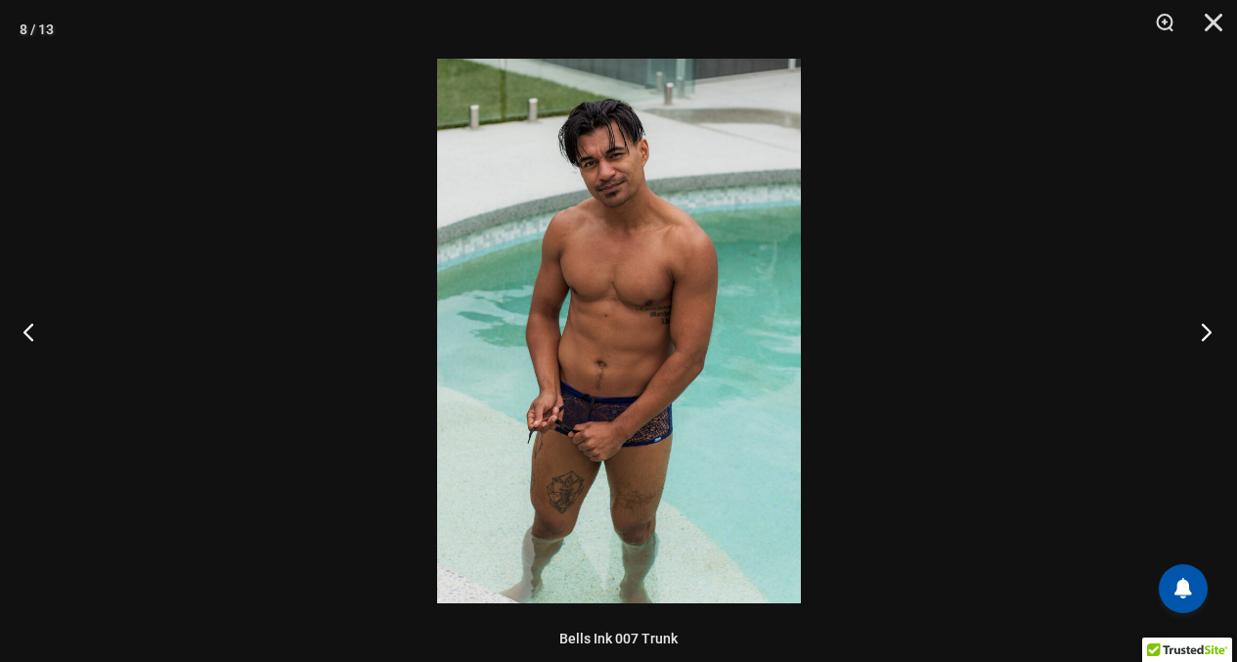
click at [1199, 338] on button "Next" at bounding box center [1199, 332] width 73 height 98
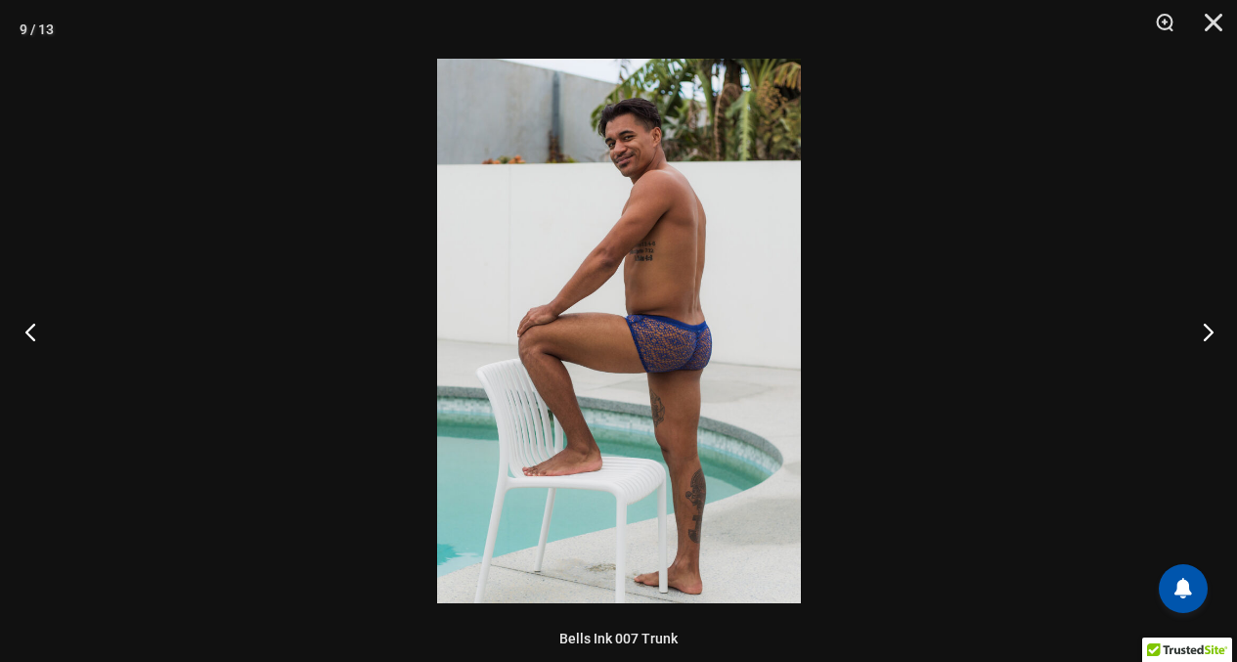
click at [30, 328] on button "Previous" at bounding box center [36, 332] width 73 height 98
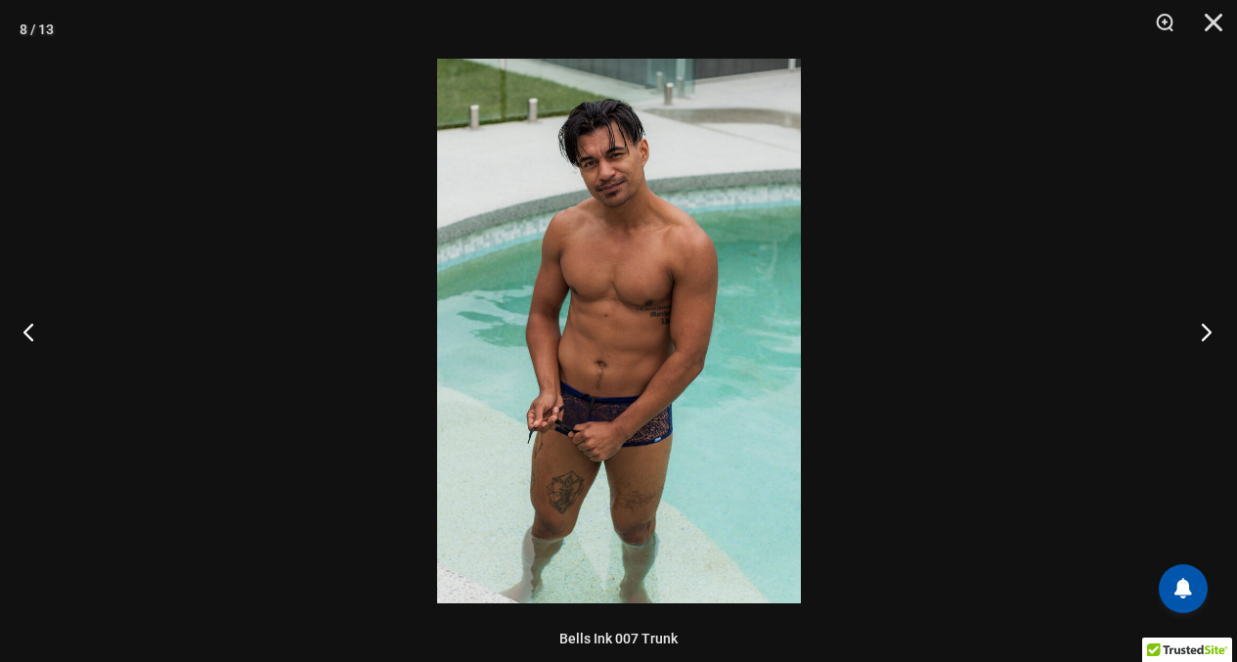
click at [1212, 326] on button "Next" at bounding box center [1199, 332] width 73 height 98
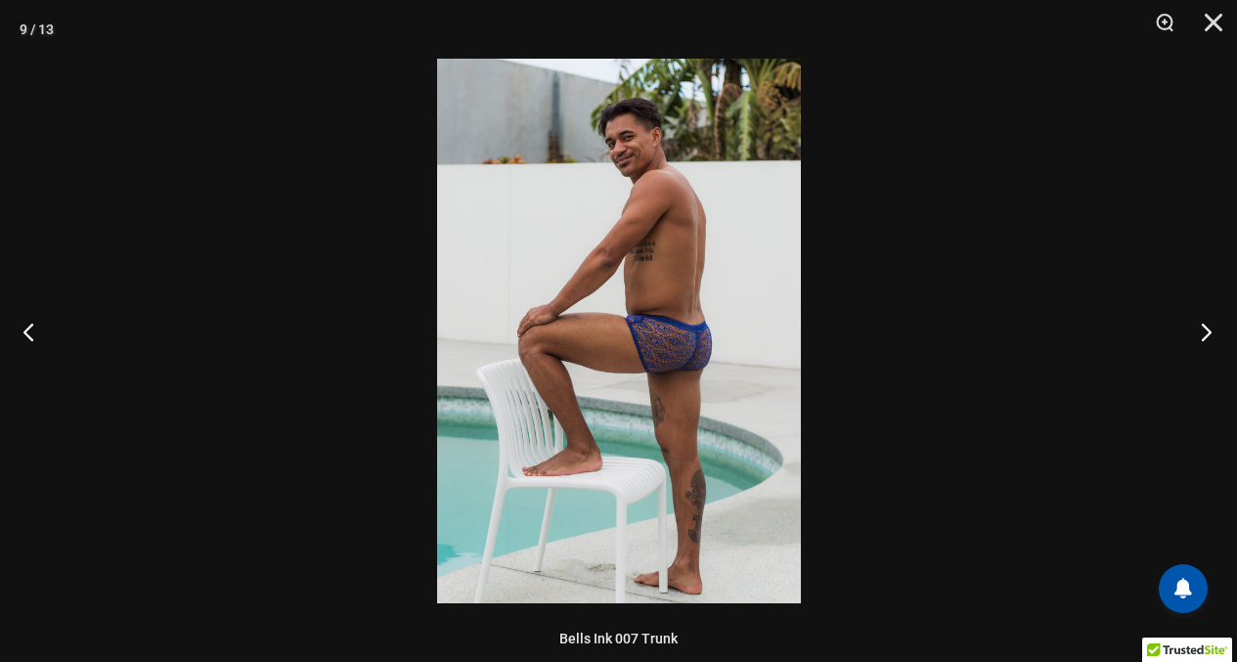
click at [1212, 326] on button "Next" at bounding box center [1199, 332] width 73 height 98
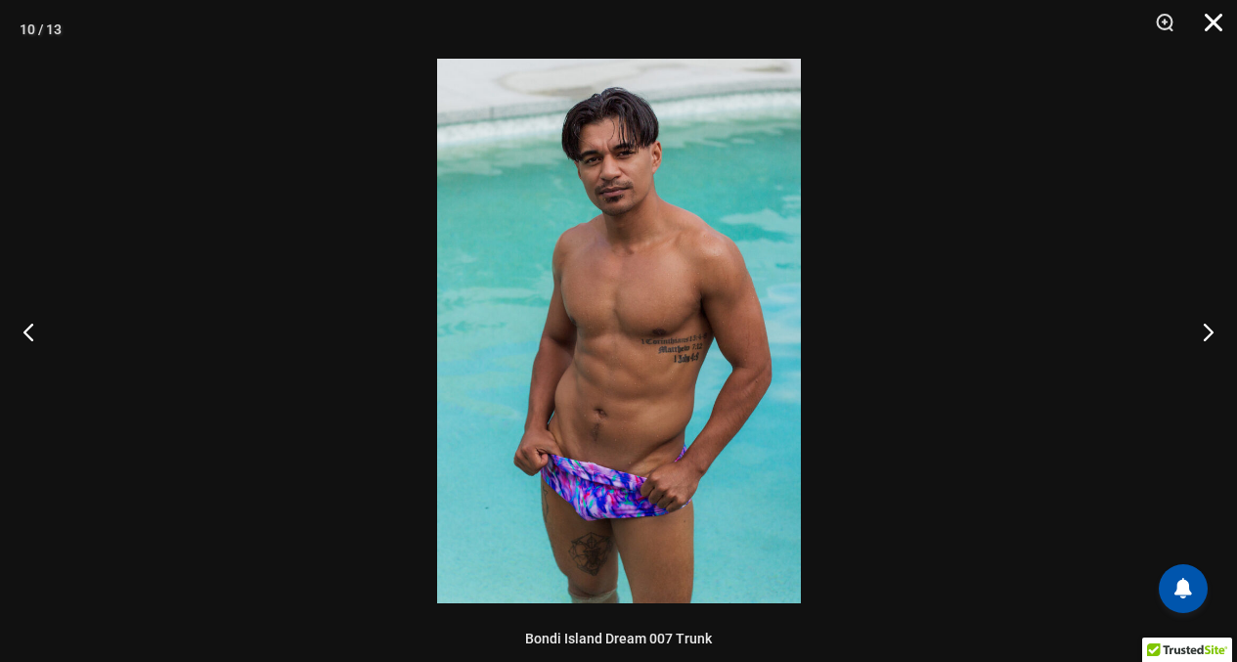
click at [1198, 23] on button "Close" at bounding box center [1206, 29] width 49 height 59
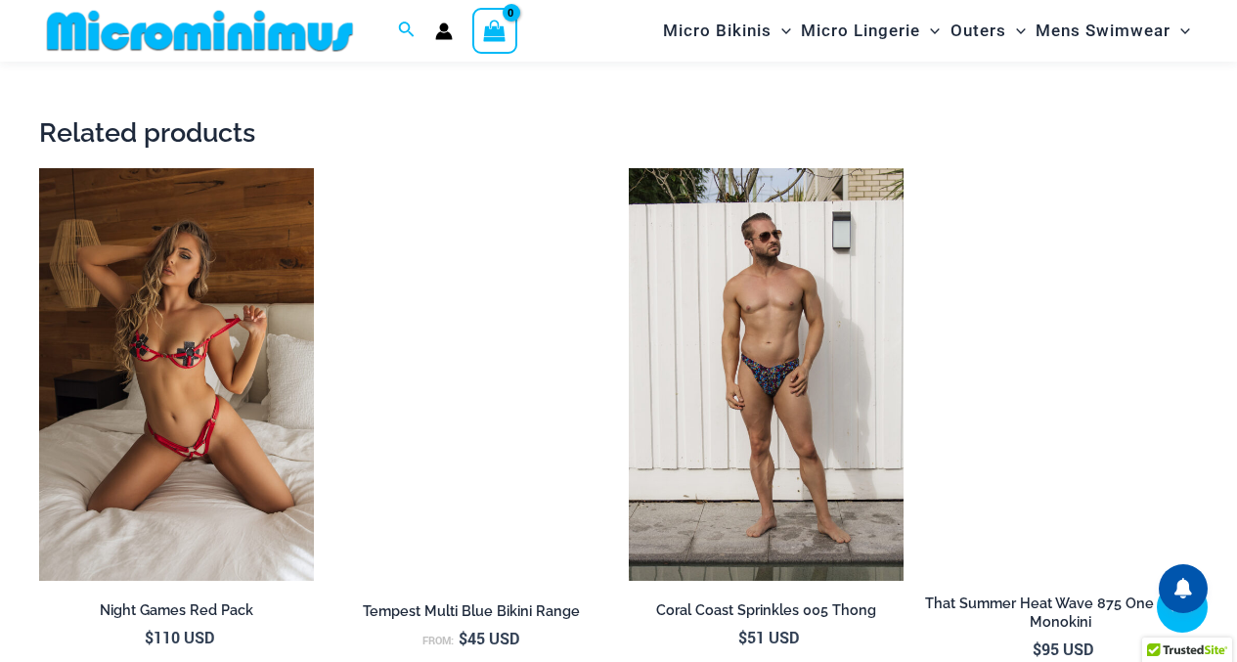
scroll to position [6146, 0]
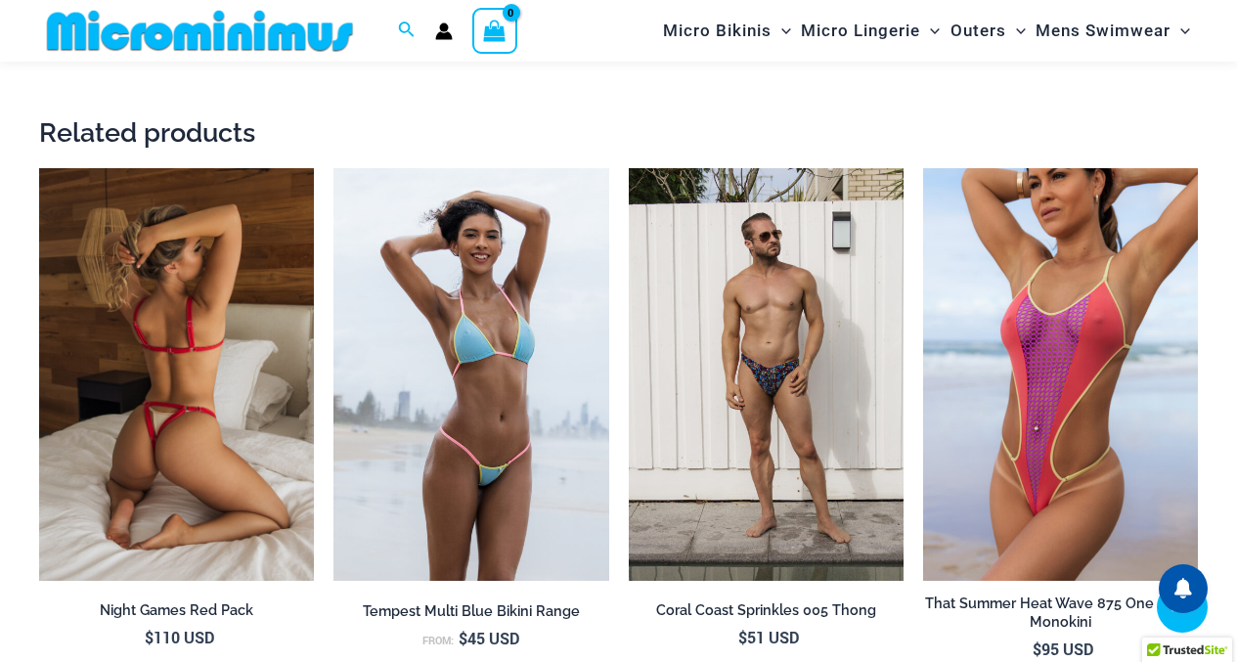
click at [219, 230] on img at bounding box center [176, 374] width 275 height 413
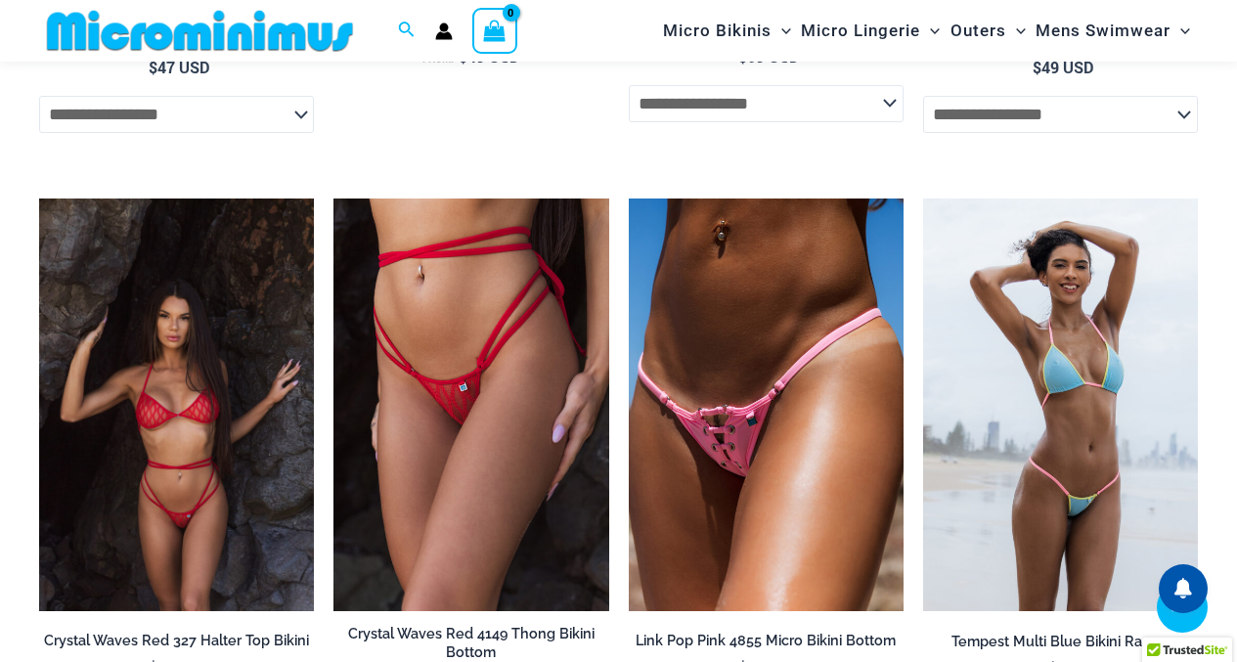
scroll to position [2919, 0]
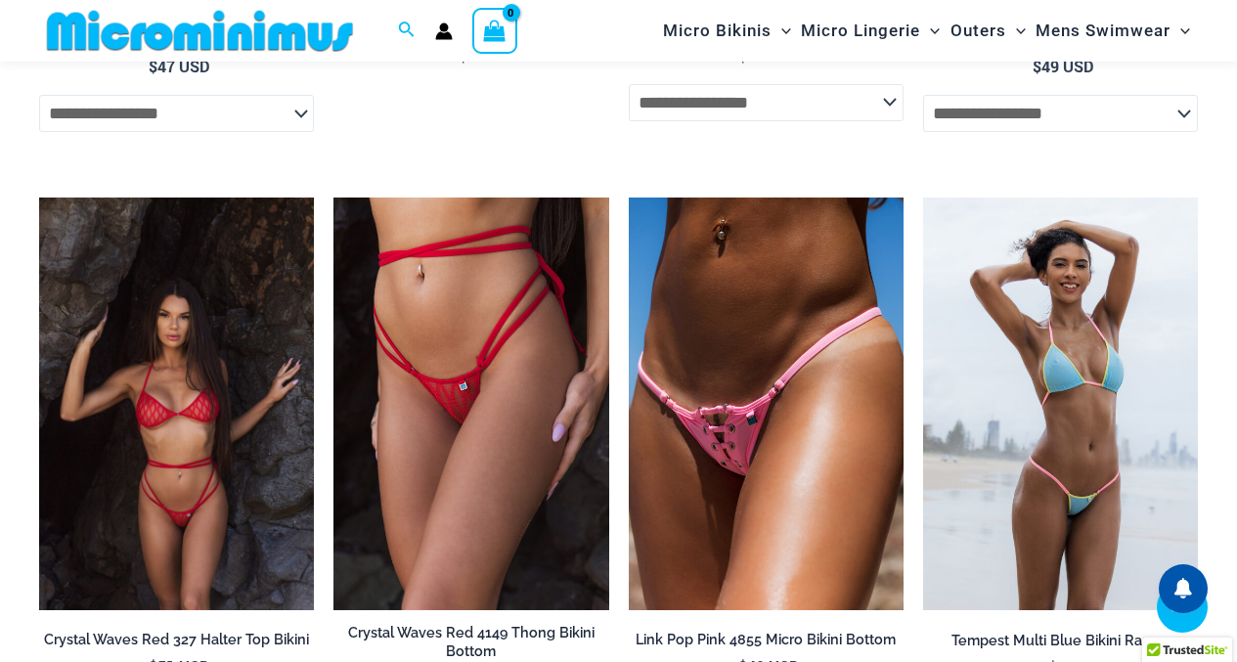
click at [162, 273] on img at bounding box center [176, 403] width 275 height 413
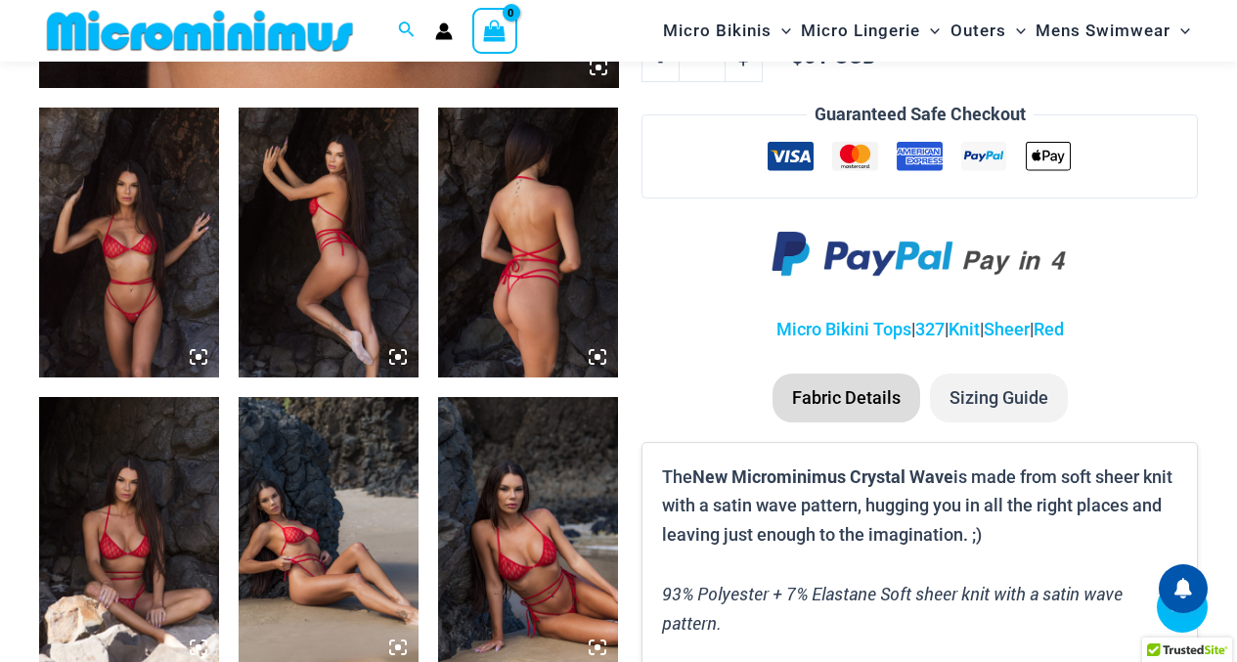
scroll to position [960, 0]
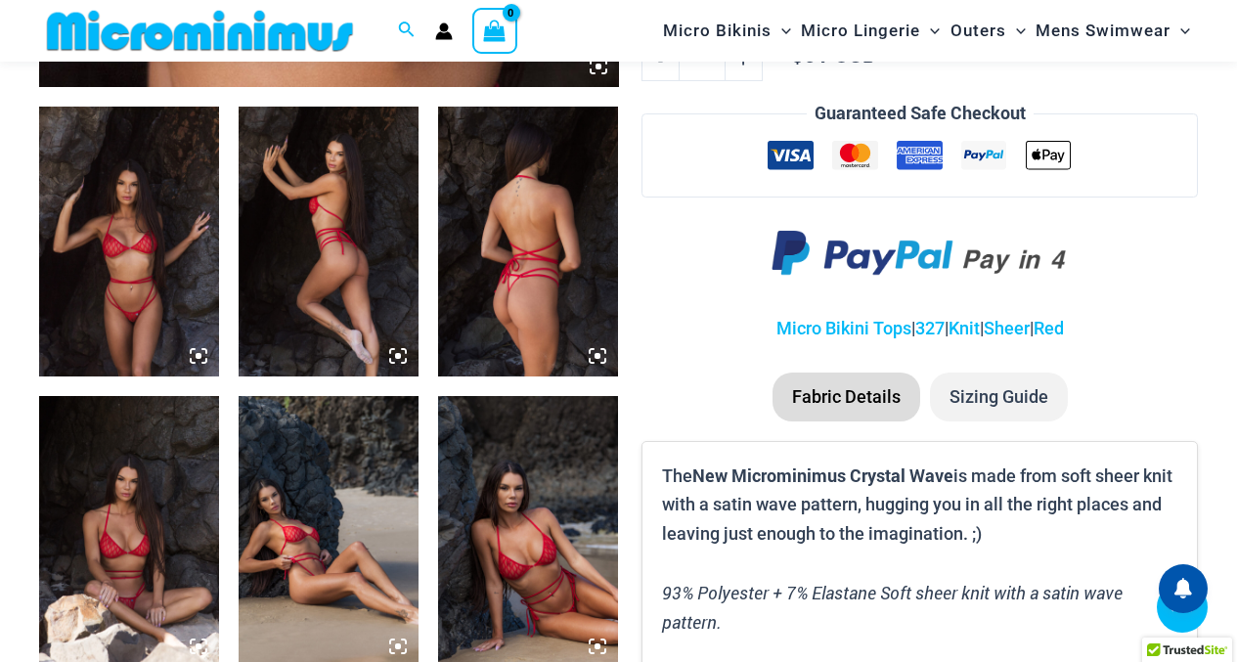
click at [102, 217] on img at bounding box center [129, 242] width 180 height 270
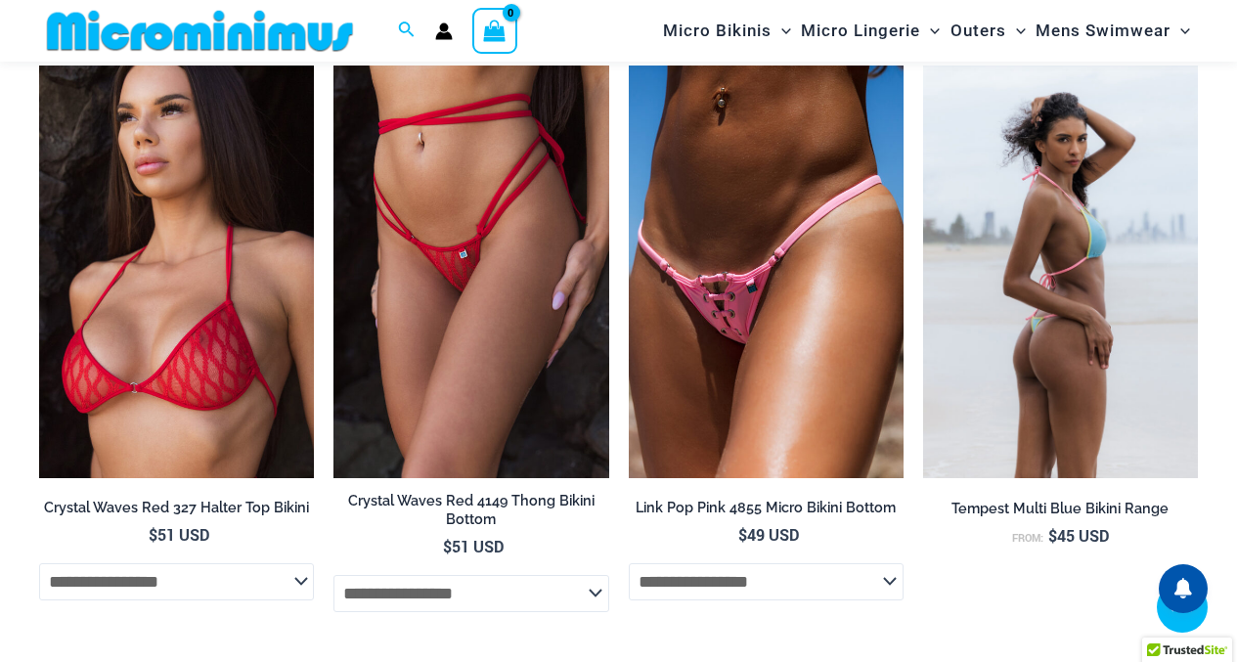
scroll to position [3048, 0]
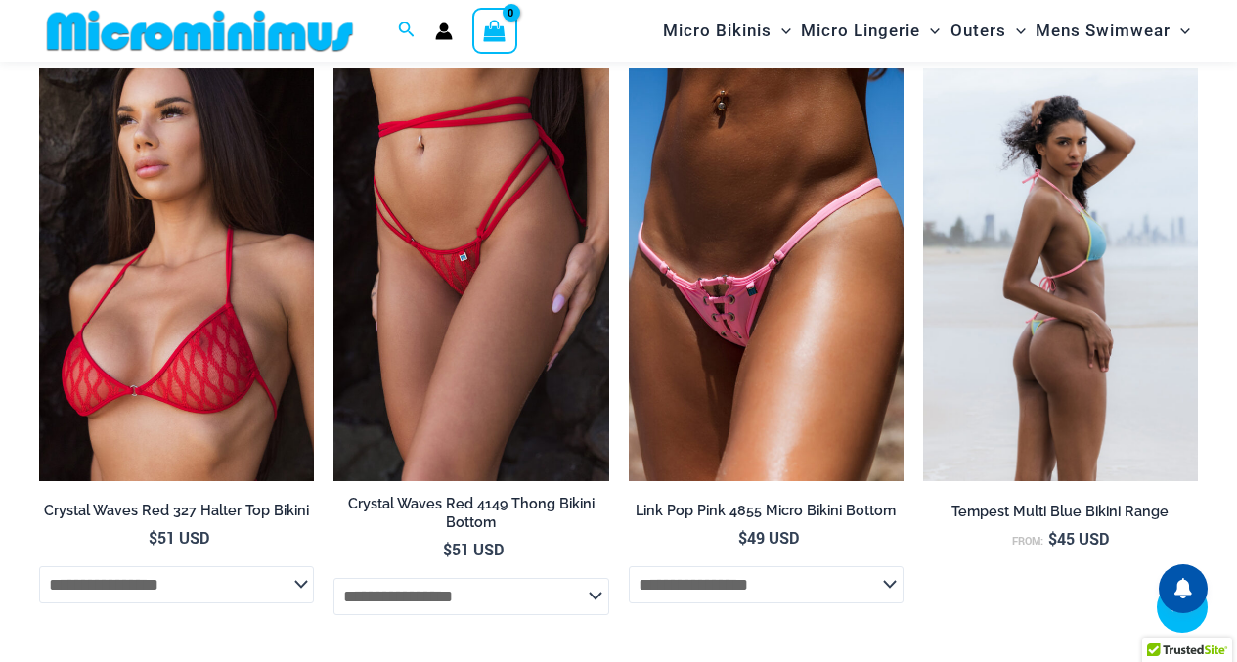
click at [1067, 228] on img at bounding box center [1060, 274] width 275 height 413
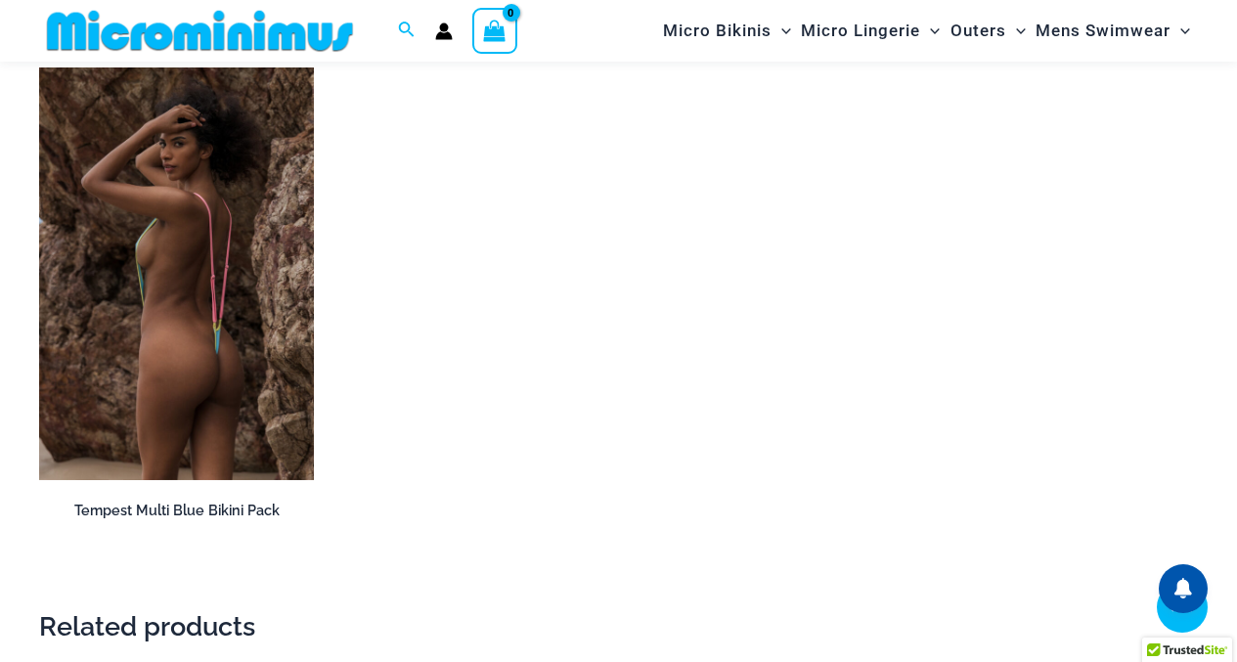
click at [173, 235] on img at bounding box center [176, 273] width 275 height 413
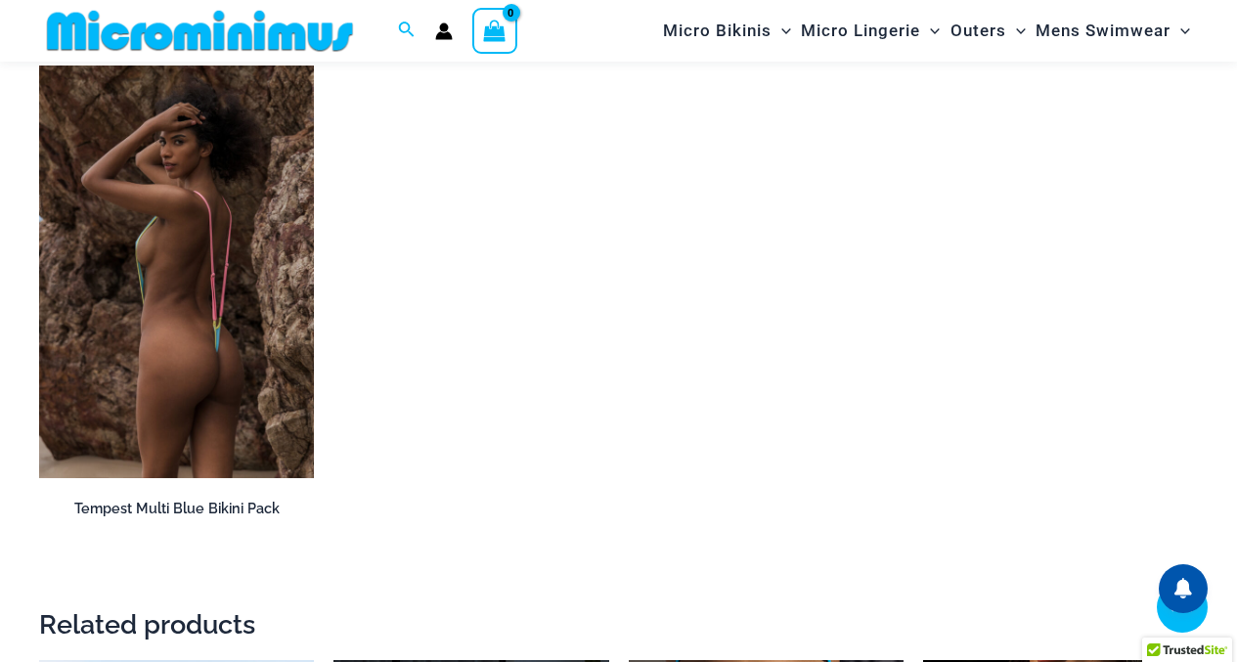
scroll to position [2619, 0]
click at [240, 115] on img at bounding box center [176, 271] width 275 height 413
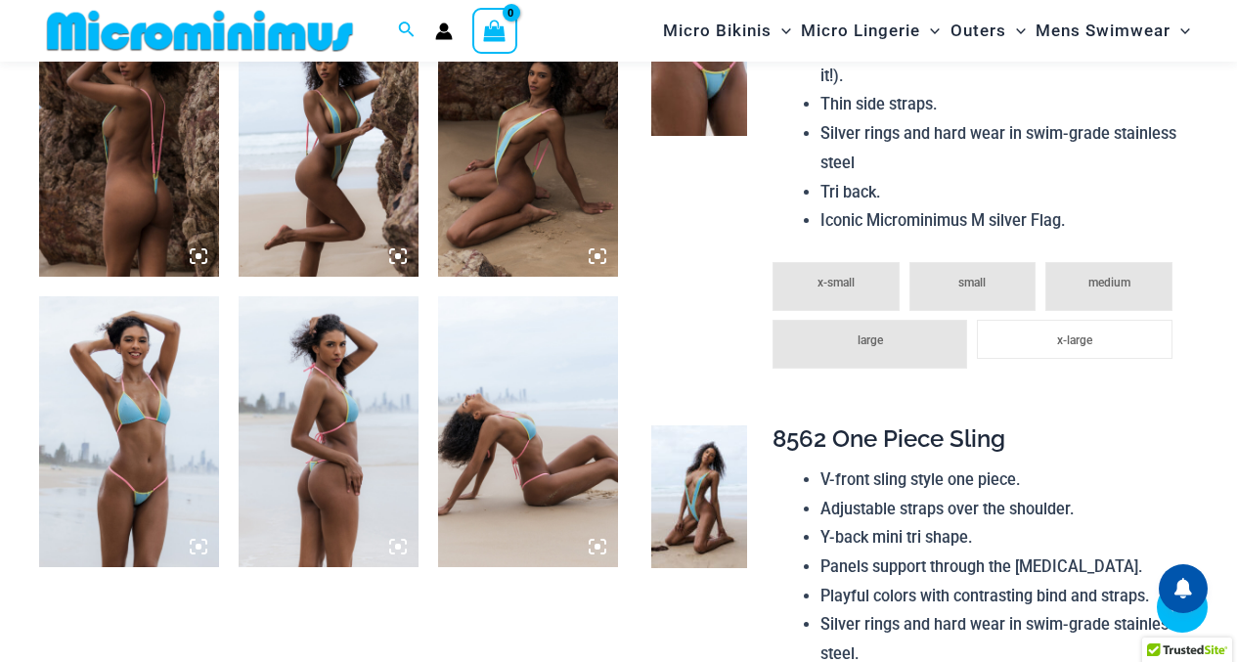
scroll to position [1060, 0]
click at [515, 164] on img at bounding box center [528, 142] width 180 height 270
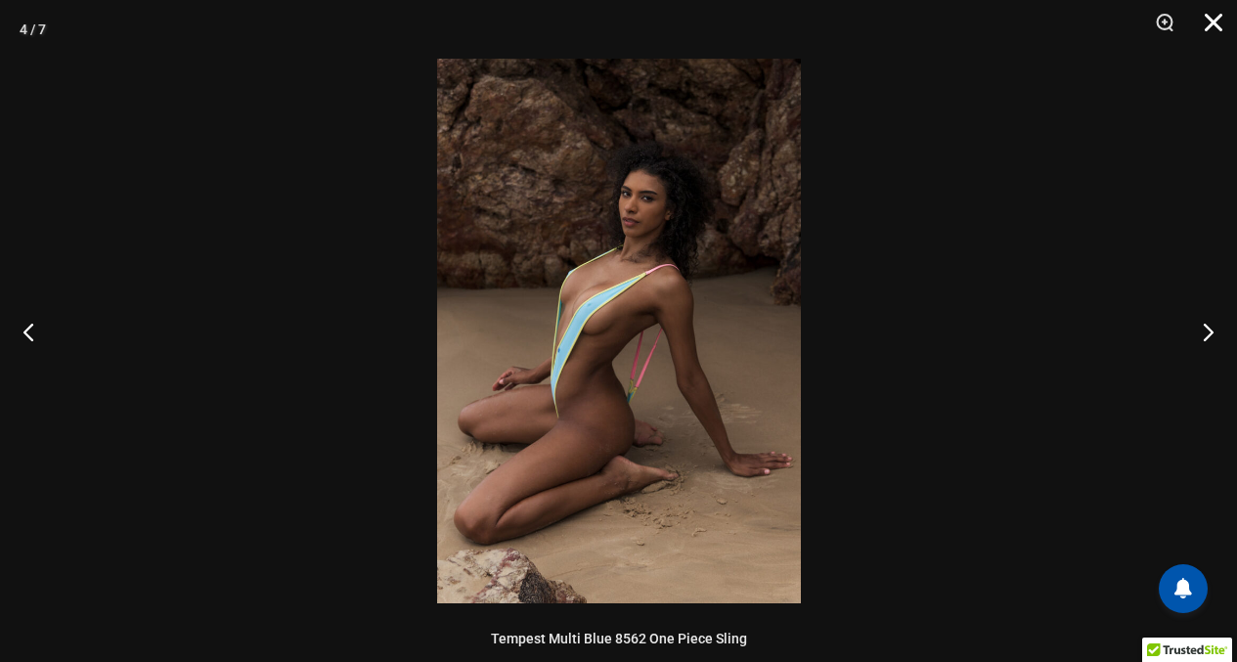
click at [1209, 24] on button "Close" at bounding box center [1206, 29] width 49 height 59
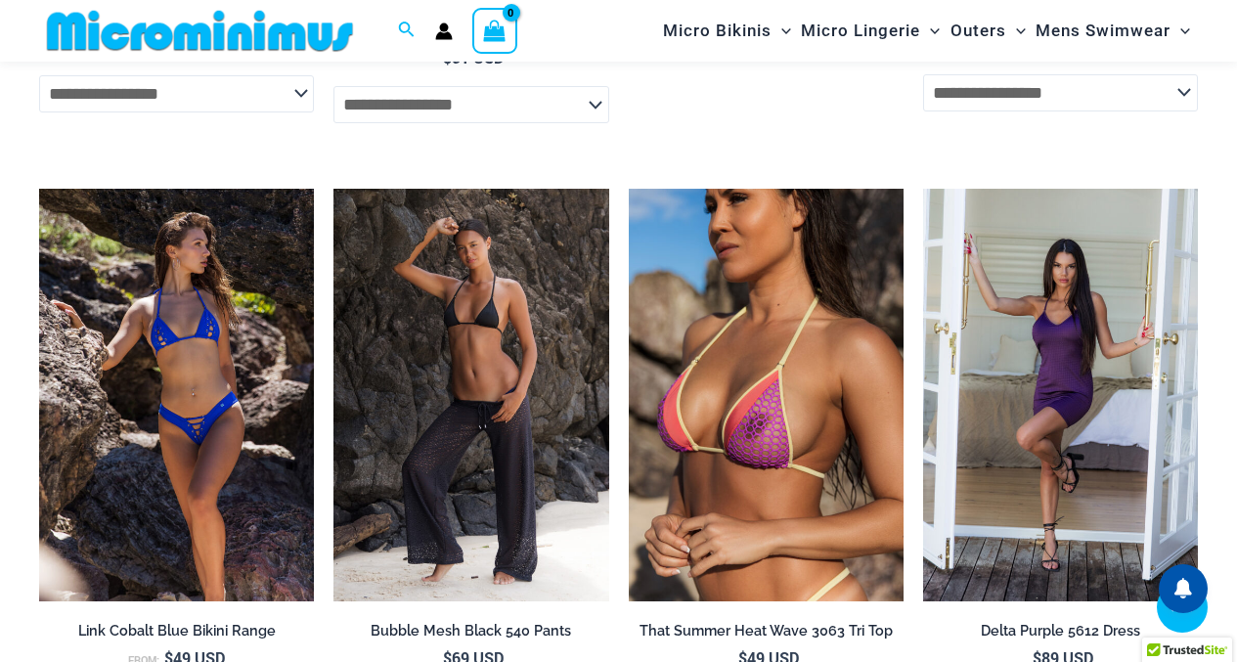
scroll to position [4383, 0]
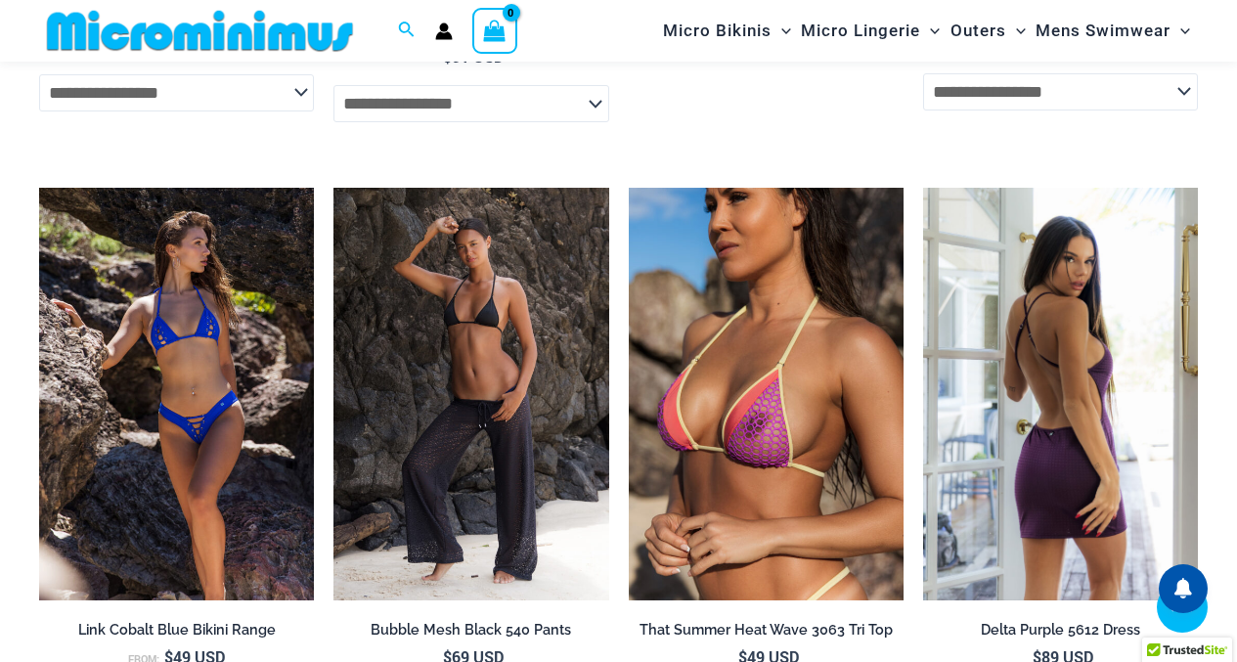
click at [1047, 267] on img at bounding box center [1060, 394] width 275 height 413
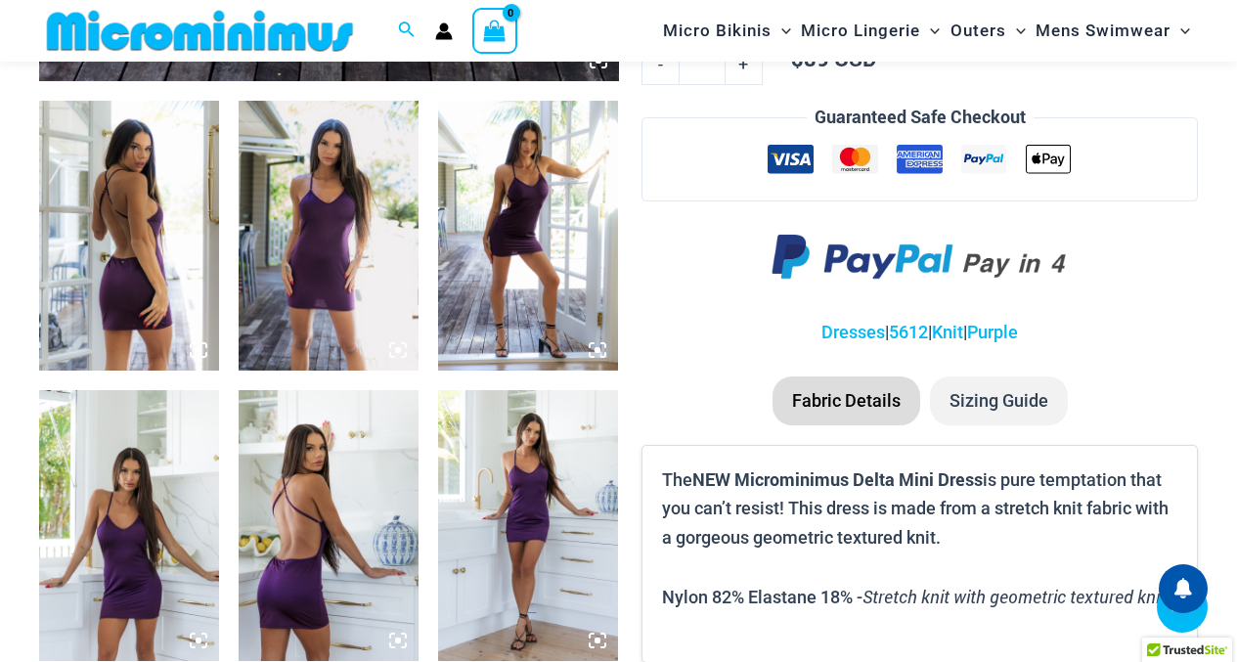
scroll to position [966, 0]
click at [336, 240] on img at bounding box center [329, 236] width 180 height 270
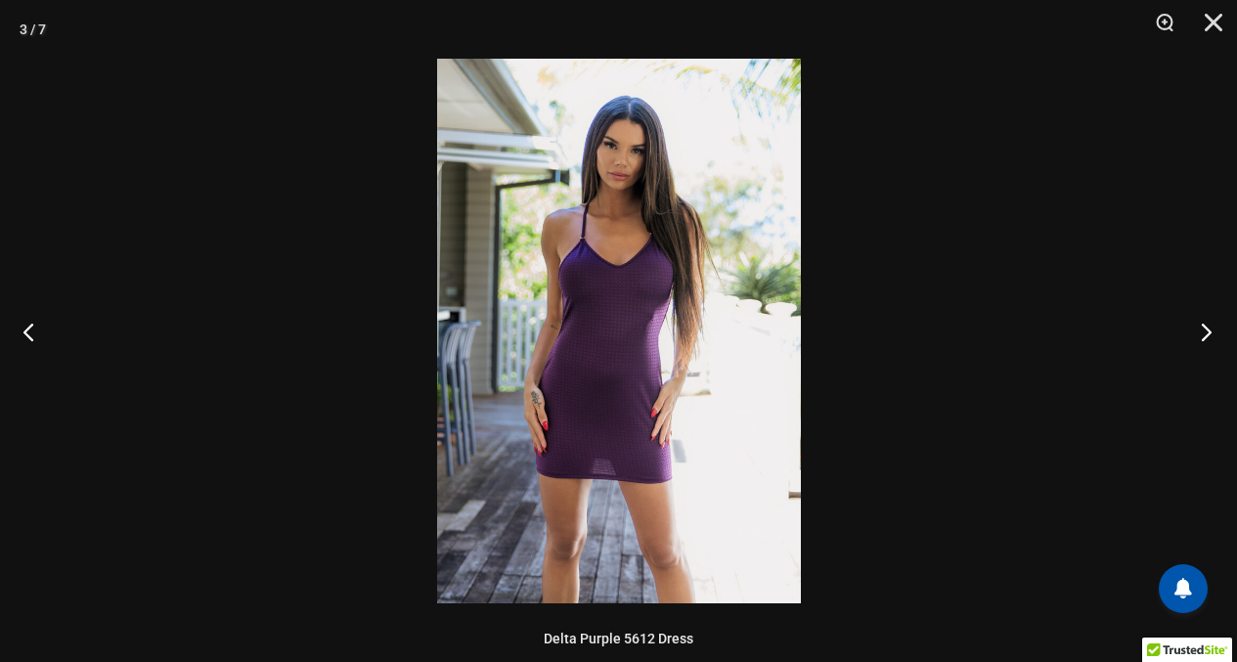
click at [1209, 329] on button "Next" at bounding box center [1199, 332] width 73 height 98
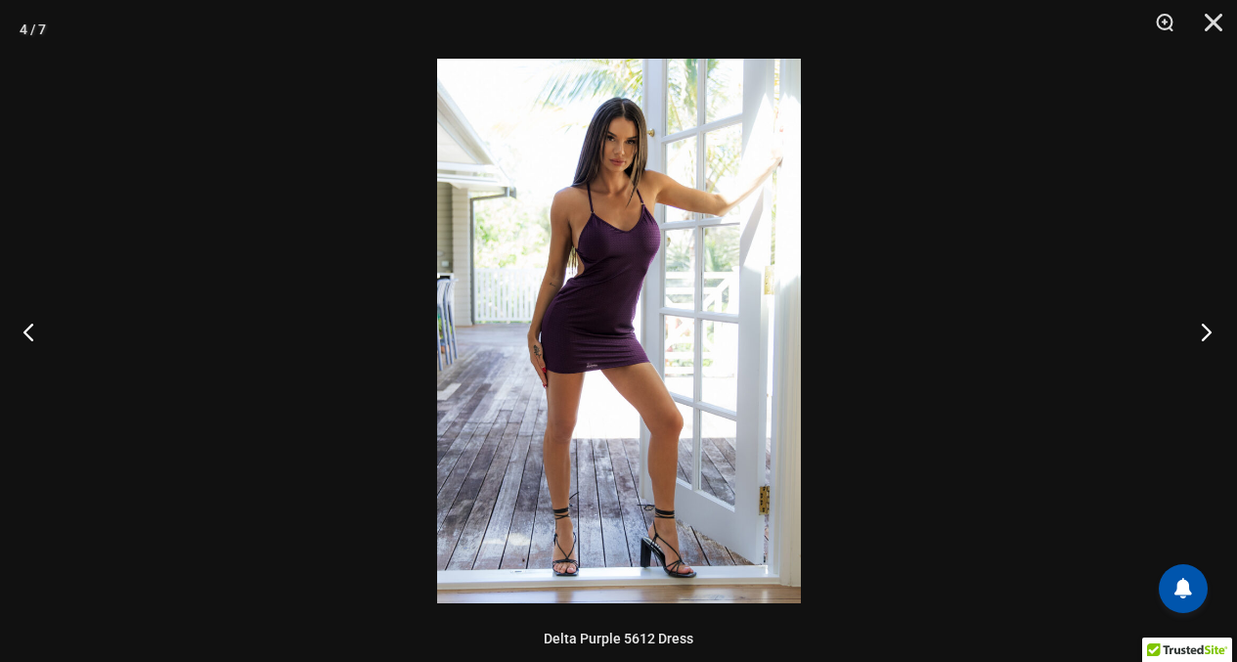
click at [1208, 329] on button "Next" at bounding box center [1199, 332] width 73 height 98
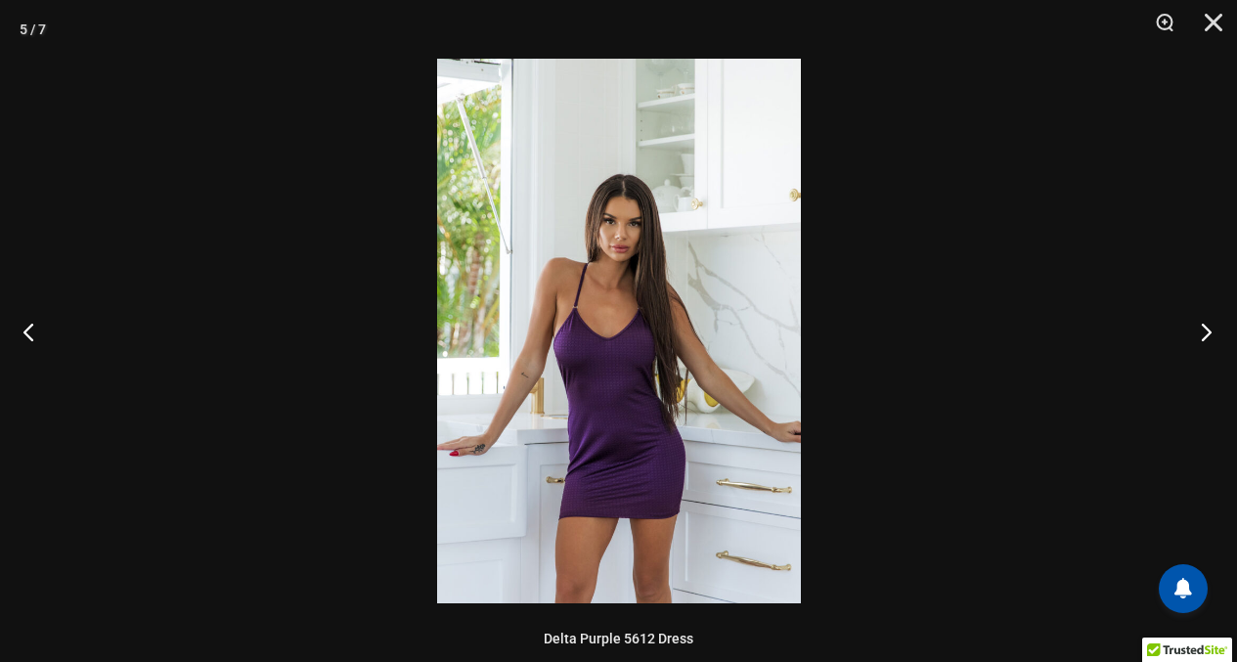
click at [1208, 329] on button "Next" at bounding box center [1199, 332] width 73 height 98
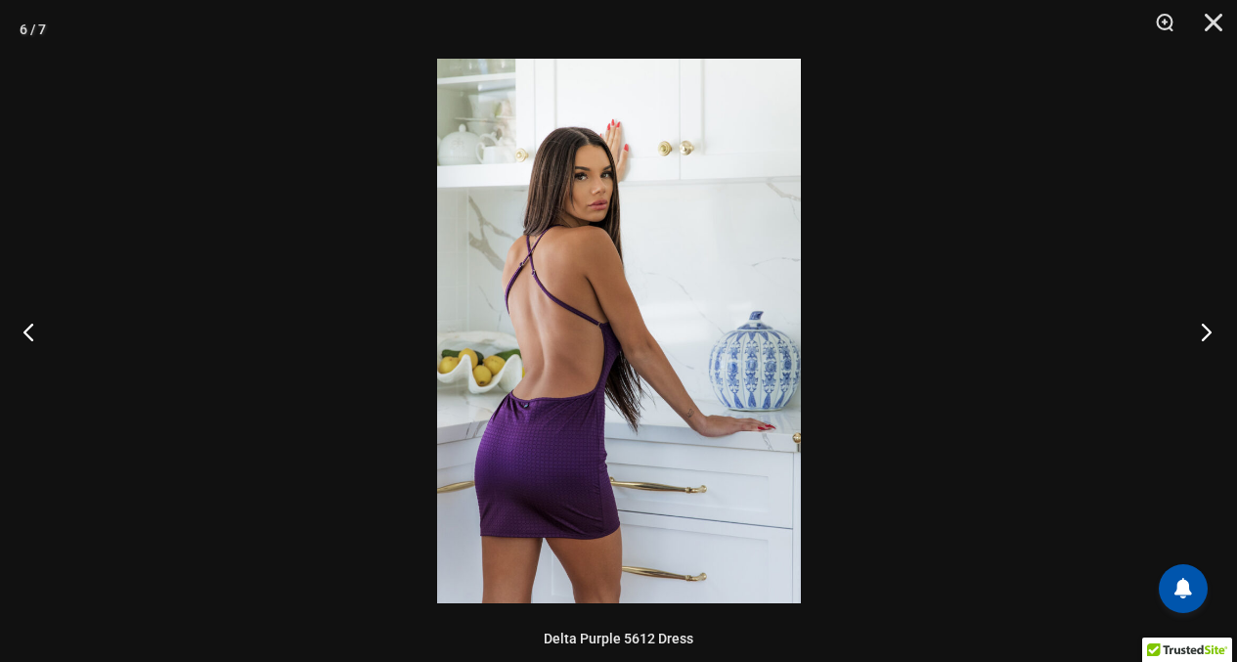
click at [1208, 329] on button "Next" at bounding box center [1199, 332] width 73 height 98
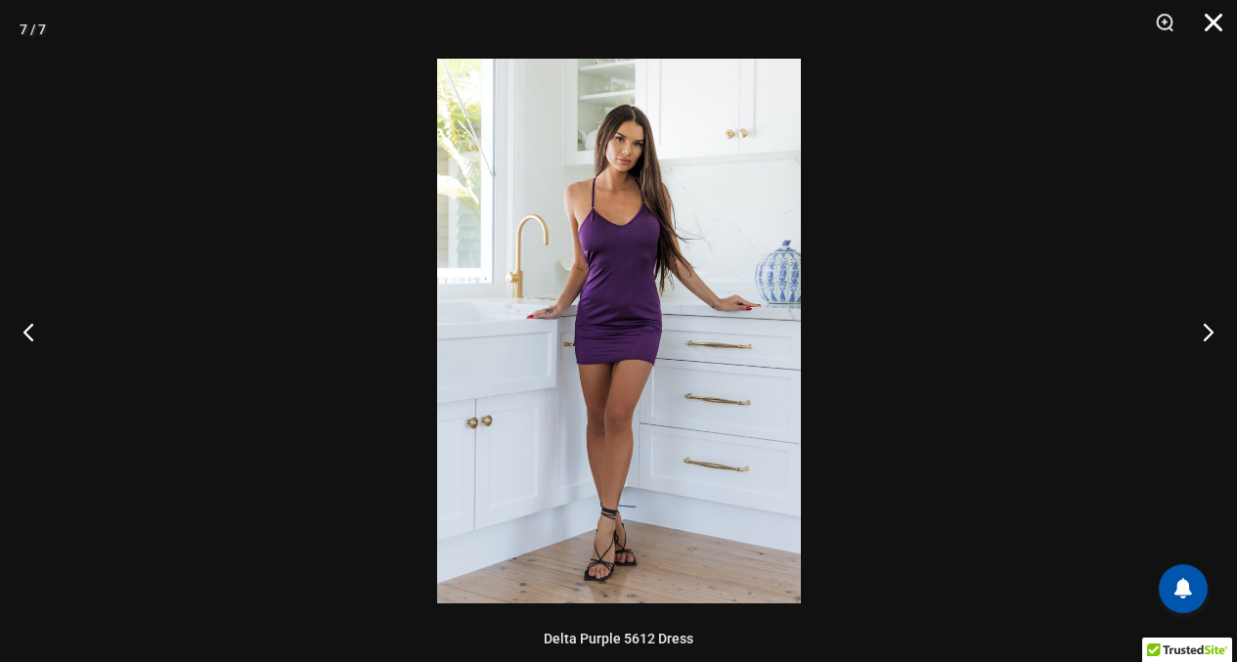
click at [1219, 23] on button "Close" at bounding box center [1206, 29] width 49 height 59
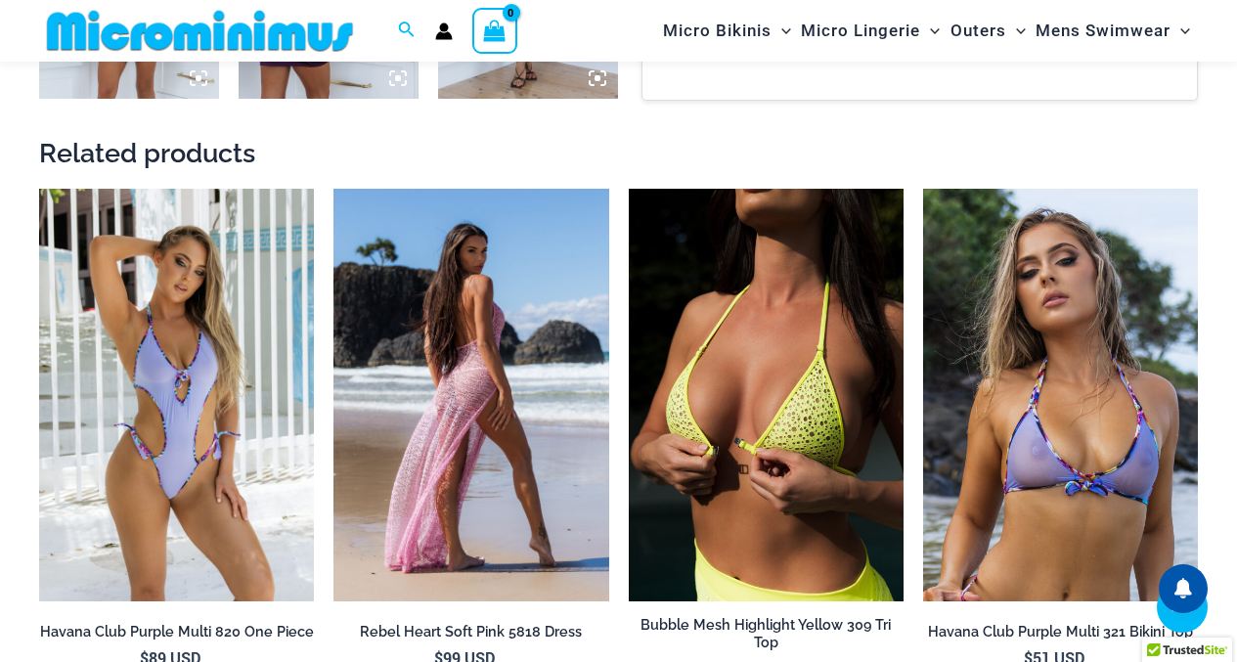
scroll to position [1534, 0]
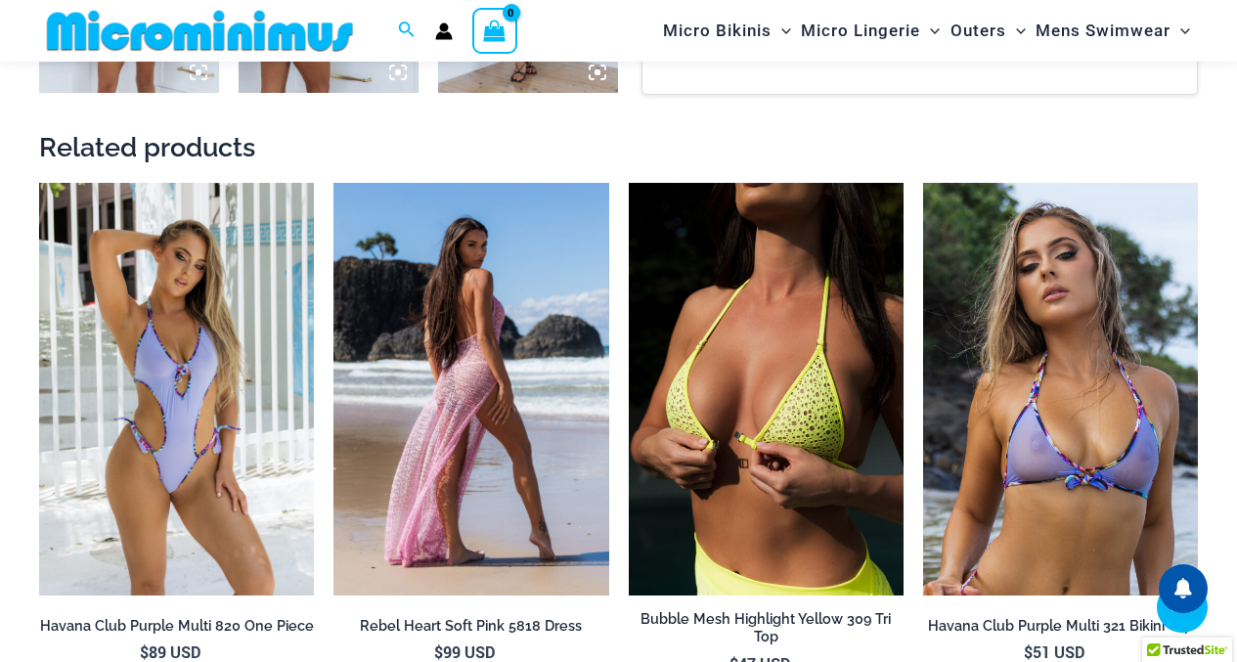
click at [457, 328] on img at bounding box center [470, 389] width 275 height 413
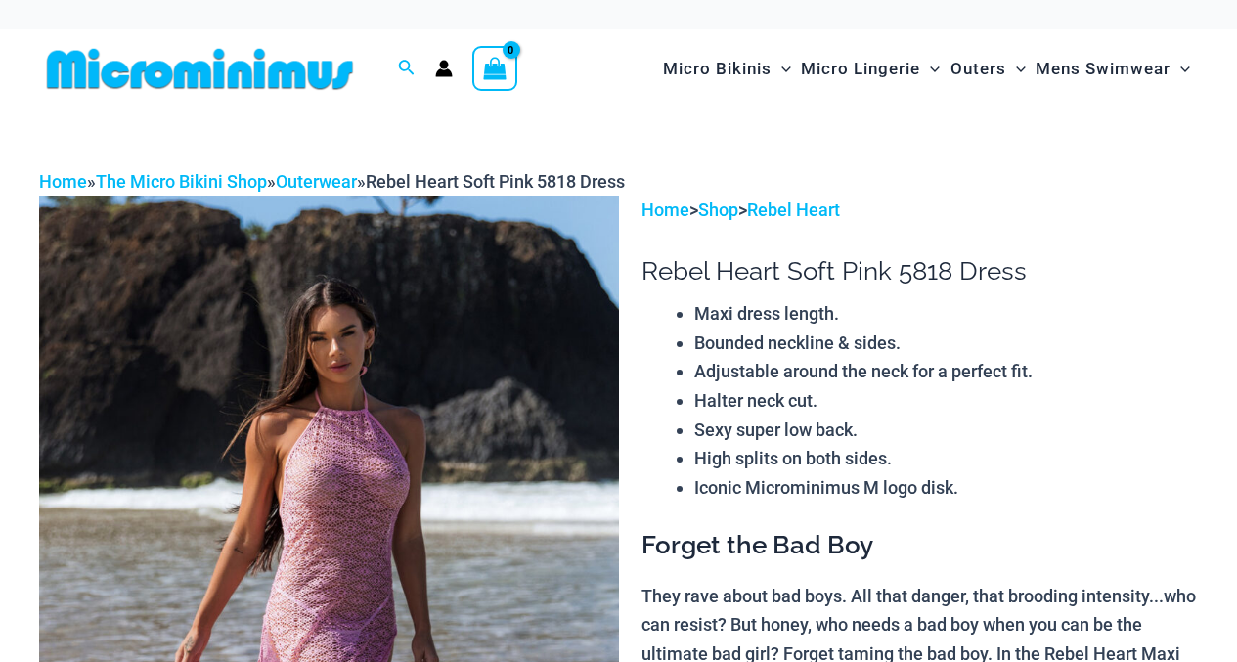
scroll to position [7, 0]
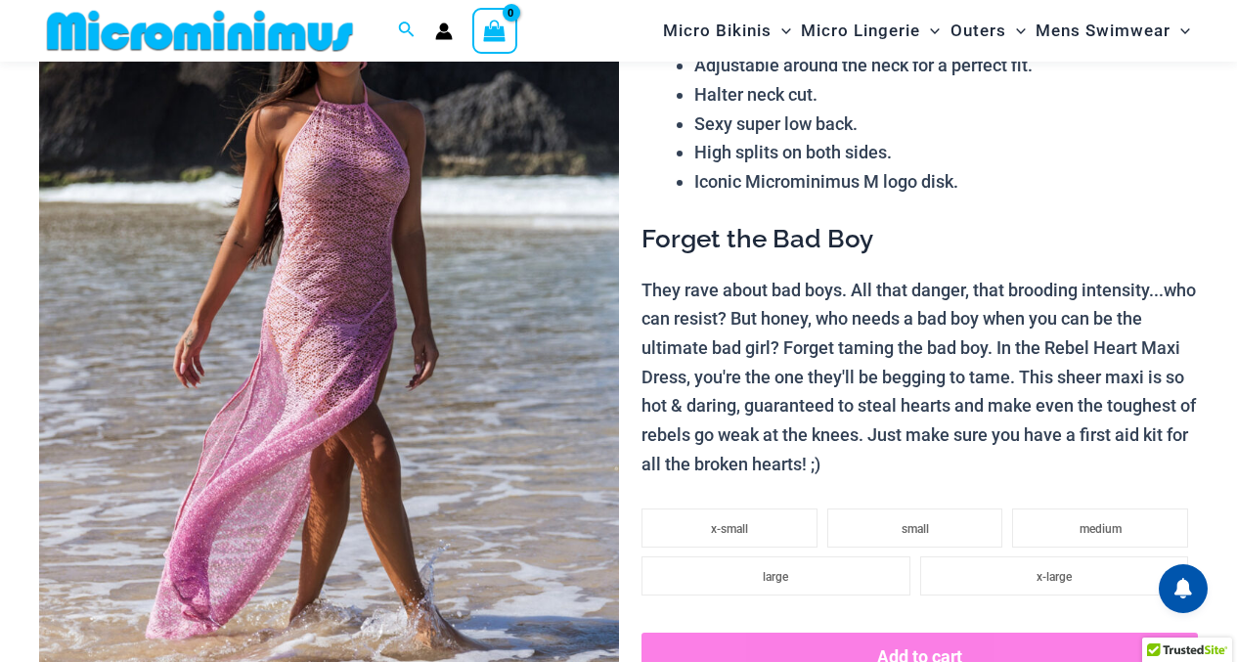
click at [393, 173] on img at bounding box center [329, 324] width 580 height 869
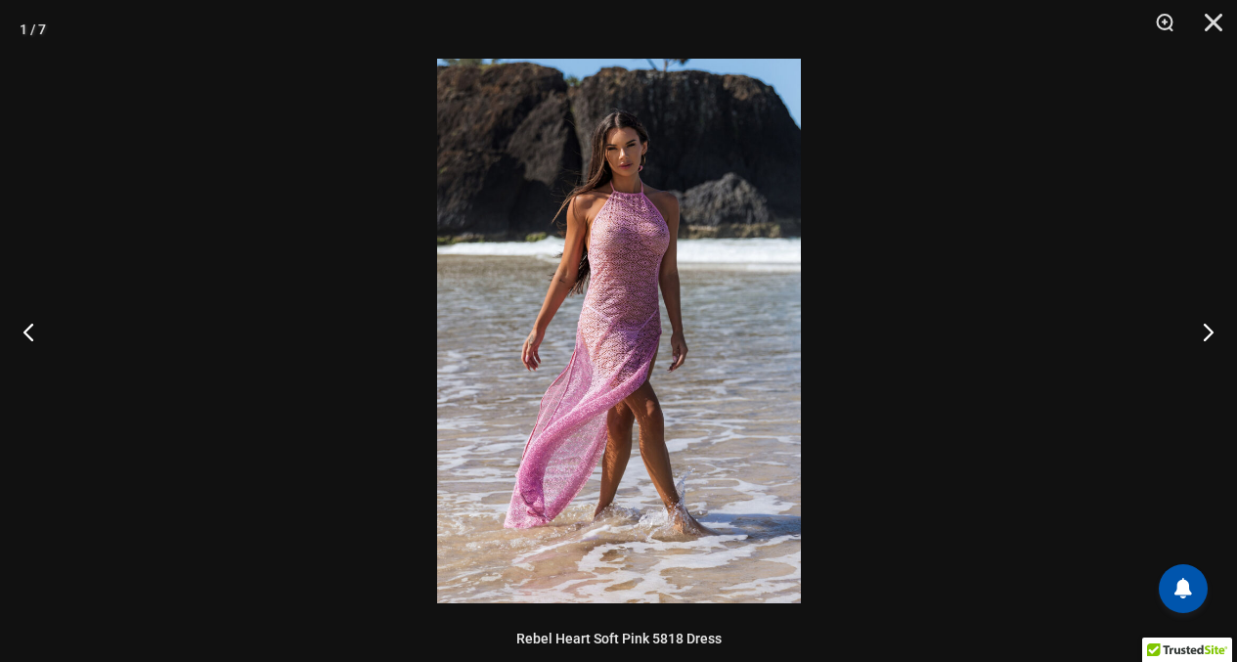
scroll to position [294, 0]
click at [1202, 332] on button "Next" at bounding box center [1199, 332] width 73 height 98
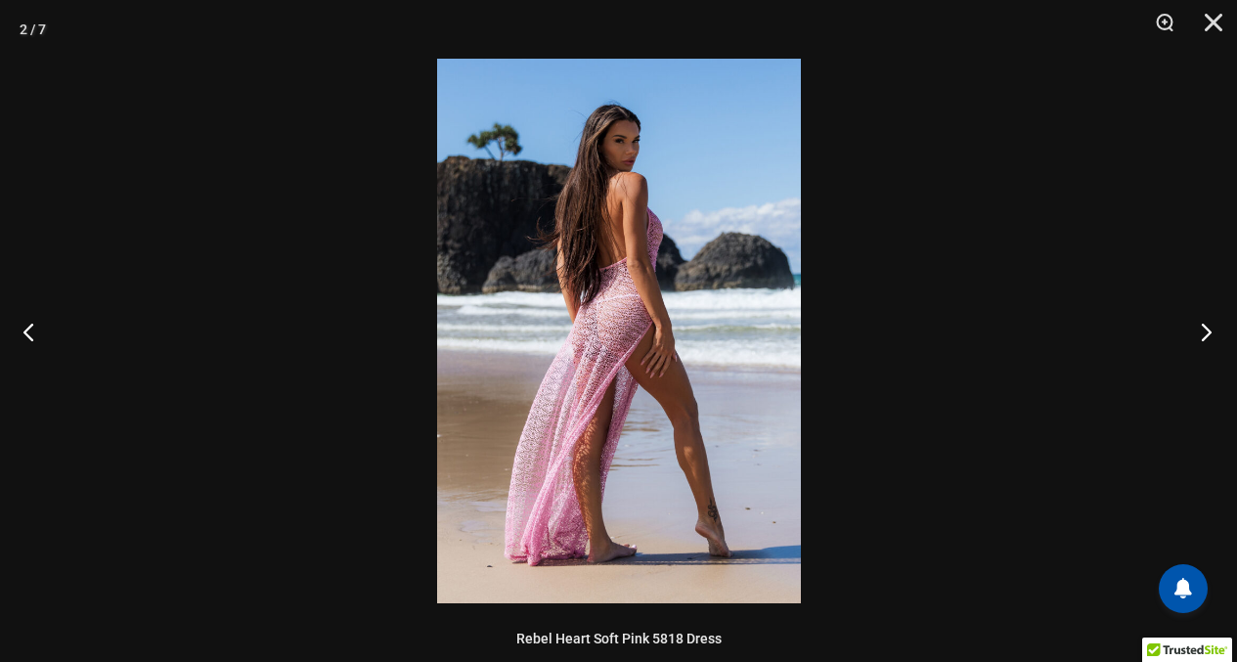
click at [1202, 332] on button "Next" at bounding box center [1199, 332] width 73 height 98
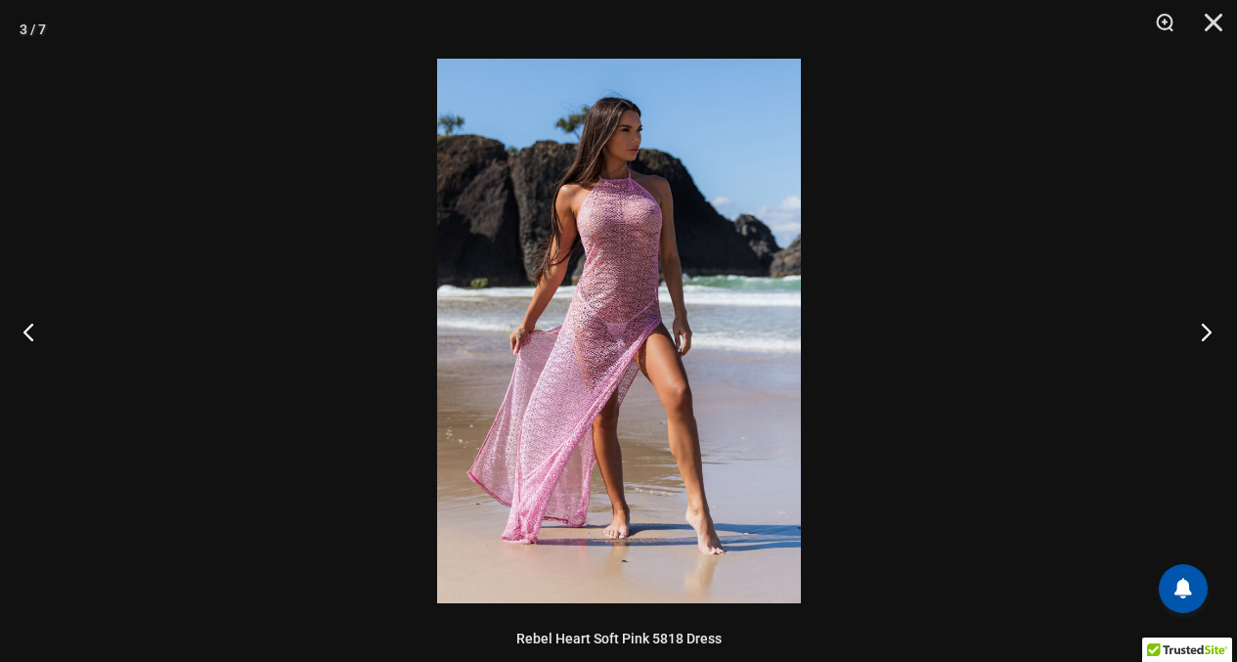
click at [1202, 332] on button "Next" at bounding box center [1199, 332] width 73 height 98
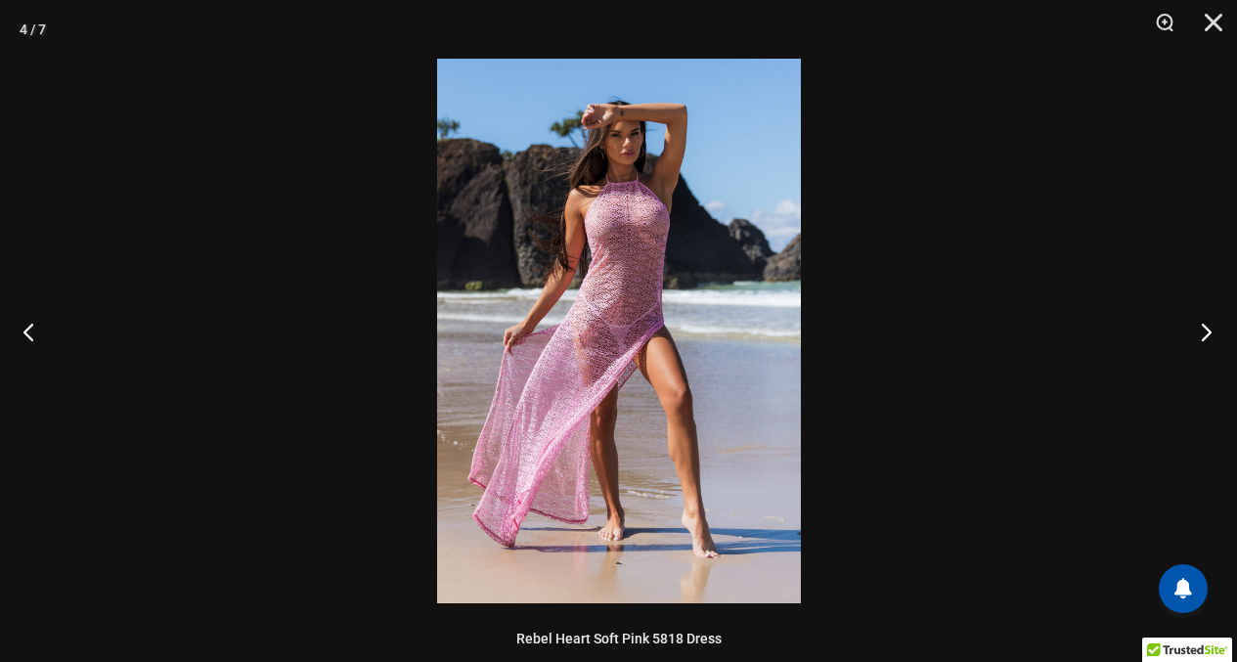
click at [1202, 332] on button "Next" at bounding box center [1199, 332] width 73 height 98
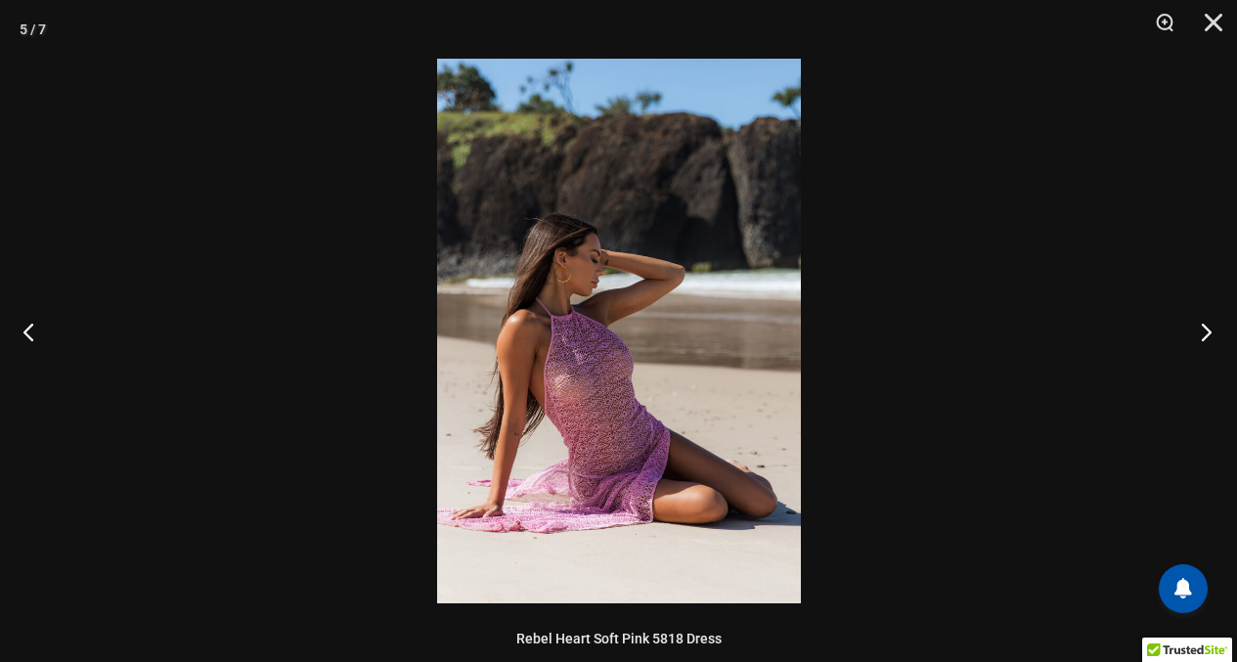
click at [1202, 332] on button "Next" at bounding box center [1199, 332] width 73 height 98
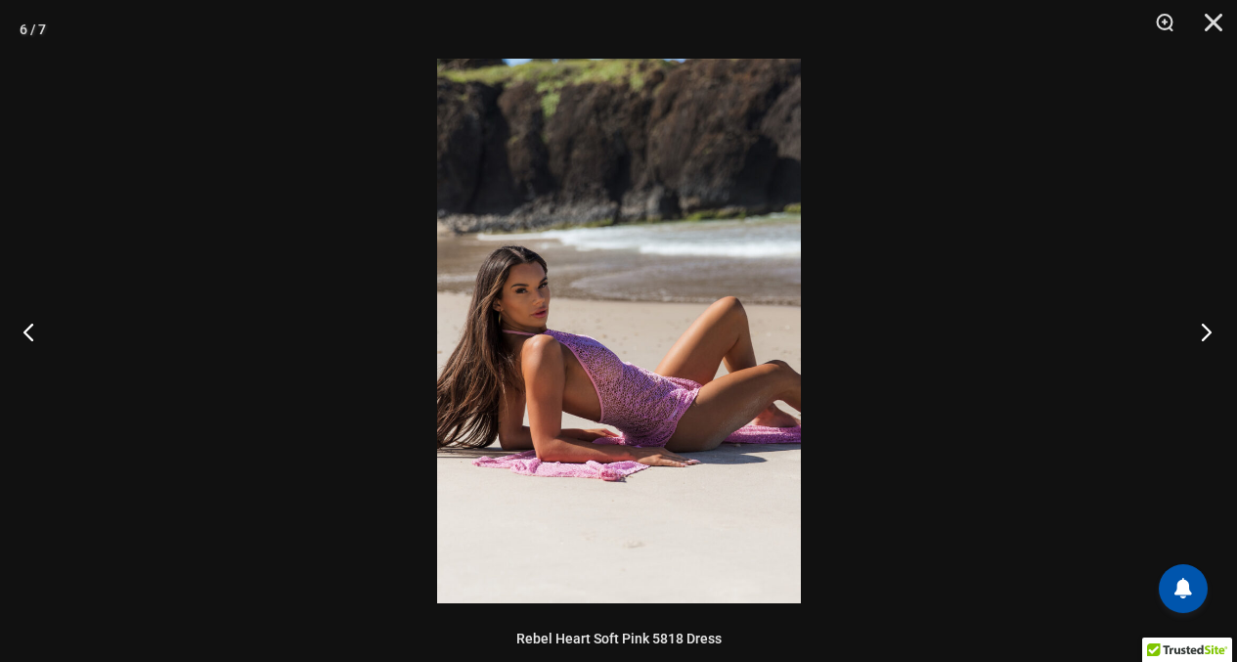
click at [1202, 332] on button "Next" at bounding box center [1199, 332] width 73 height 98
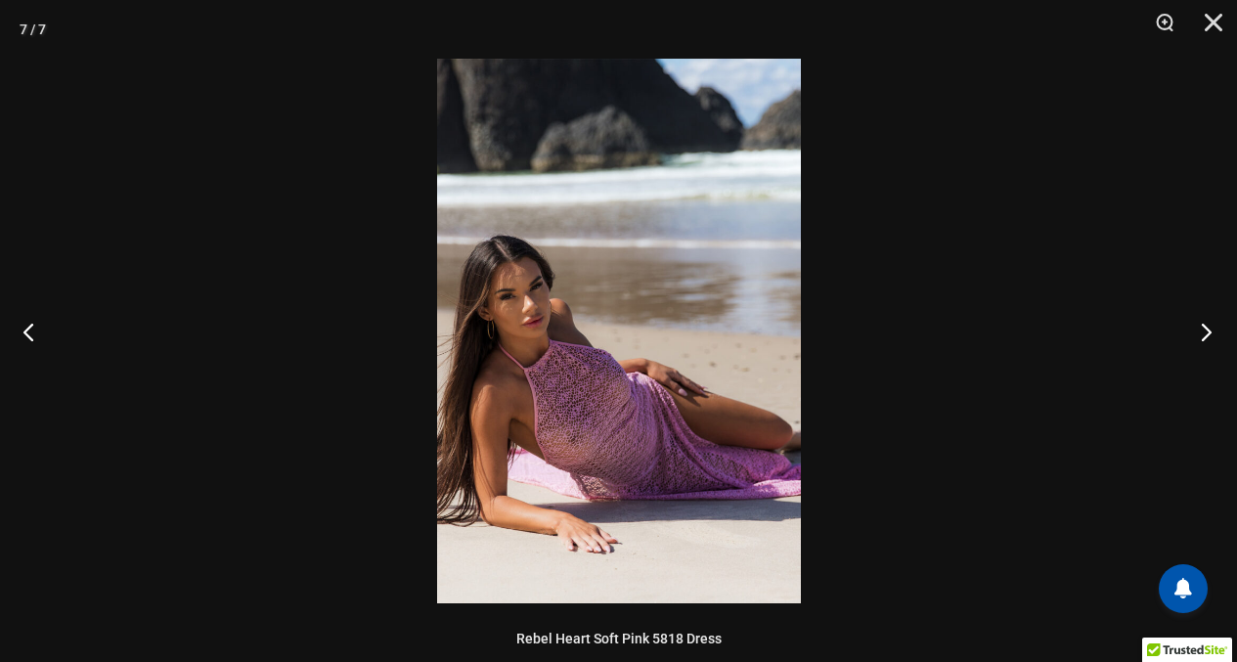
click at [1202, 332] on button "Next" at bounding box center [1199, 332] width 73 height 98
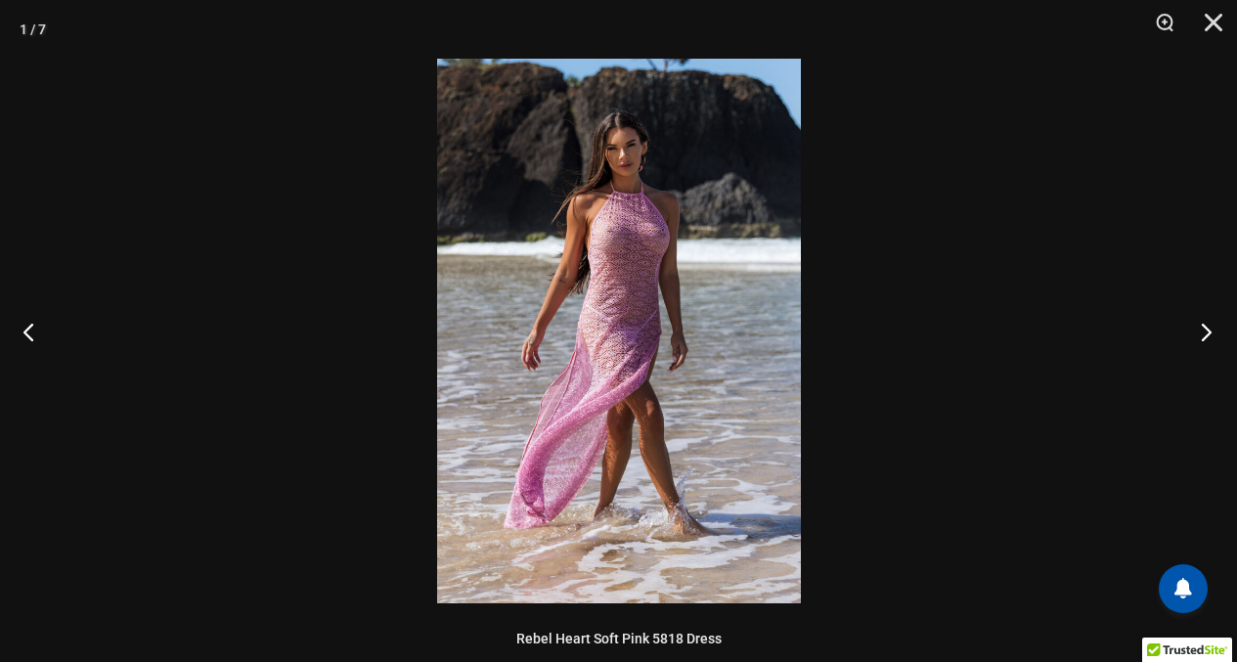
click at [1202, 332] on button "Next" at bounding box center [1199, 332] width 73 height 98
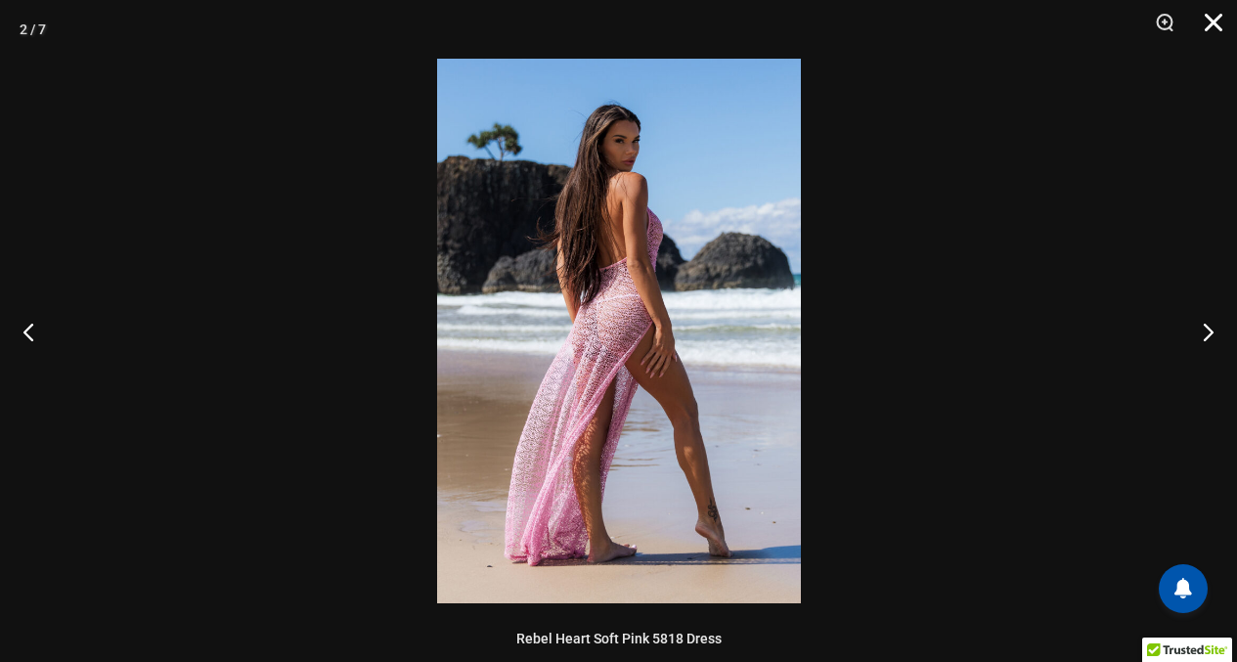
click at [1209, 24] on button "Close" at bounding box center [1206, 29] width 49 height 59
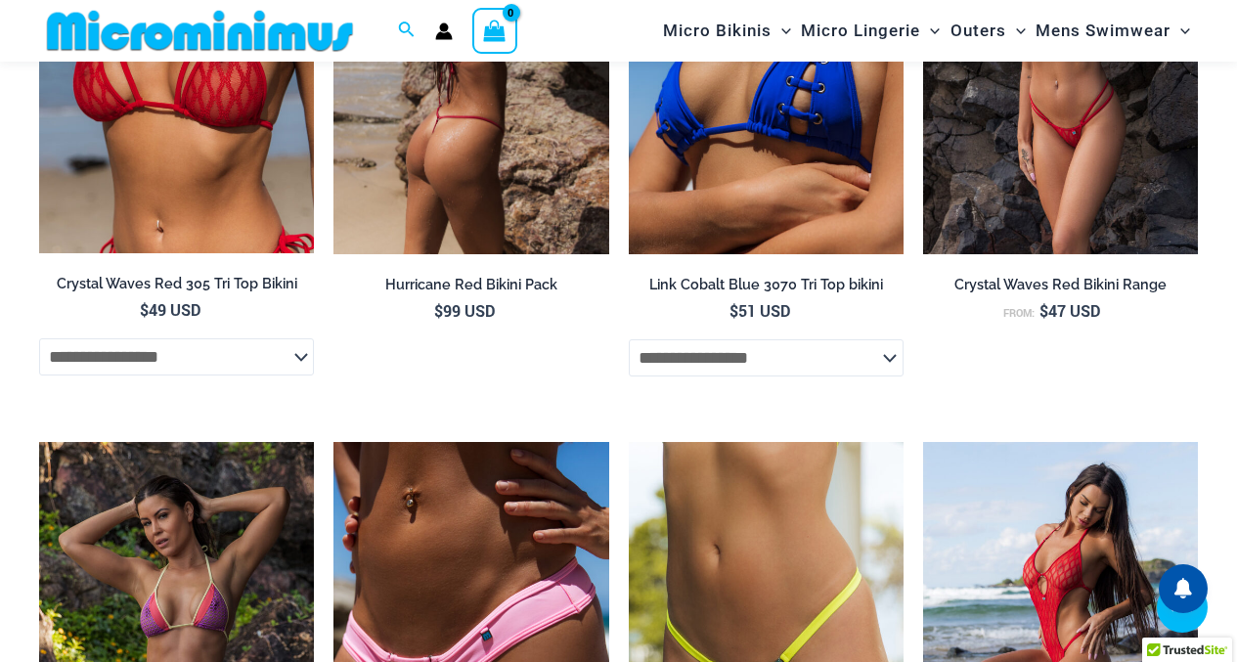
scroll to position [3814, 0]
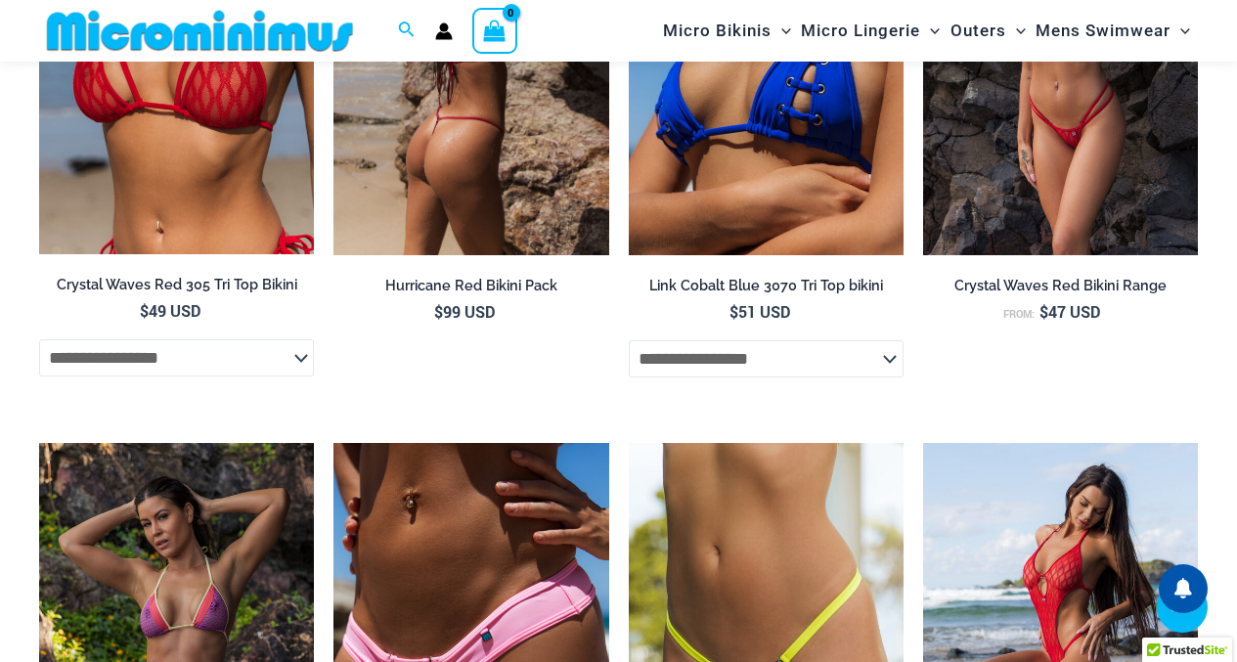
click at [436, 145] on img at bounding box center [470, 49] width 275 height 413
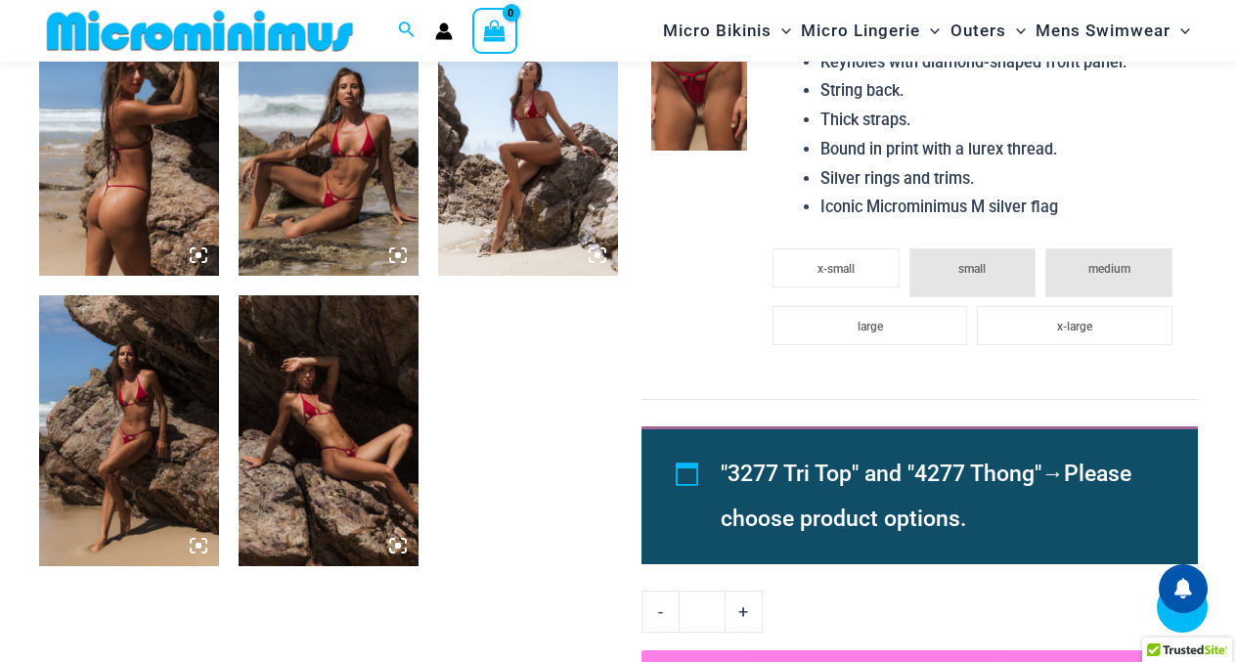
scroll to position [1061, 0]
click at [335, 155] on img at bounding box center [329, 141] width 180 height 270
click at [324, 169] on img at bounding box center [329, 141] width 180 height 270
click at [327, 144] on img at bounding box center [329, 141] width 180 height 270
click at [366, 234] on img at bounding box center [329, 141] width 180 height 270
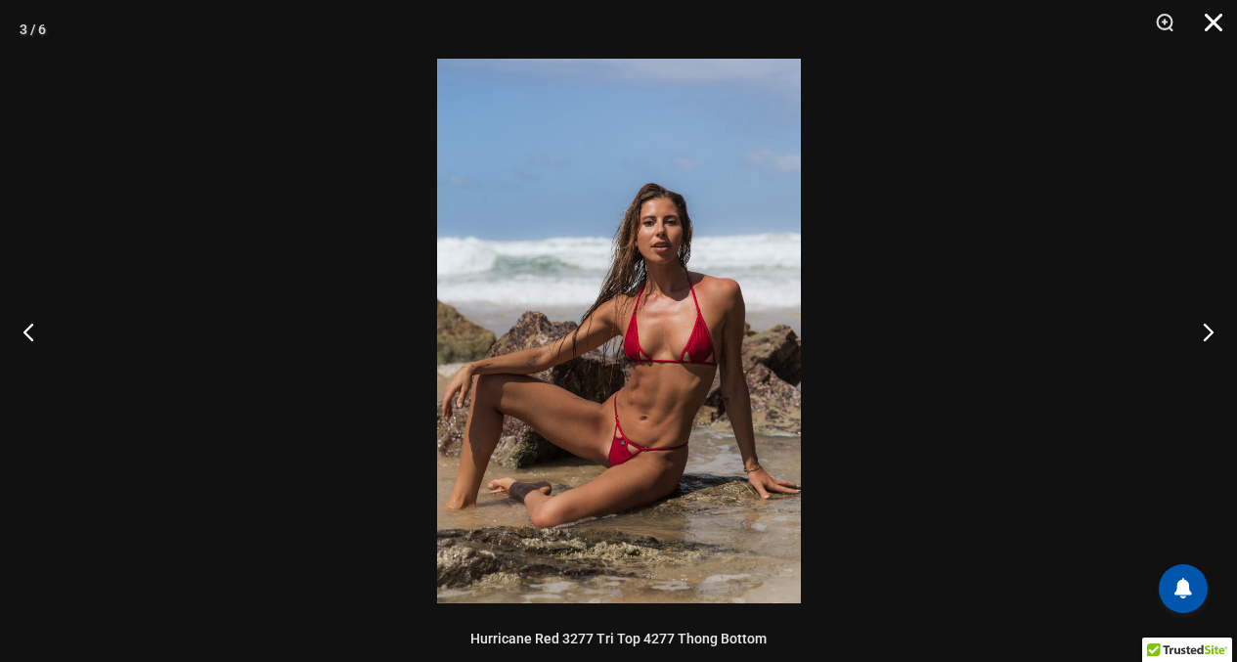
click at [1217, 15] on button "Close" at bounding box center [1206, 29] width 49 height 59
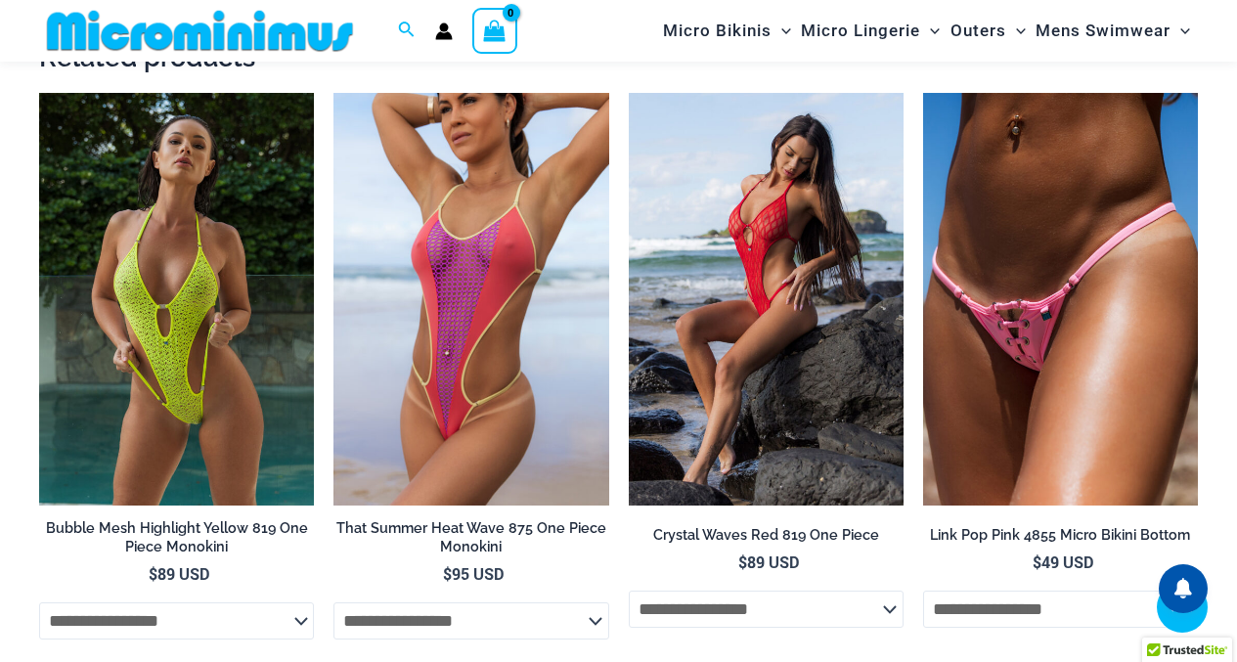
scroll to position [2430, 0]
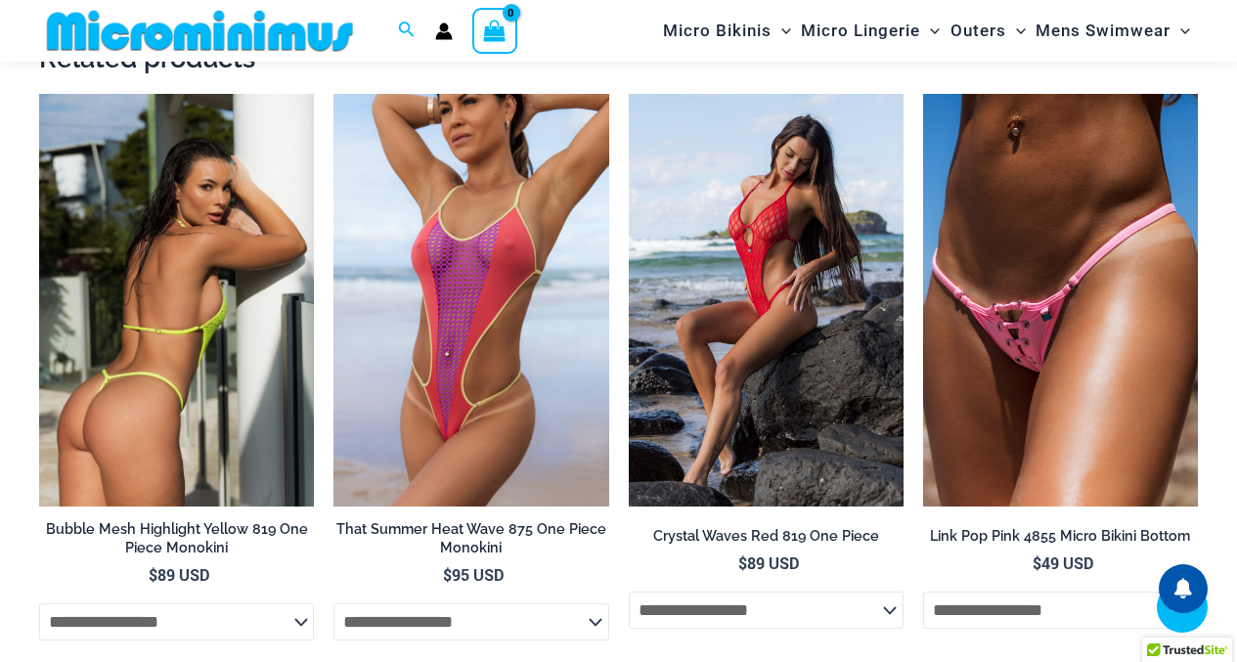
click at [172, 259] on img at bounding box center [176, 300] width 275 height 413
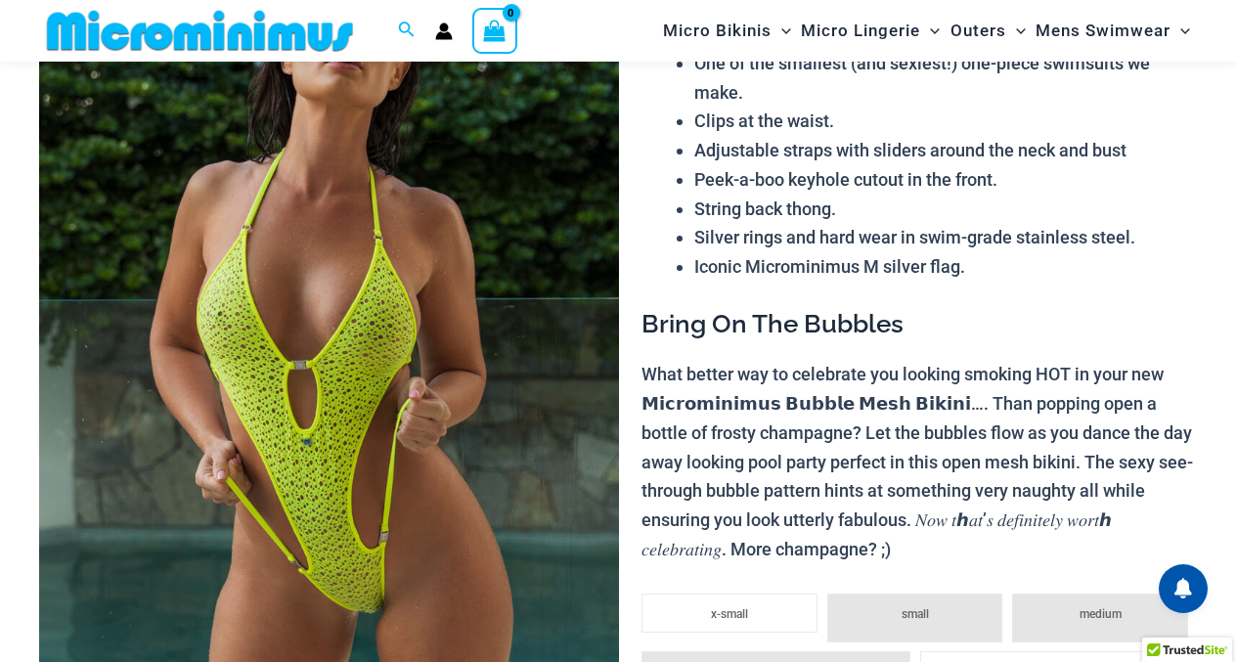
click at [367, 216] on img at bounding box center [329, 349] width 580 height 869
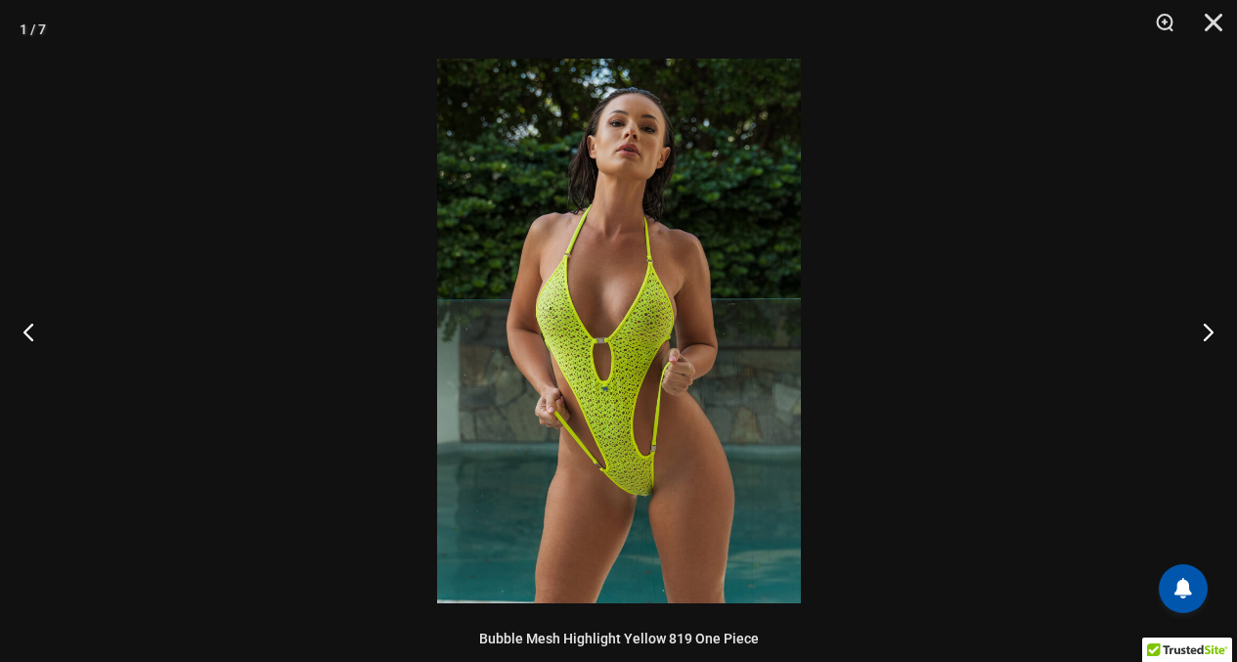
scroll to position [278, 0]
click at [1210, 333] on button "Next" at bounding box center [1199, 332] width 73 height 98
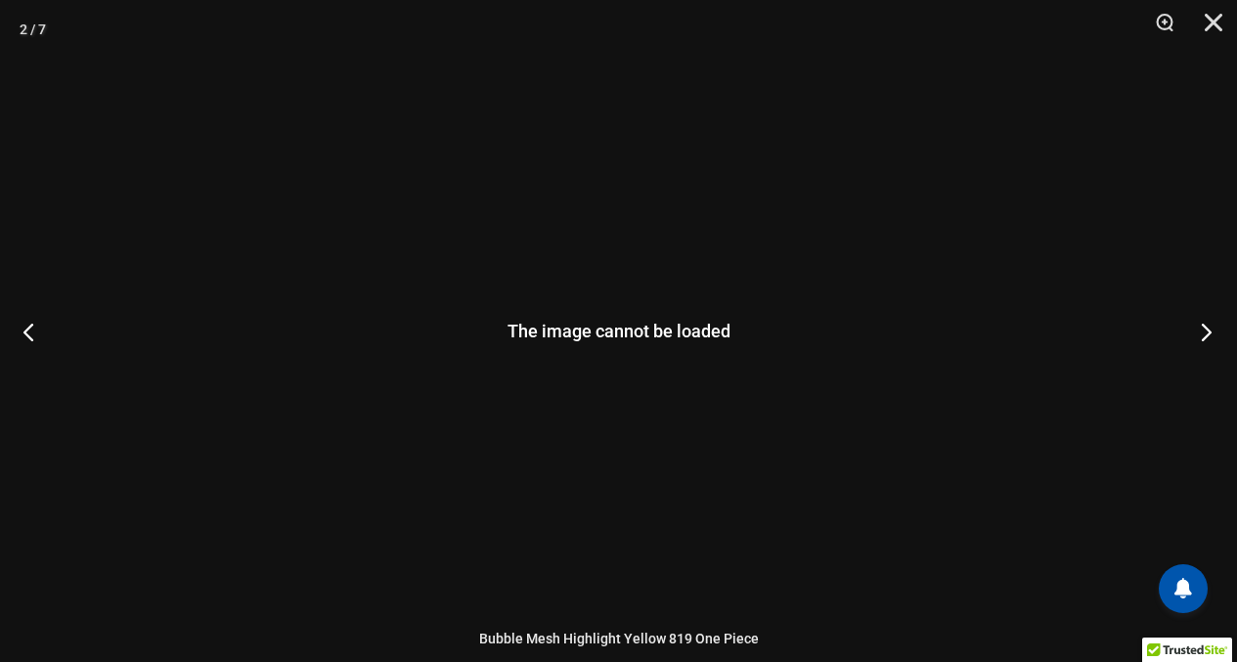
click at [1210, 333] on button "Next" at bounding box center [1199, 332] width 73 height 98
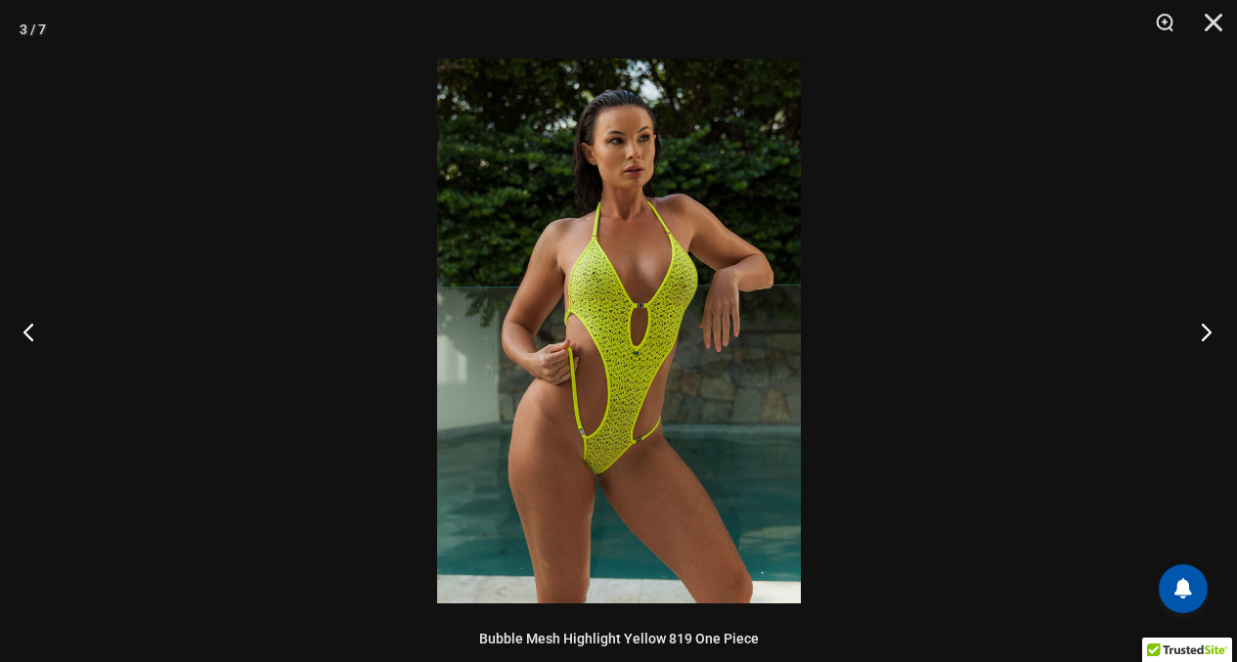
click at [1206, 328] on button "Next" at bounding box center [1199, 332] width 73 height 98
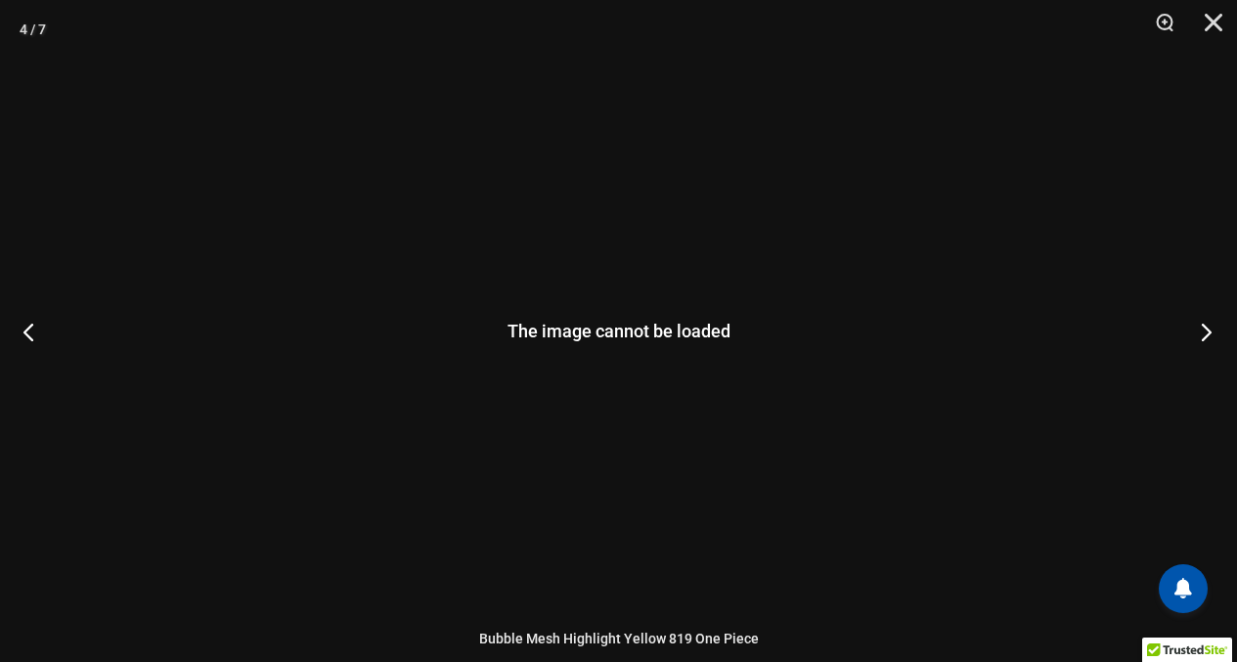
click at [1206, 328] on button "Next" at bounding box center [1199, 332] width 73 height 98
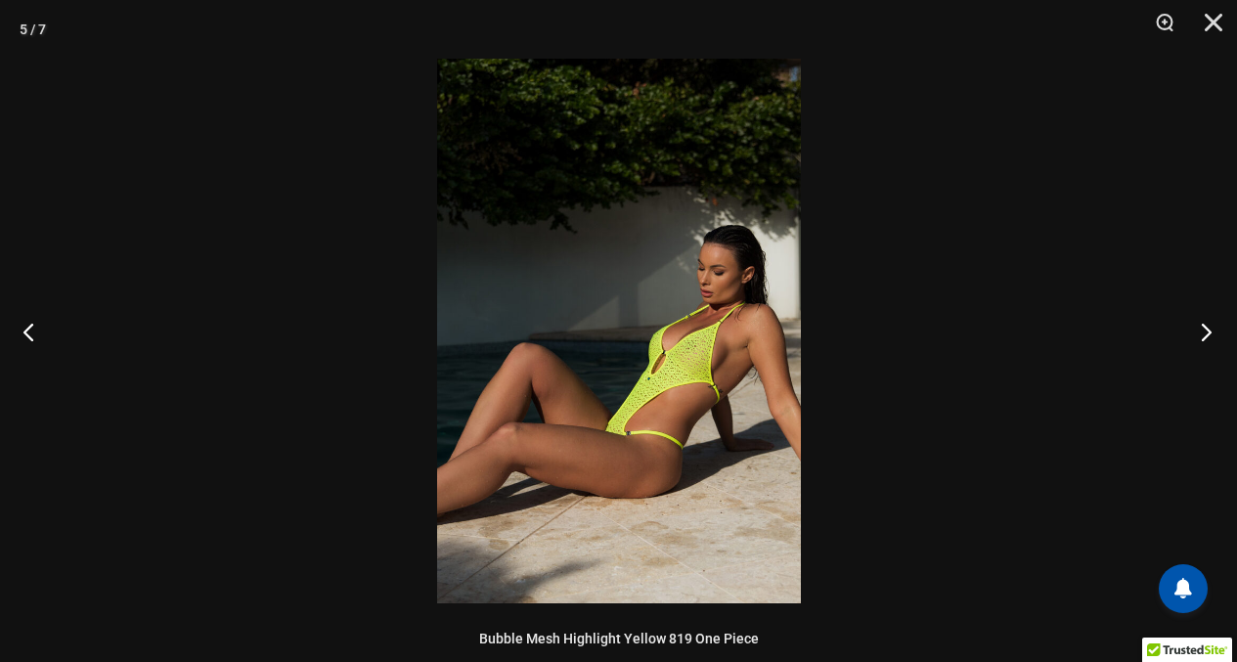
click at [1206, 328] on button "Next" at bounding box center [1199, 332] width 73 height 98
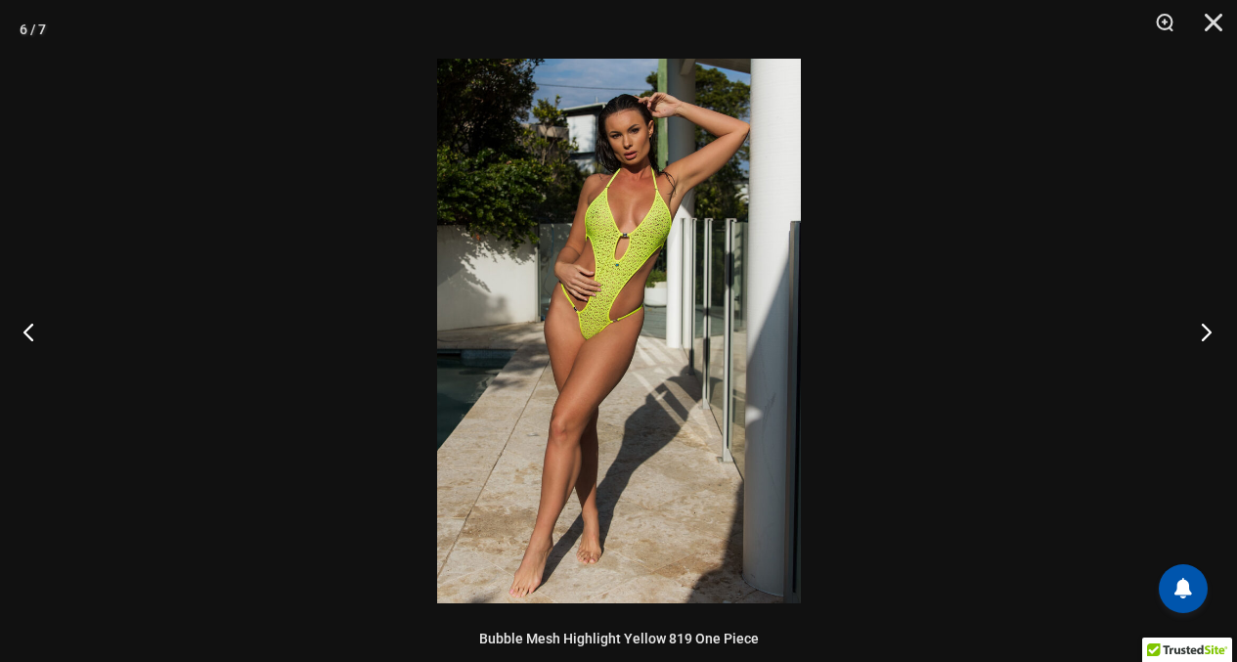
click at [1206, 328] on button "Next" at bounding box center [1199, 332] width 73 height 98
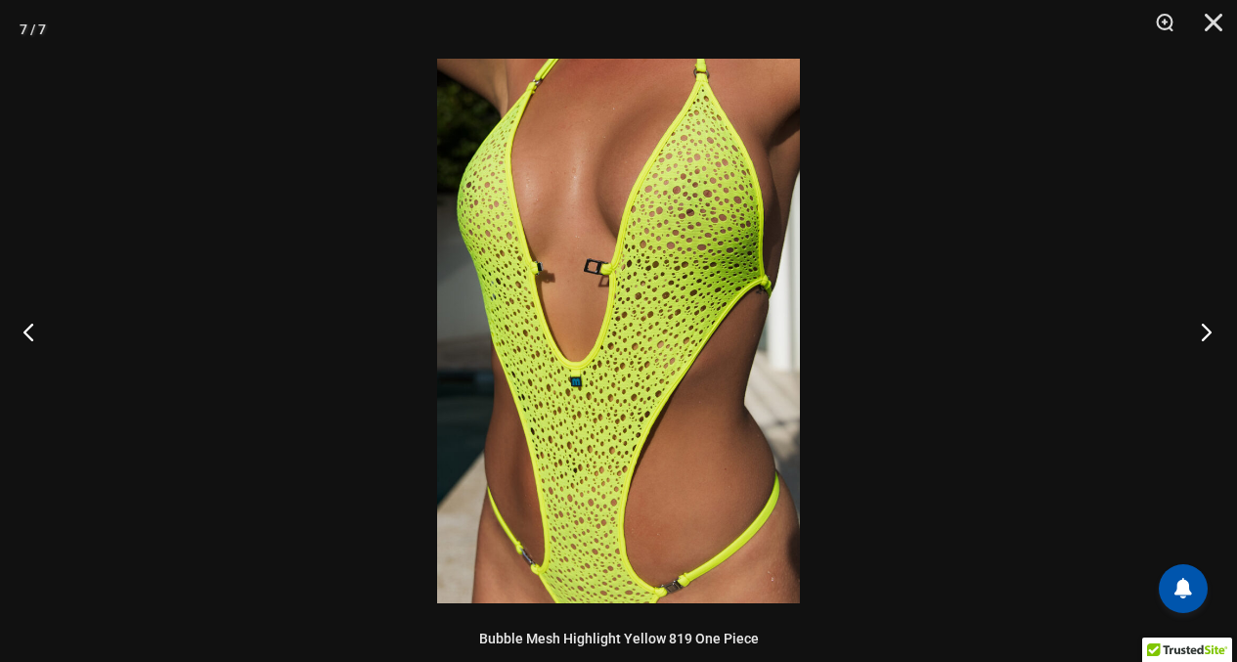
click at [1206, 328] on button "Next" at bounding box center [1199, 332] width 73 height 98
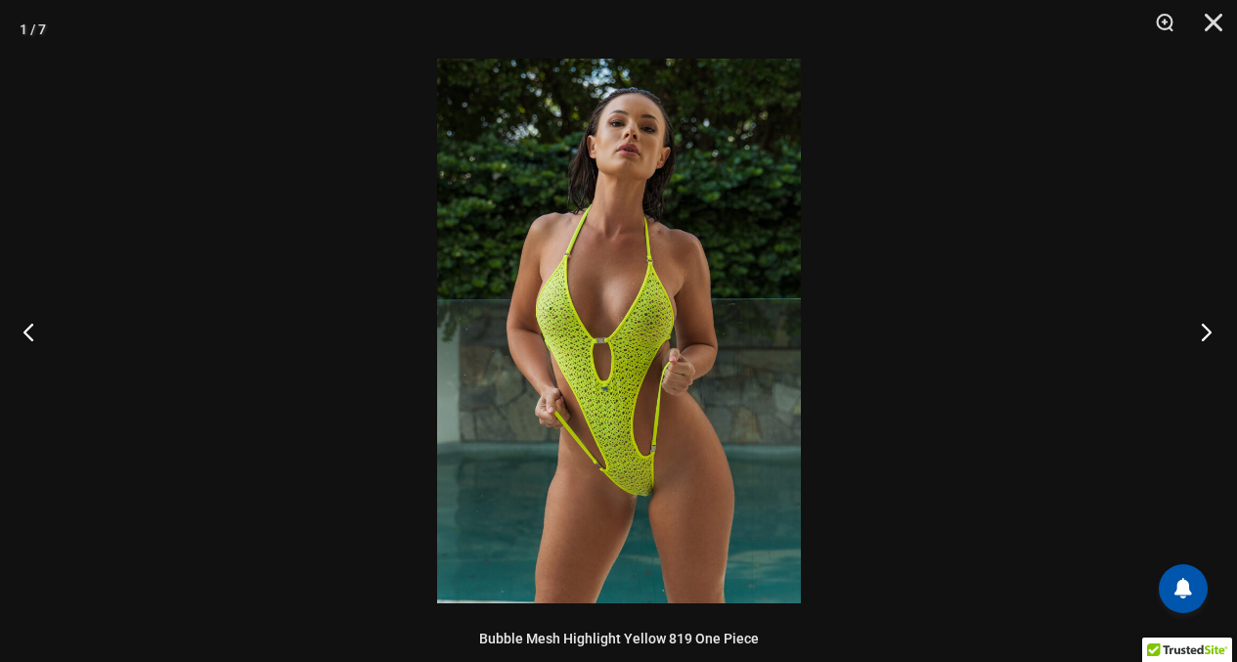
click at [1206, 328] on button "Next" at bounding box center [1199, 332] width 73 height 98
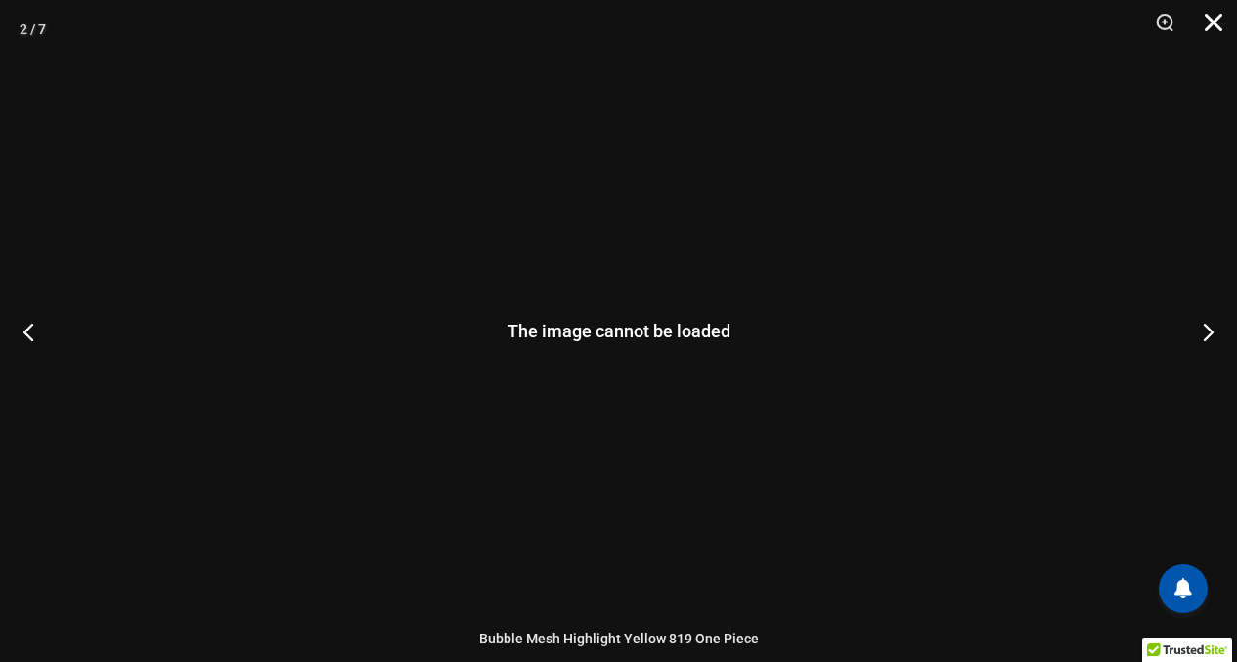
click at [1205, 25] on button "Close" at bounding box center [1206, 29] width 49 height 59
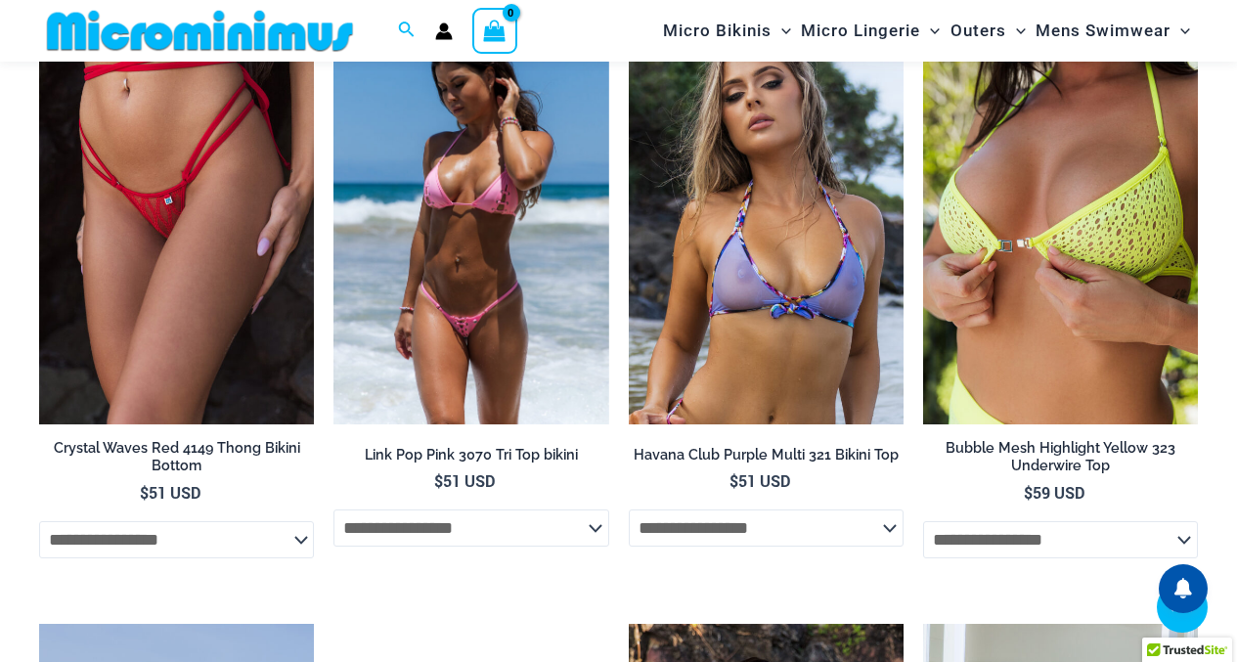
scroll to position [3601, 0]
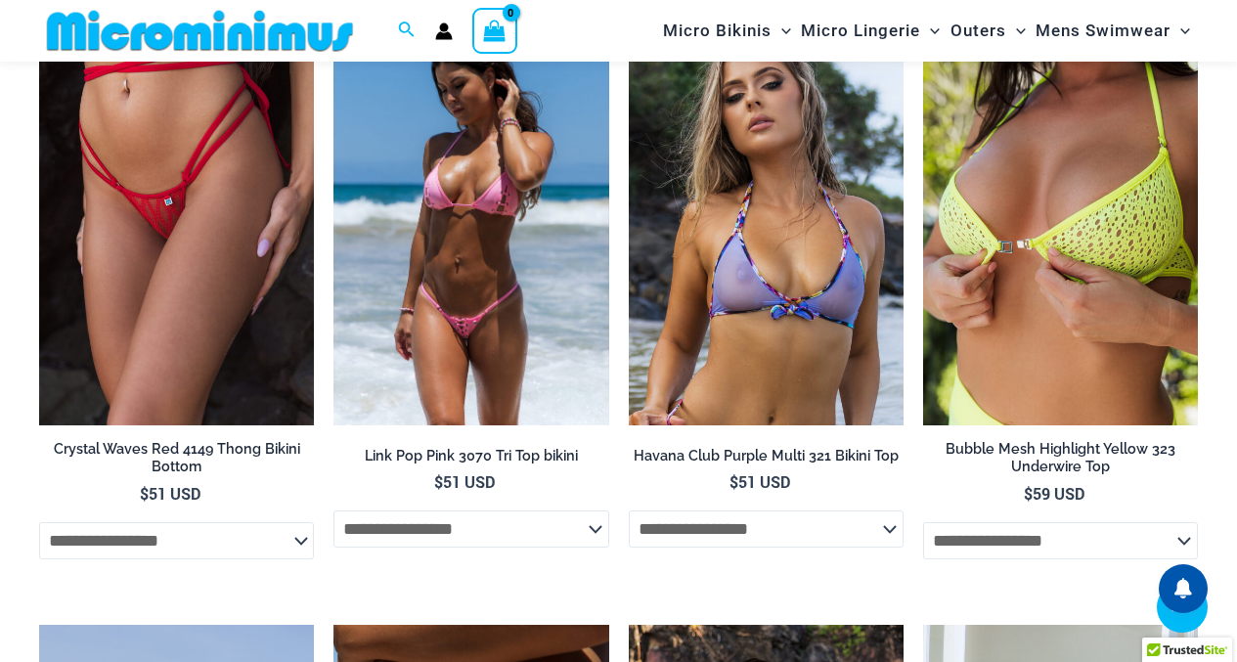
click at [470, 247] on img at bounding box center [470, 219] width 275 height 413
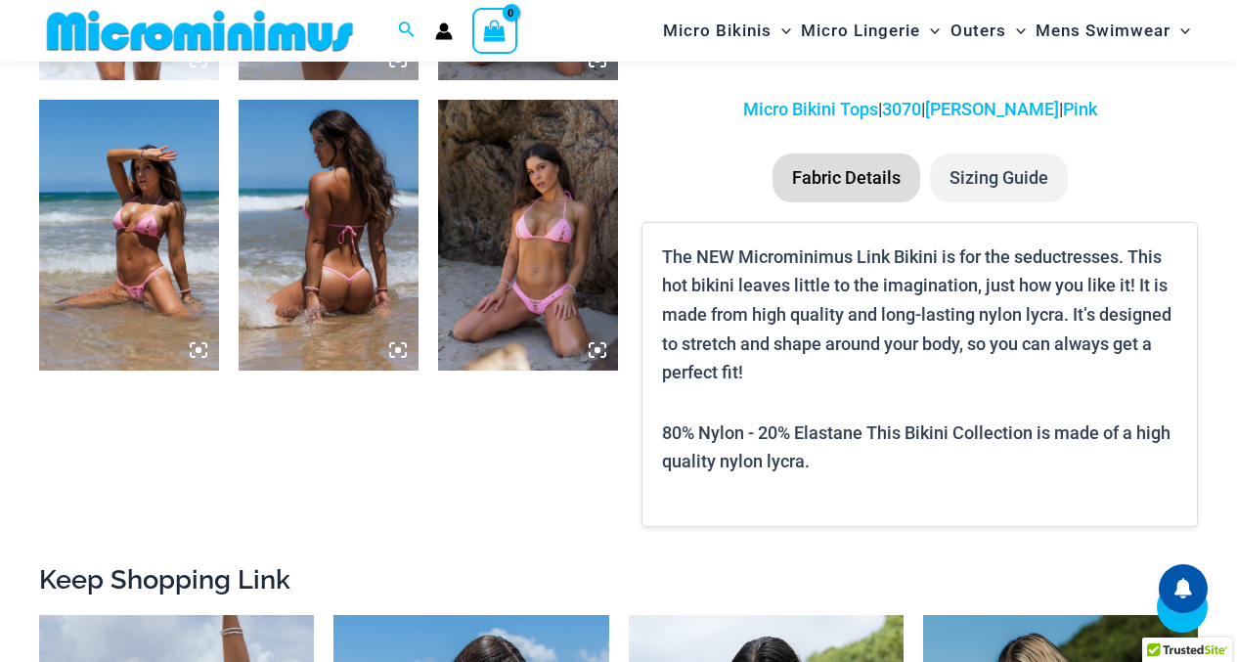
click at [545, 214] on img at bounding box center [528, 235] width 180 height 270
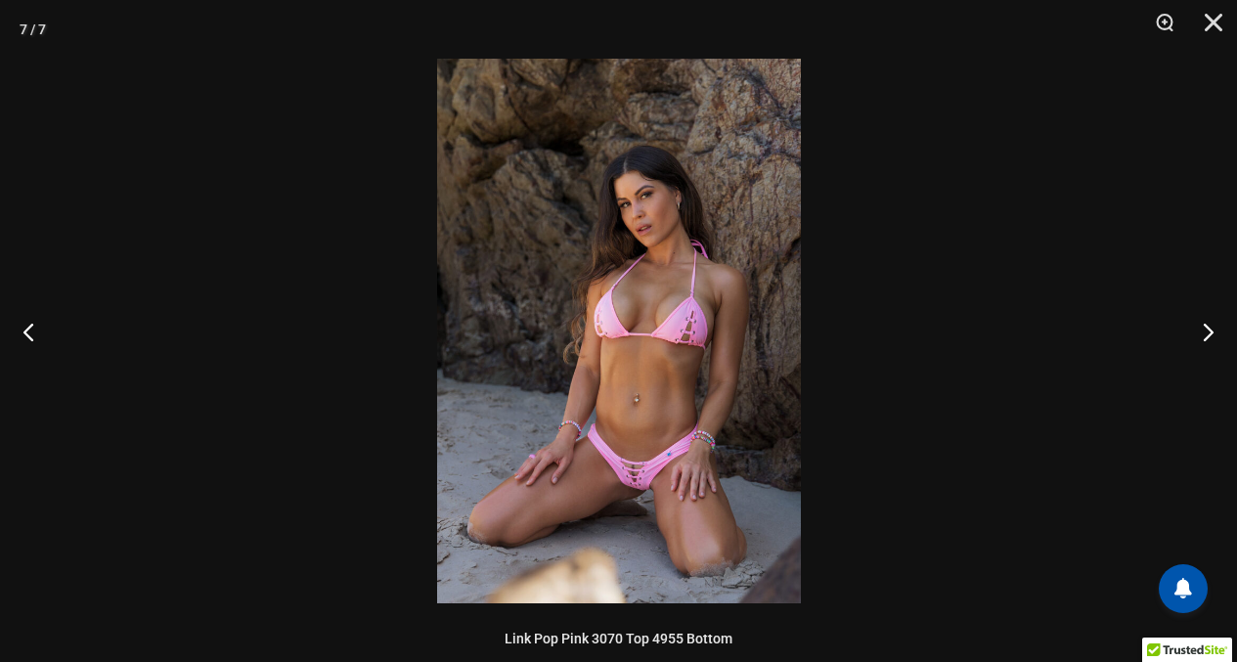
scroll to position [1262, 0]
click at [1207, 26] on button "Close" at bounding box center [1206, 29] width 49 height 59
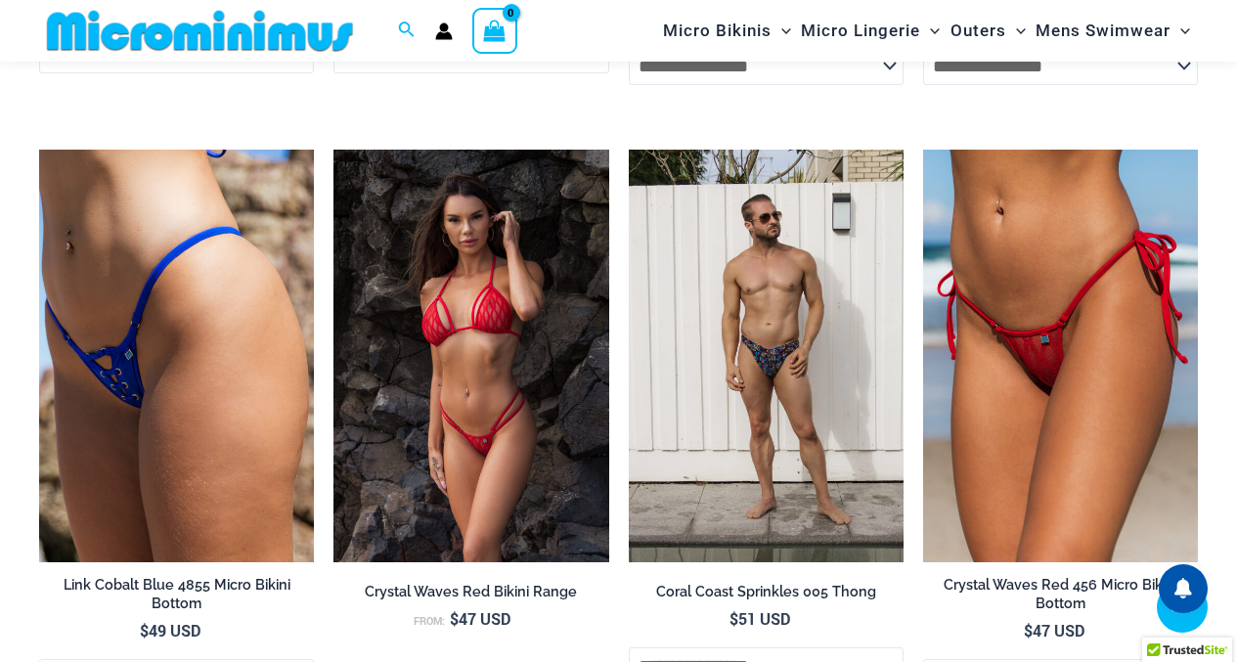
scroll to position [3510, 0]
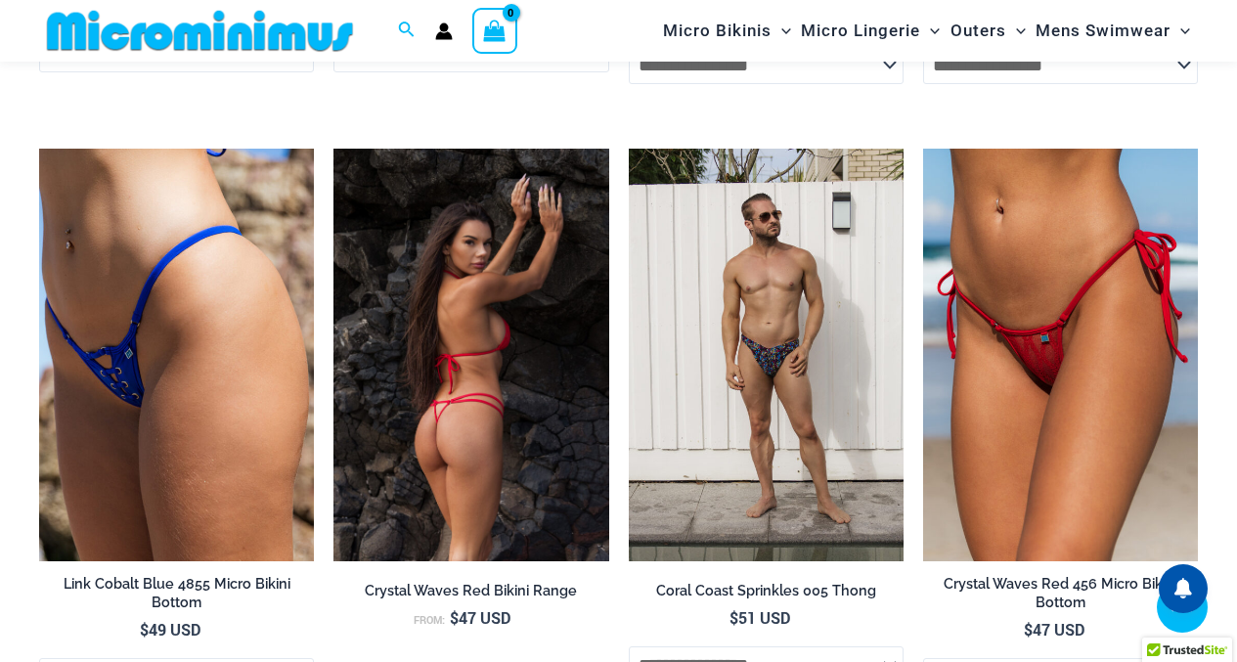
click at [429, 273] on img at bounding box center [470, 355] width 275 height 413
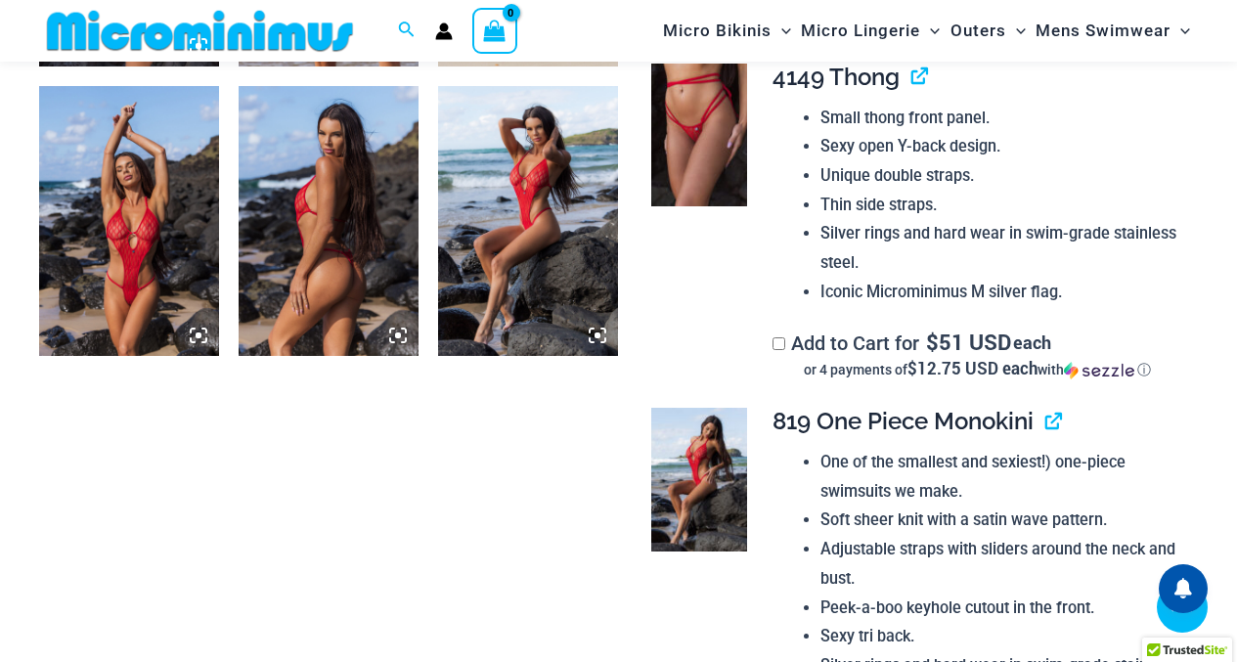
click at [162, 215] on img at bounding box center [129, 221] width 180 height 270
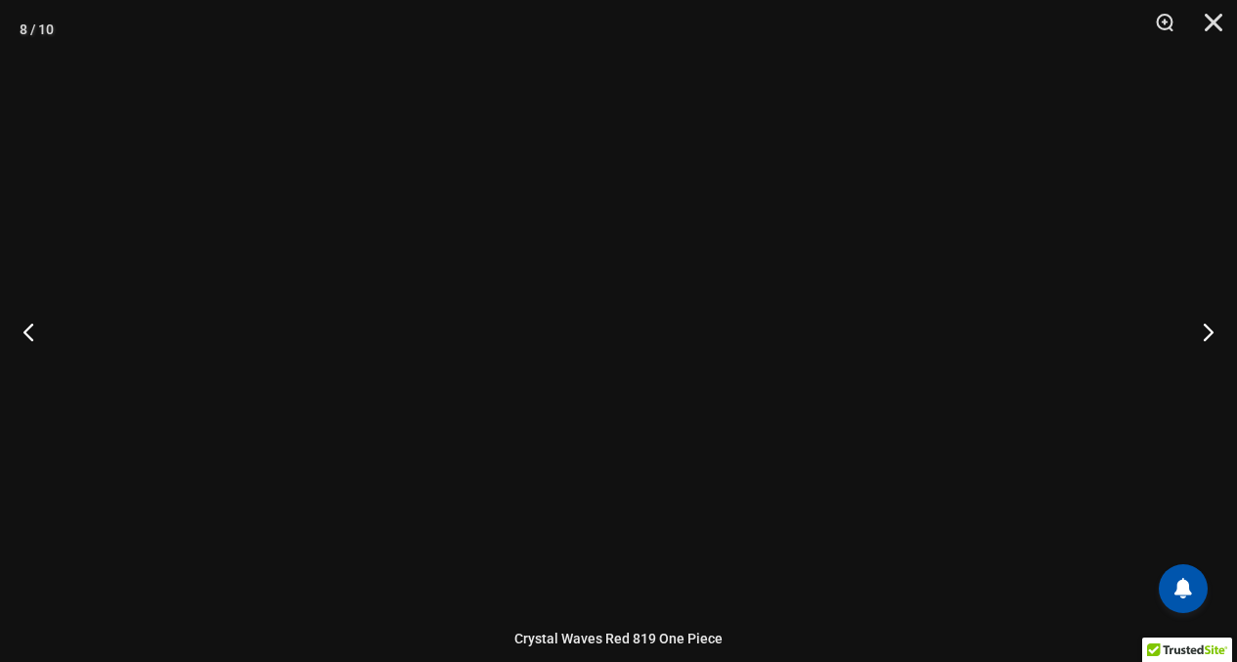
scroll to position [1559, 0]
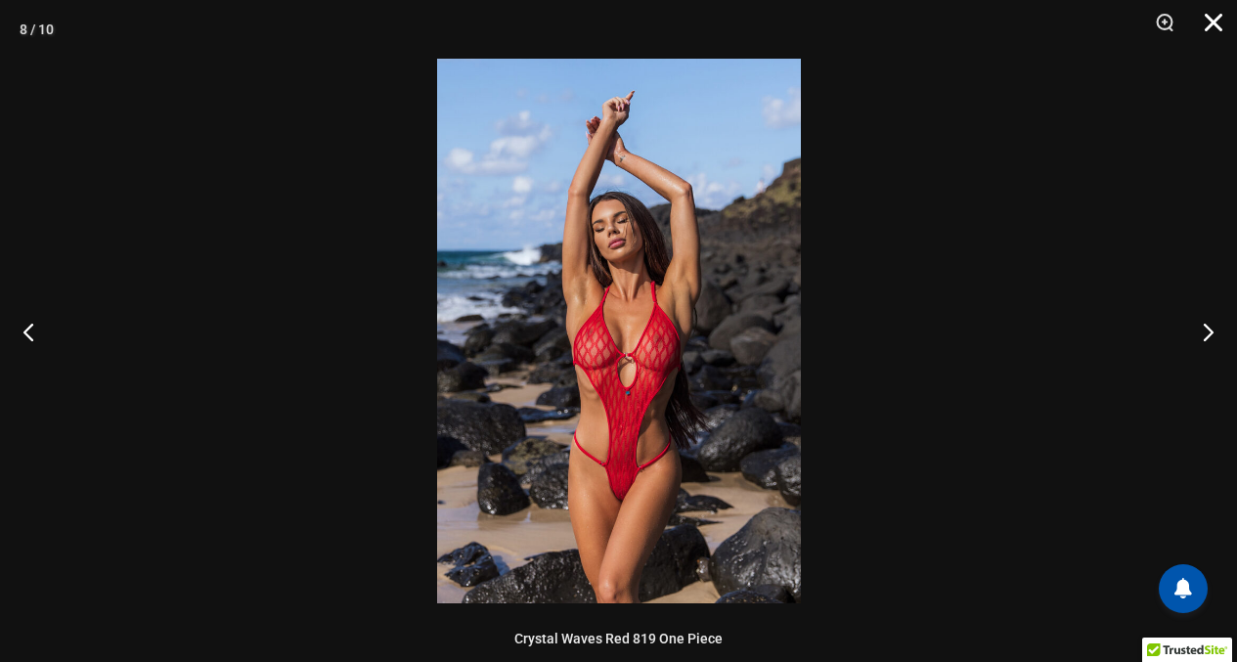
click at [1205, 22] on button "Close" at bounding box center [1206, 29] width 49 height 59
